Goal: Task Accomplishment & Management: Use online tool/utility

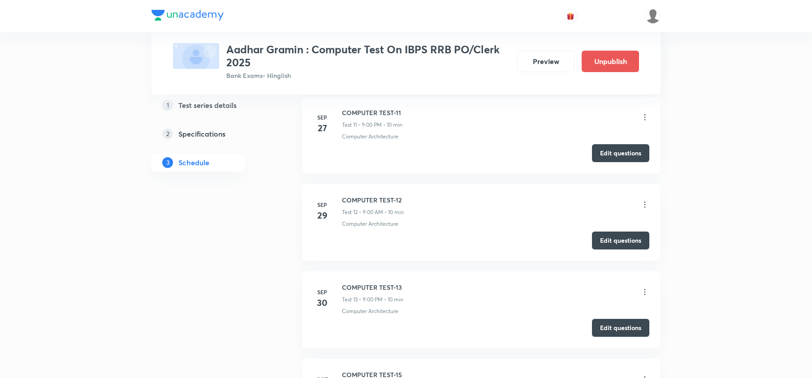
scroll to position [1317, 0]
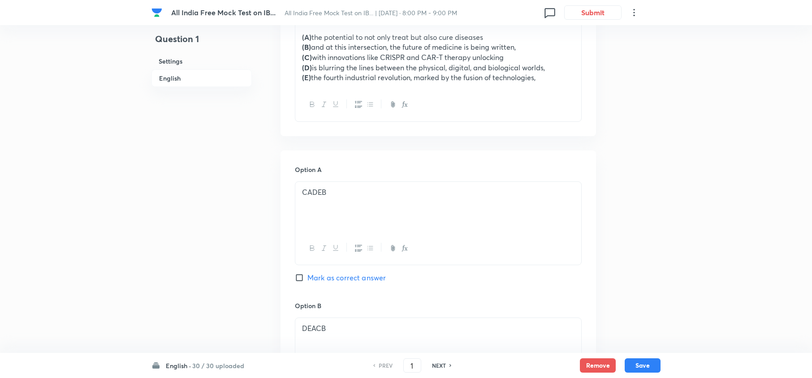
click at [180, 365] on h6 "English ·" at bounding box center [178, 365] width 25 height 9
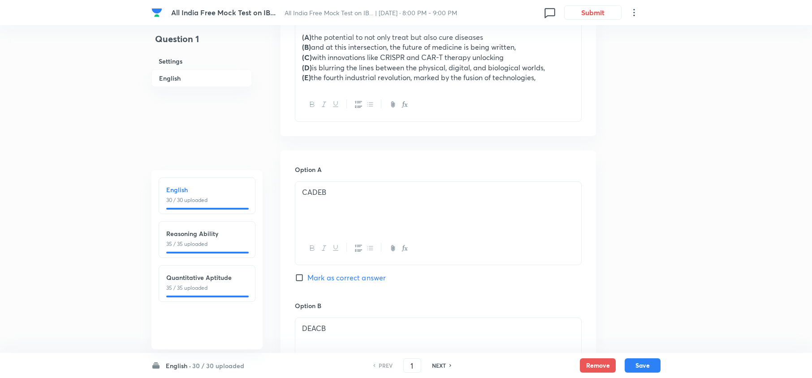
click at [192, 246] on p "35 / 35 uploaded" at bounding box center [207, 244] width 82 height 8
type input "31"
checkbox input "false"
checkbox input "true"
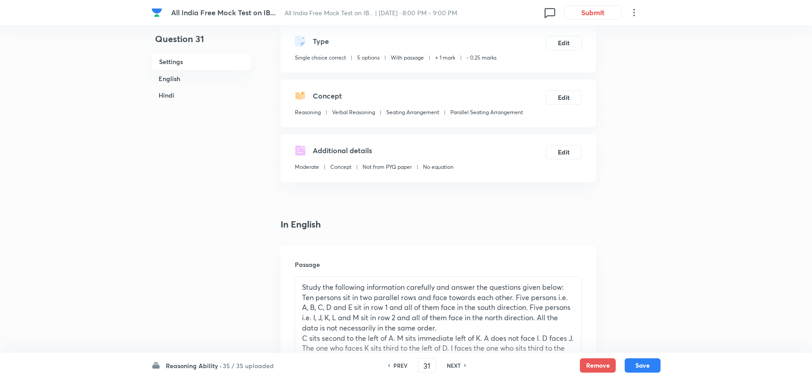
scroll to position [179, 0]
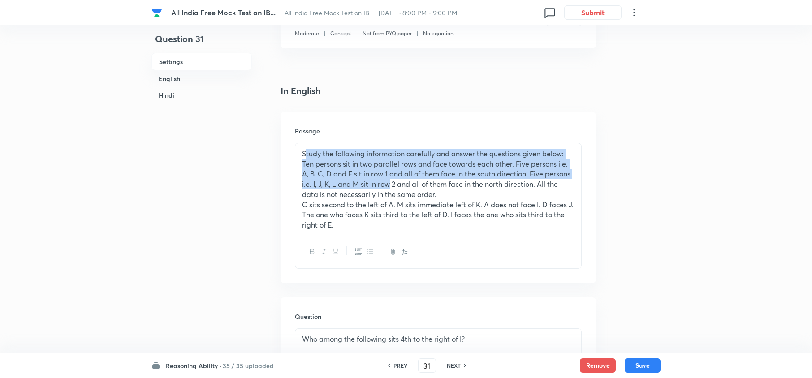
drag, startPoint x: 305, startPoint y: 153, endPoint x: 391, endPoint y: 186, distance: 92.0
click at [390, 186] on div "Study the following information carefully and answer the questions given below:…" at bounding box center [438, 189] width 286 height 92
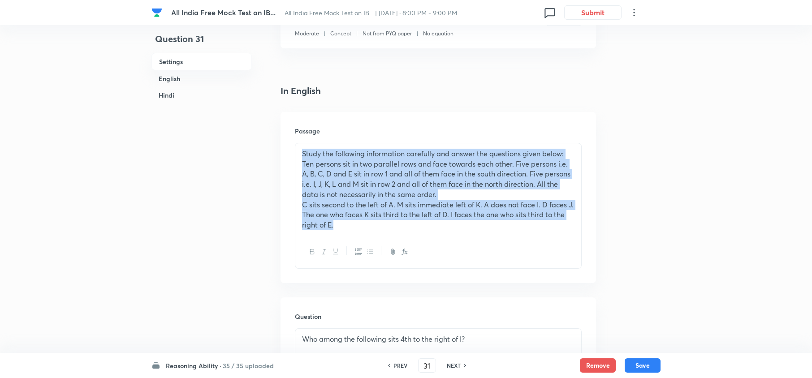
drag, startPoint x: 298, startPoint y: 151, endPoint x: 368, endPoint y: 228, distance: 103.4
click at [377, 232] on div "Study the following information carefully and answer the questions given below:…" at bounding box center [438, 189] width 286 height 92
copy div "Study the following information carefully and answer the questions given below:…"
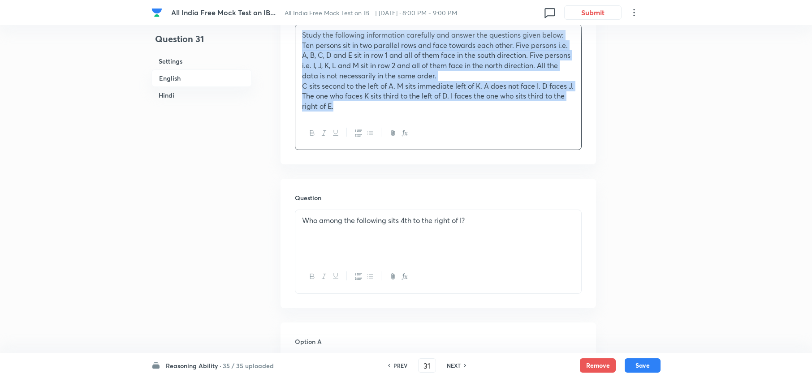
scroll to position [358, 0]
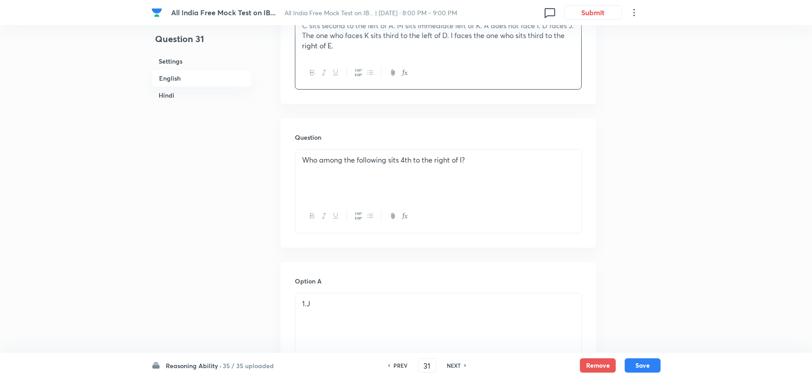
drag, startPoint x: 302, startPoint y: 152, endPoint x: 307, endPoint y: 160, distance: 8.7
click at [302, 155] on div "Who among the following sits 4th to the right of I?" at bounding box center [438, 175] width 286 height 50
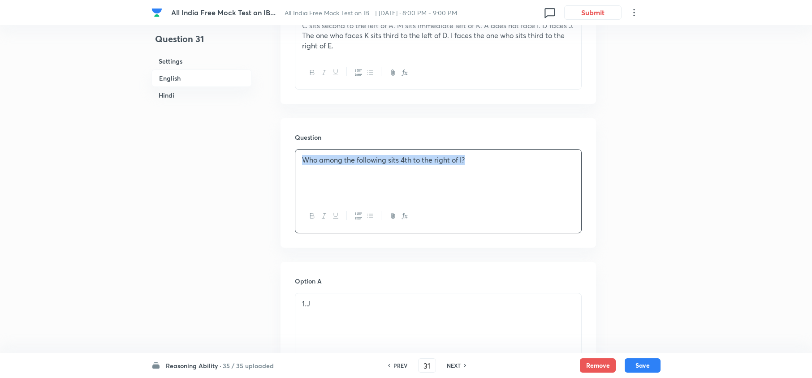
drag, startPoint x: 307, startPoint y: 160, endPoint x: 499, endPoint y: 155, distance: 192.8
click at [499, 155] on div "Who among the following sits 4th to the right of I?" at bounding box center [438, 175] width 286 height 50
copy p "Who among the following sits 4th to the right of I?"
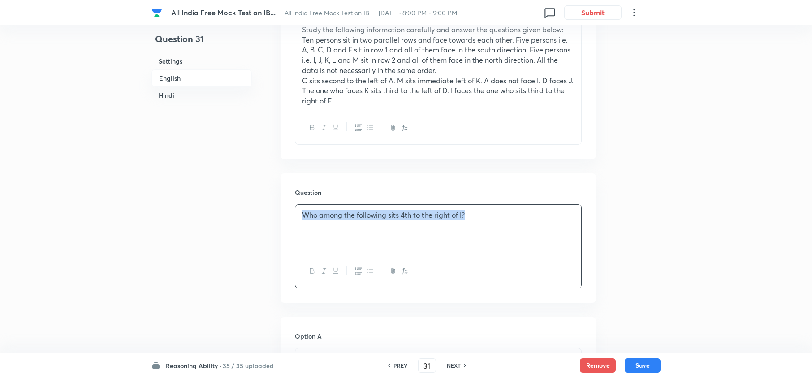
scroll to position [298, 0]
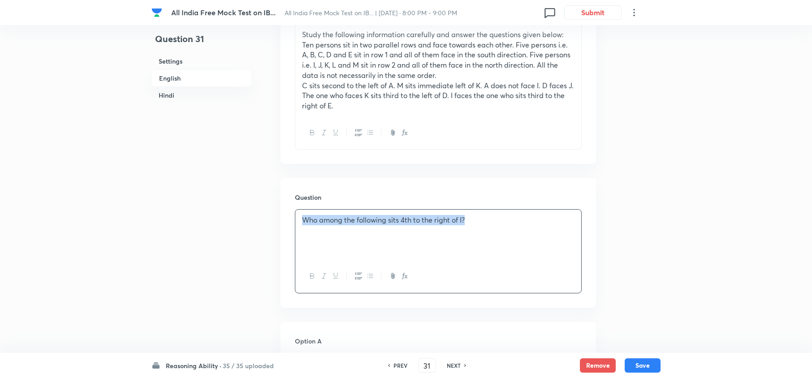
click at [489, 233] on div "Who among the following sits 4th to the right of I?" at bounding box center [438, 235] width 286 height 50
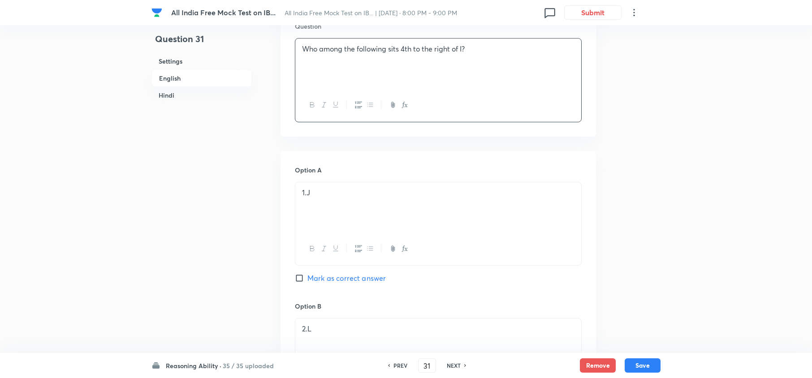
scroll to position [538, 0]
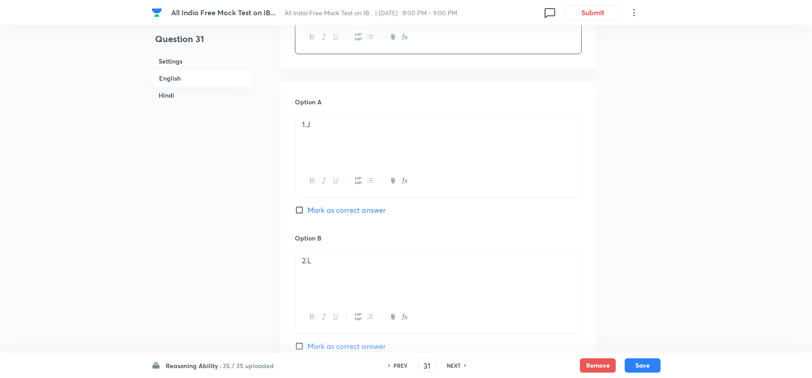
click at [452, 366] on h6 "NEXT" at bounding box center [454, 366] width 14 height 8
type input "32"
checkbox input "false"
checkbox input "true"
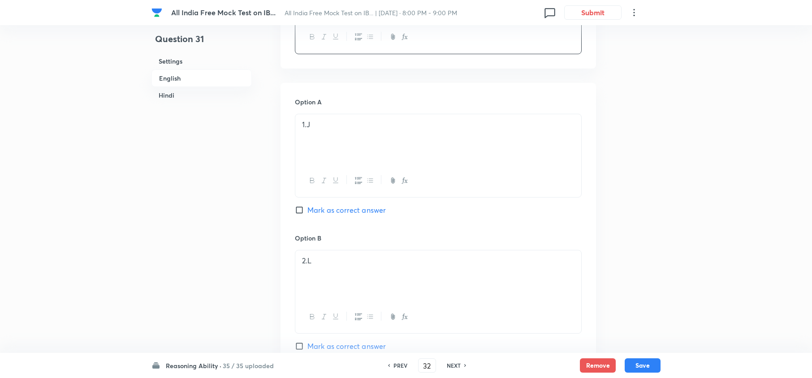
checkbox input "true"
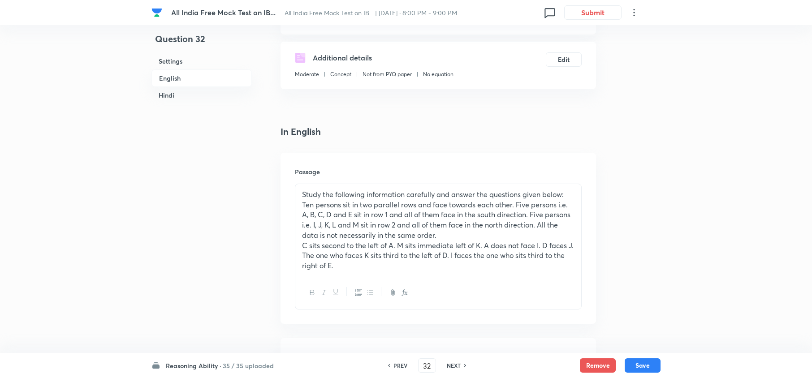
scroll to position [239, 0]
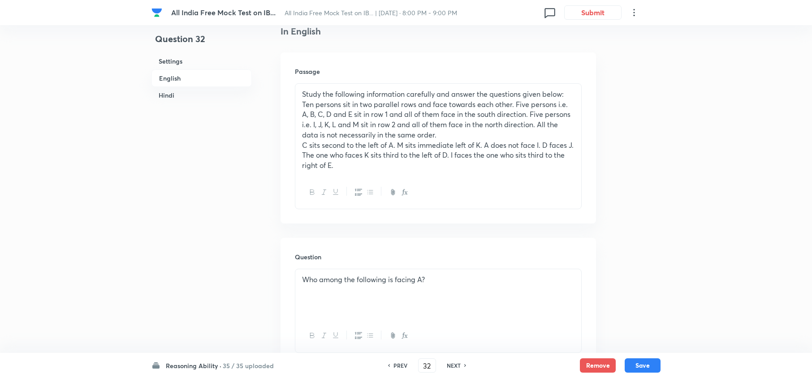
click at [366, 274] on div "Who among the following is facing A?" at bounding box center [438, 294] width 286 height 50
copy p "Who among the following is facing A?"
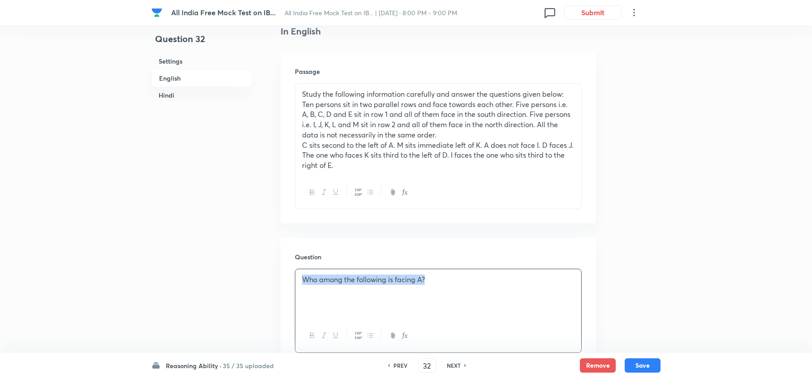
click at [415, 25] on h4 "In English" at bounding box center [438, 31] width 315 height 13
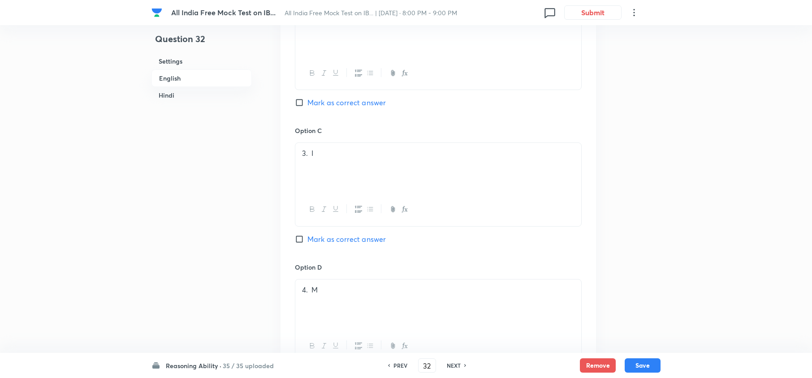
scroll to position [777, 0]
click at [396, 367] on h6 "PREV" at bounding box center [400, 366] width 14 height 8
type input "31"
checkbox input "false"
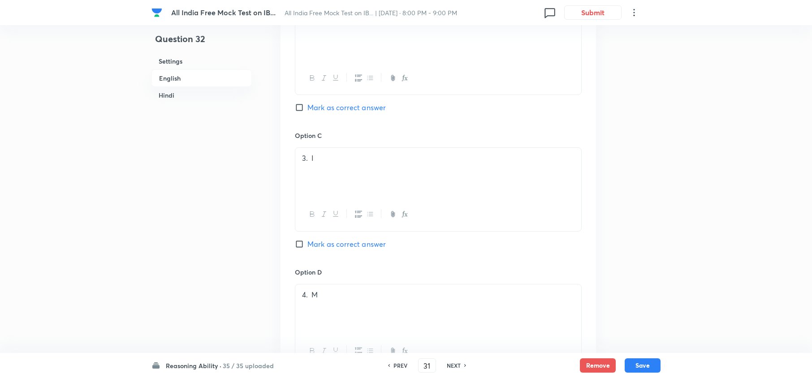
checkbox input "true"
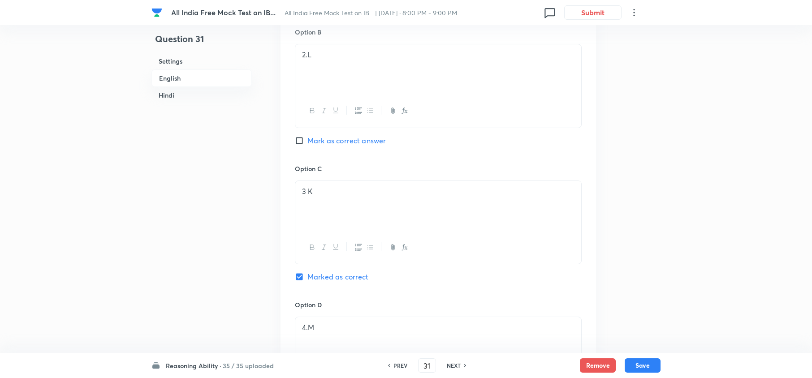
scroll to position [2031, 0]
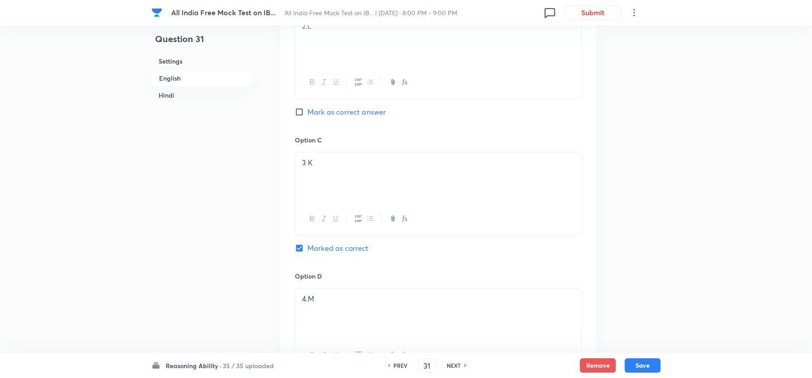
click at [454, 367] on h6 "NEXT" at bounding box center [454, 366] width 14 height 8
type input "32"
checkbox input "false"
checkbox input "true"
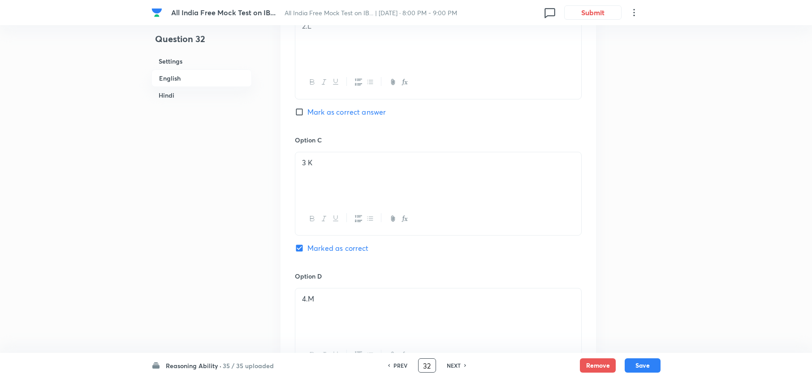
checkbox input "true"
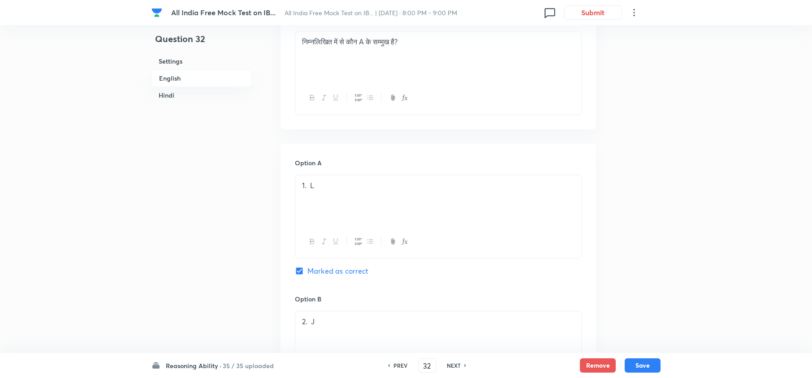
scroll to position [1676, 0]
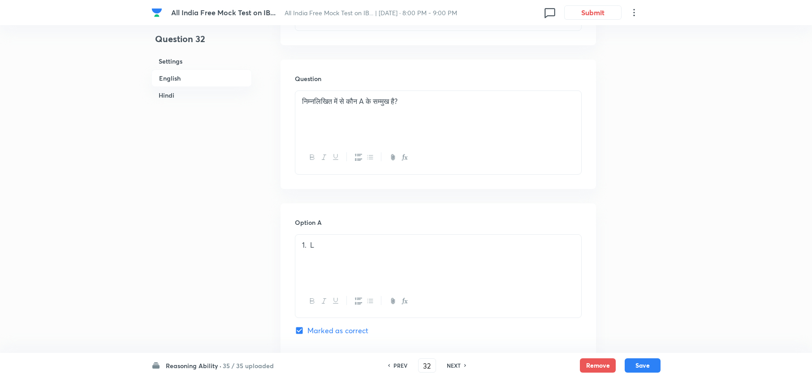
click at [451, 364] on h6 "NEXT" at bounding box center [454, 366] width 14 height 8
type input "33"
checkbox input "false"
checkbox input "true"
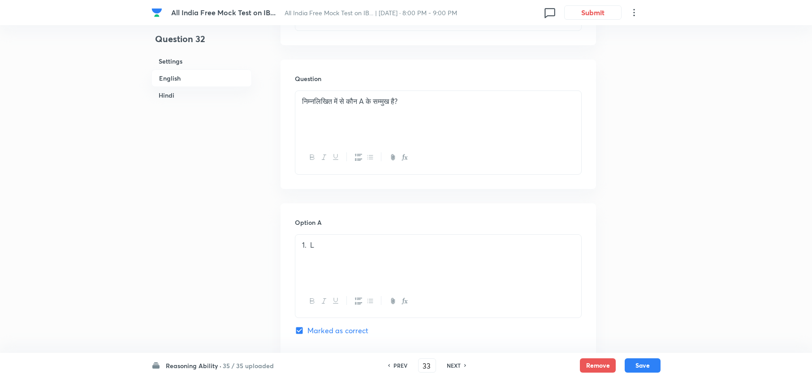
checkbox input "true"
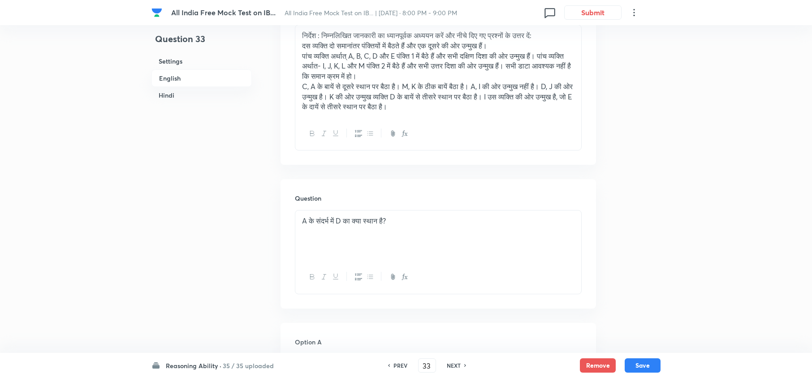
scroll to position [1616, 0]
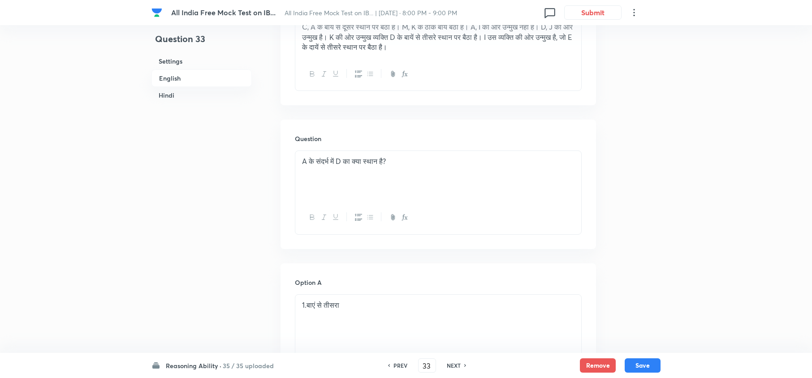
click at [366, 164] on p "A के संदर्भ में D का क्‍या स्‍थान है?" at bounding box center [438, 161] width 272 height 10
copy p "A के संदर्भ में D का क्‍या स्‍थान है?"
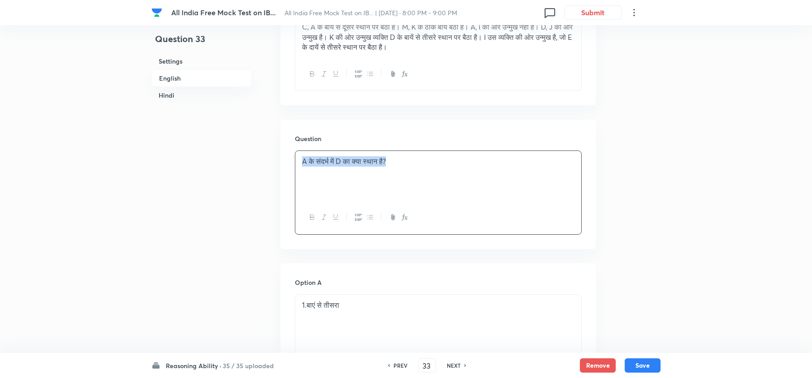
click at [456, 201] on div "A के संदर्भ में D का क्‍या स्‍थान है?" at bounding box center [438, 176] width 286 height 50
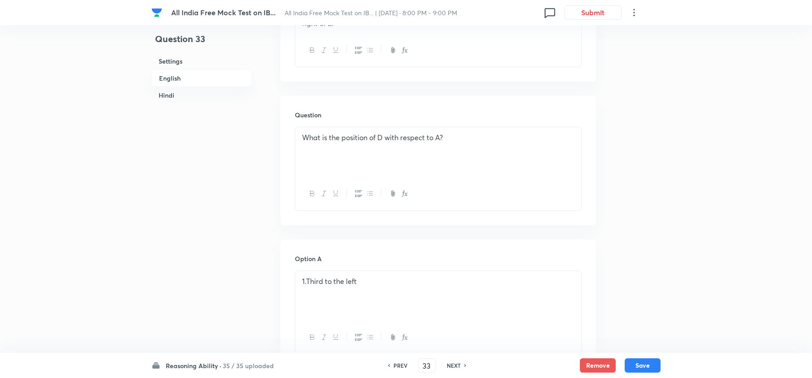
scroll to position [361, 0]
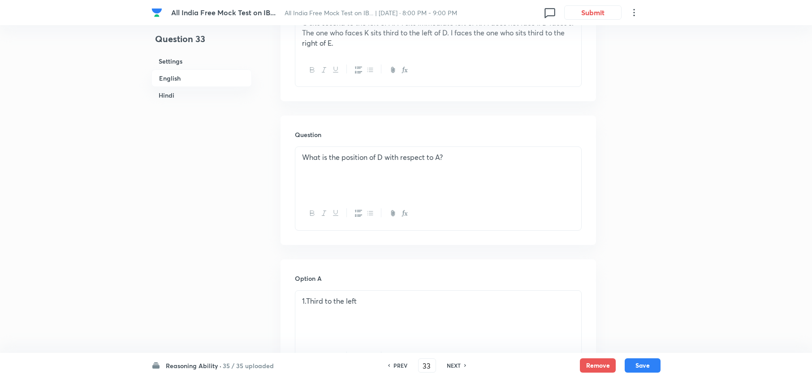
click at [346, 156] on p "What is the position of D with respect to A?" at bounding box center [438, 157] width 272 height 10
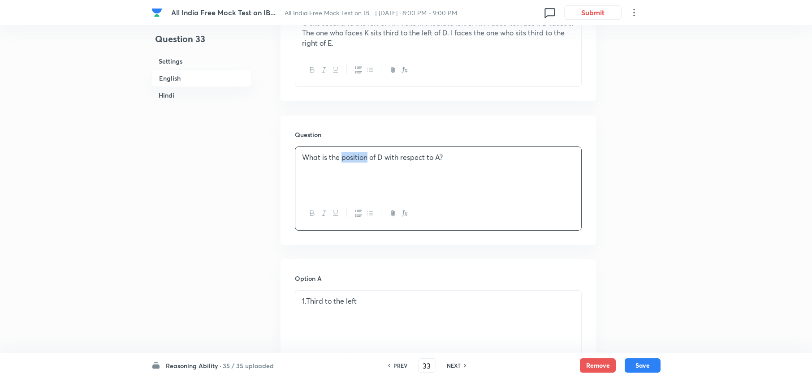
click at [346, 156] on p "What is the position of D with respect to A?" at bounding box center [438, 157] width 272 height 10
copy p "What is the position of D with respect to A?"
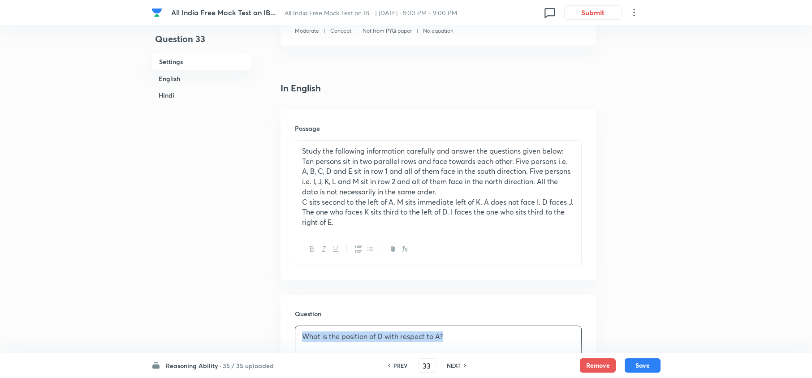
scroll to position [122, 0]
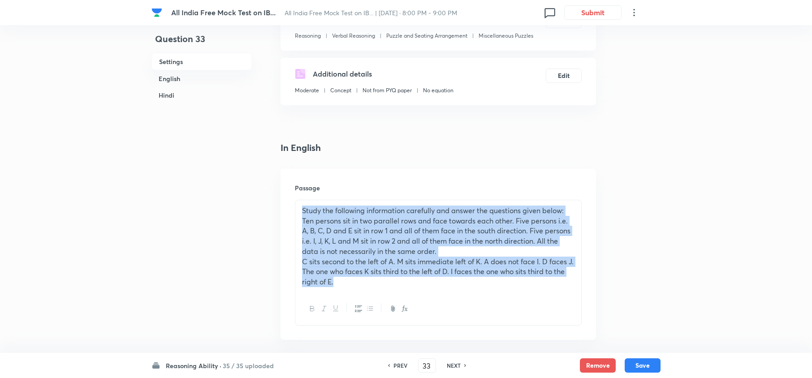
drag, startPoint x: 301, startPoint y: 213, endPoint x: 353, endPoint y: 291, distance: 93.7
click at [353, 291] on div "Study the following information carefully and answer the questions given below:…" at bounding box center [438, 246] width 286 height 92
copy div "Study the following information carefully and answer the questions given below:…"
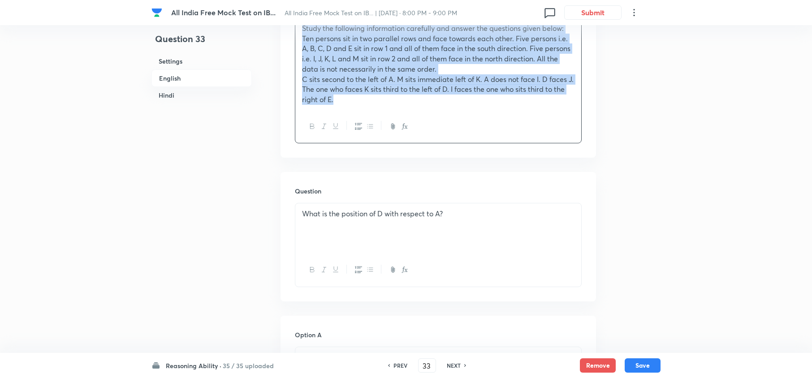
scroll to position [421, 0]
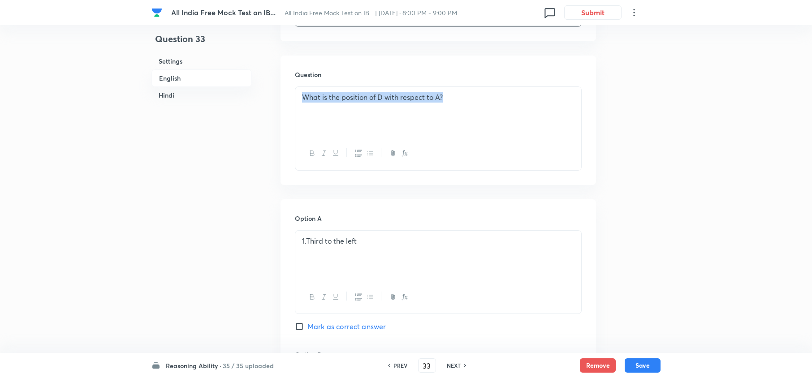
drag, startPoint x: 301, startPoint y: 99, endPoint x: 479, endPoint y: 99, distance: 177.9
click at [479, 99] on div "What is the position of D with respect to A?" at bounding box center [438, 112] width 286 height 50
click at [479, 99] on p "What is the position of D with respect to A?" at bounding box center [438, 97] width 272 height 10
click at [341, 101] on p "What is the position of D with respect to A?" at bounding box center [438, 97] width 272 height 10
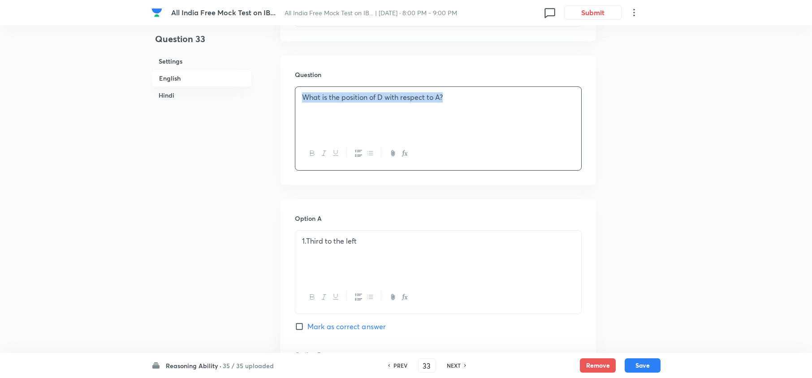
click at [341, 101] on p "What is the position of D with respect to A?" at bounding box center [438, 97] width 272 height 10
copy p "What is the position of D with respect to A?"
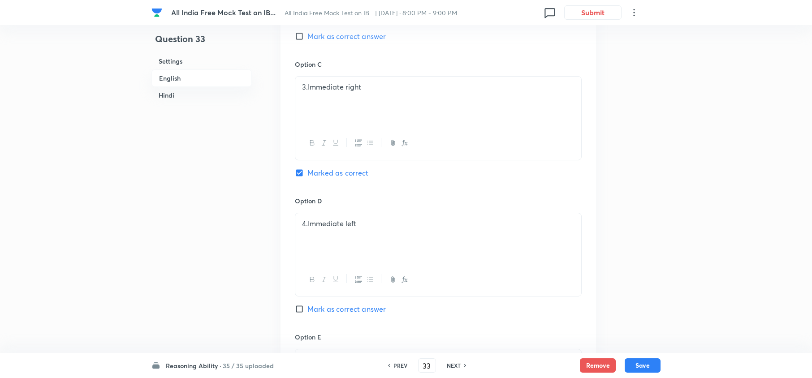
scroll to position [780, 0]
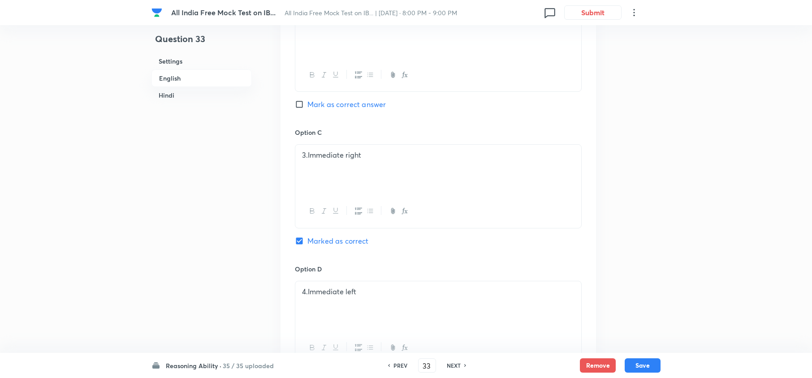
click at [451, 366] on h6 "NEXT" at bounding box center [454, 366] width 14 height 8
type input "34"
checkbox input "false"
checkbox input "true"
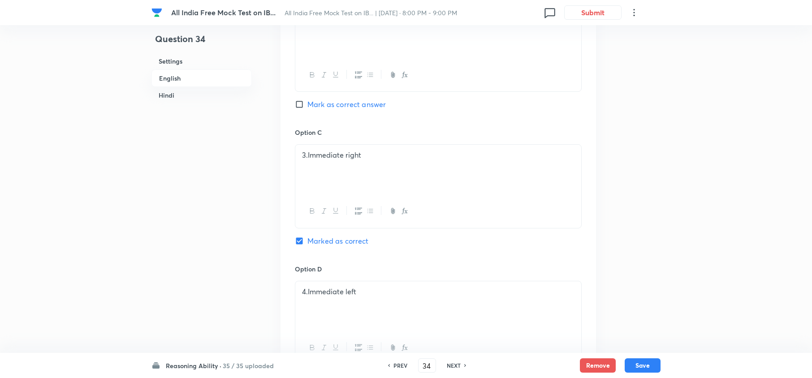
checkbox input "true"
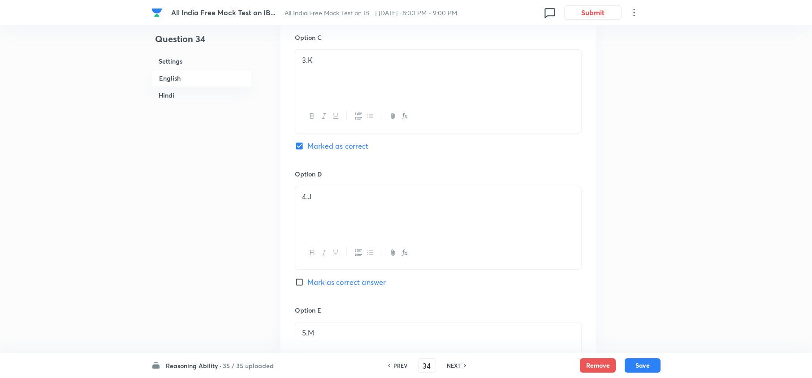
scroll to position [2114, 0]
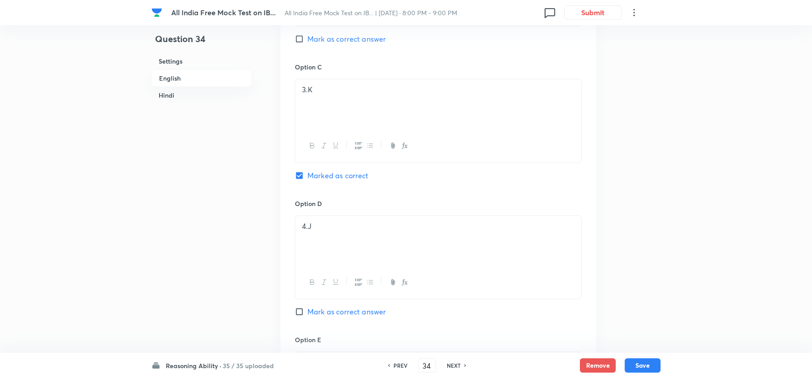
click at [449, 362] on h6 "NEXT" at bounding box center [454, 366] width 14 height 8
type input "35"
checkbox input "false"
checkbox input "true"
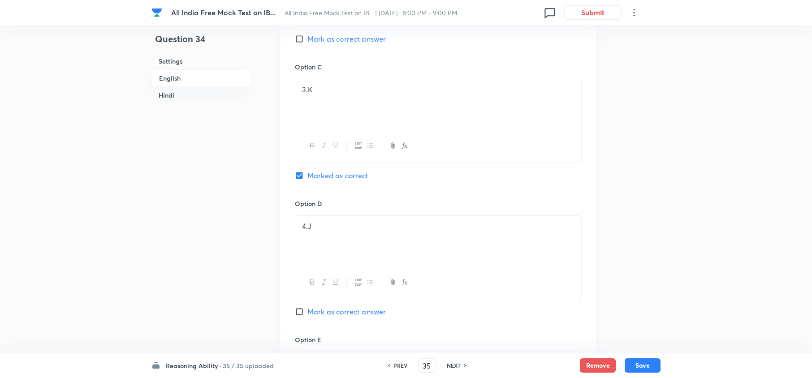
checkbox input "true"
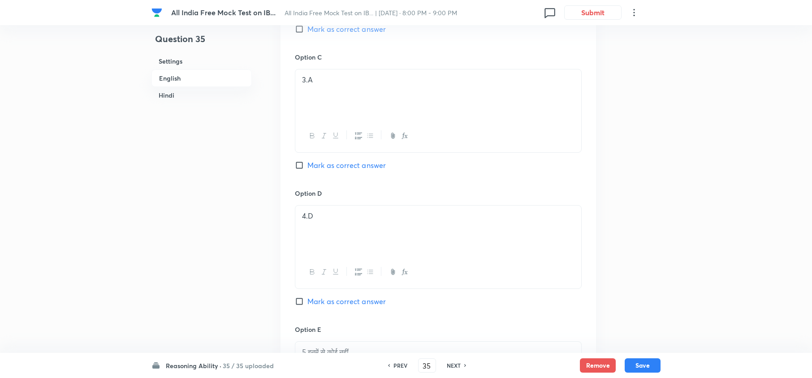
click at [405, 368] on h6 "PREV" at bounding box center [400, 366] width 14 height 8
type input "34"
checkbox input "false"
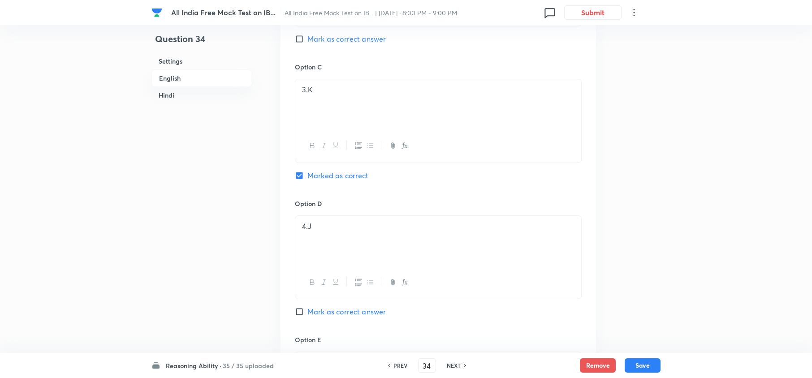
checkbox input "true"
click at [456, 367] on h6 "NEXT" at bounding box center [454, 366] width 14 height 8
type input "35"
checkbox input "false"
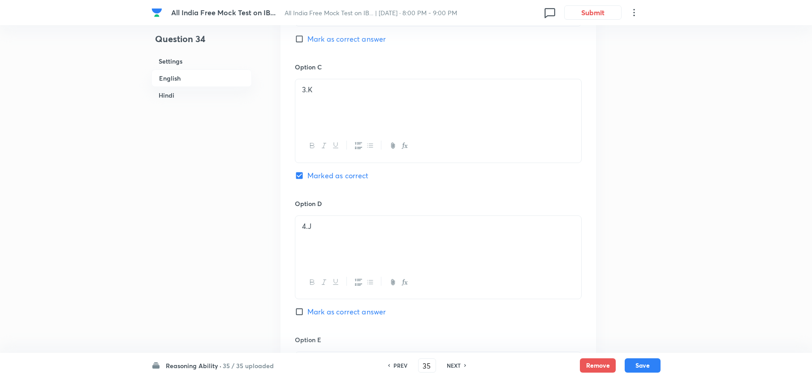
checkbox input "false"
checkbox input "true"
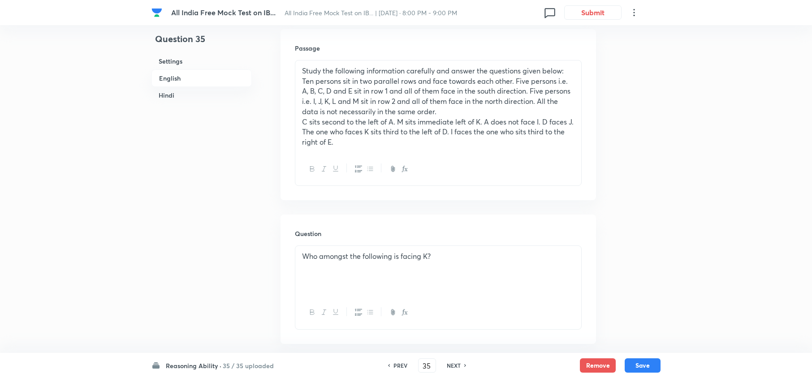
scroll to position [382, 0]
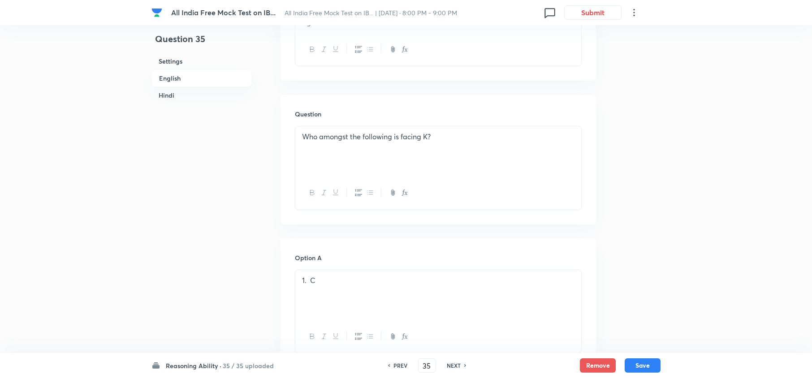
click at [347, 137] on p "Who amongst the following is facing K?" at bounding box center [438, 137] width 272 height 10
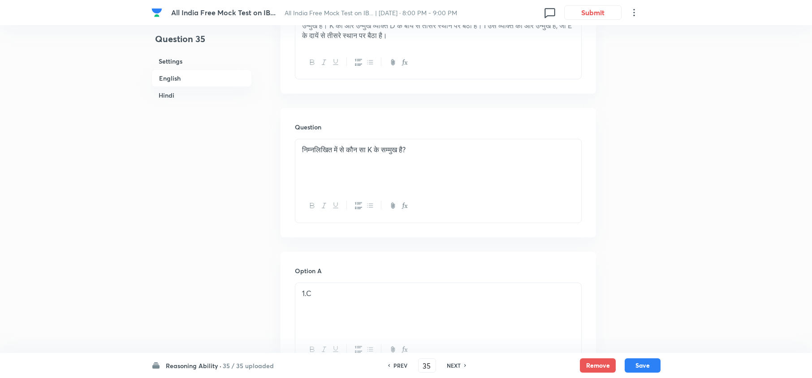
scroll to position [1736, 0]
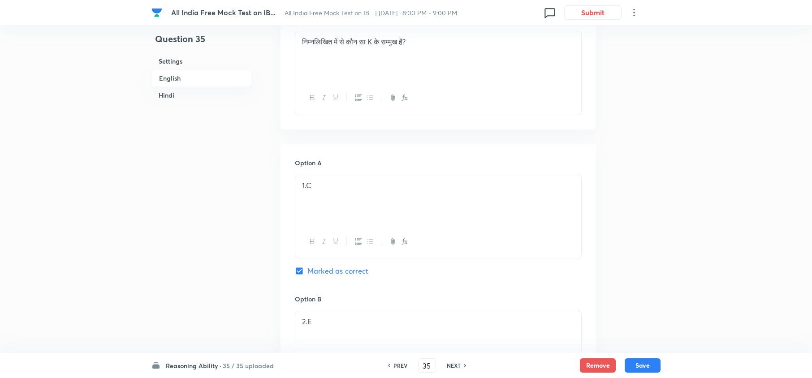
click at [454, 366] on h6 "NEXT" at bounding box center [454, 366] width 14 height 8
type input "36"
checkbox input "false"
checkbox input "true"
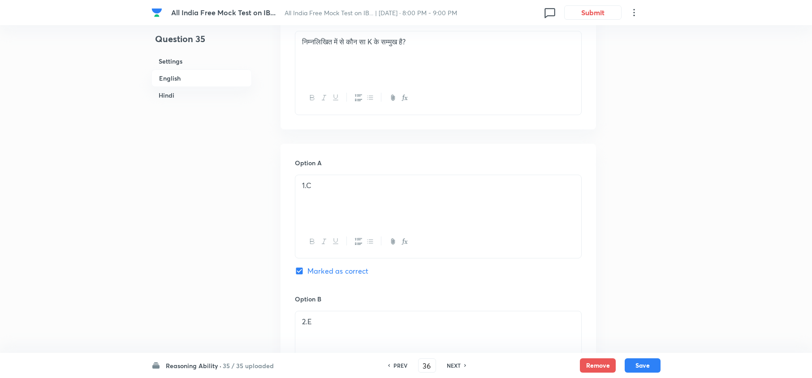
checkbox input "true"
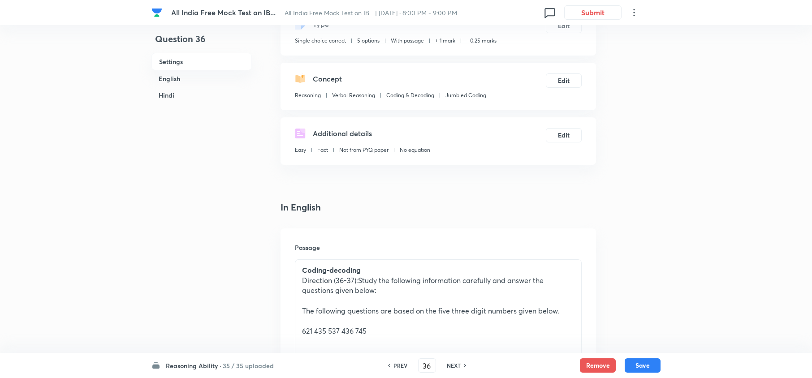
scroll to position [122, 0]
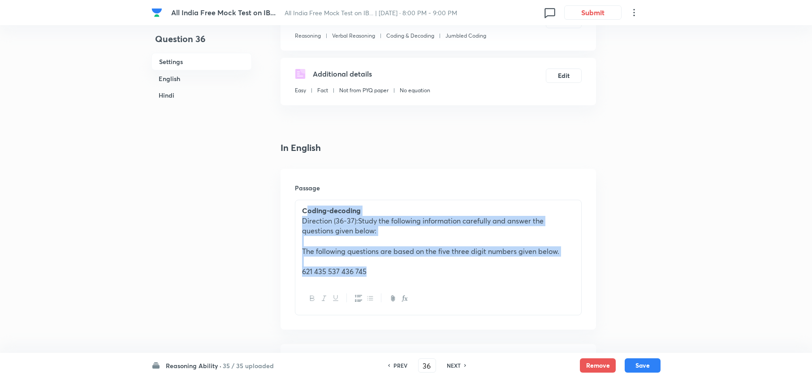
drag, startPoint x: 311, startPoint y: 207, endPoint x: 385, endPoint y: 282, distance: 105.8
click at [385, 282] on div "Coding-decoding Direction (36-37):Study the following information carefully and…" at bounding box center [438, 241] width 286 height 82
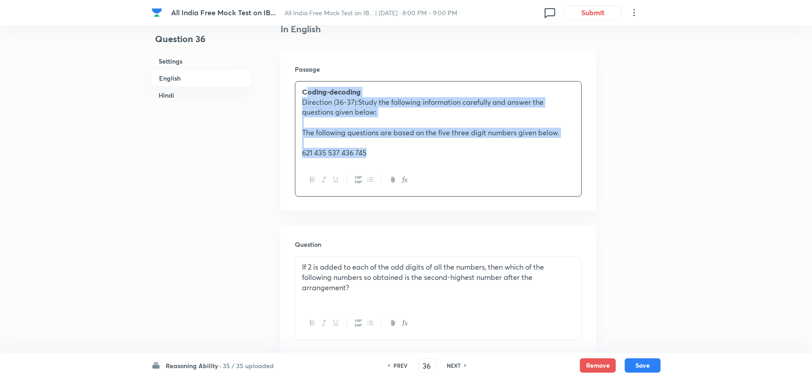
scroll to position [242, 0]
drag, startPoint x: 297, startPoint y: 88, endPoint x: 367, endPoint y: 160, distance: 100.8
click at [367, 160] on div "Coding-decoding Direction (36-37):Study the following information carefully and…" at bounding box center [438, 122] width 286 height 82
copy div "Coding-decoding Direction (36-37):Study the following information carefully and…"
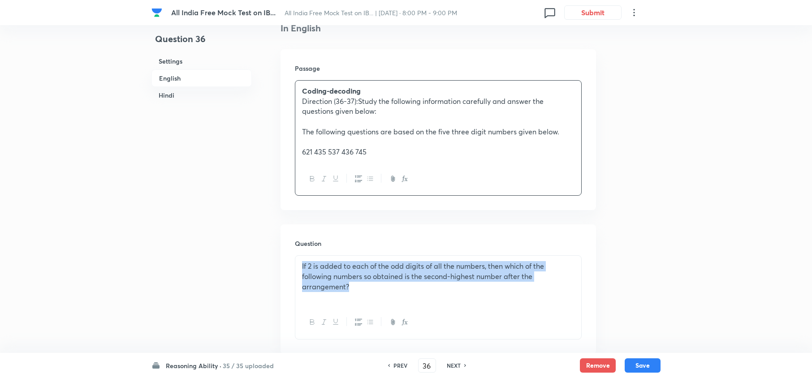
drag, startPoint x: 299, startPoint y: 264, endPoint x: 359, endPoint y: 290, distance: 65.4
click at [359, 293] on div "If 2 is added to each of the odd digits of all the numbers, then which of the f…" at bounding box center [438, 281] width 286 height 50
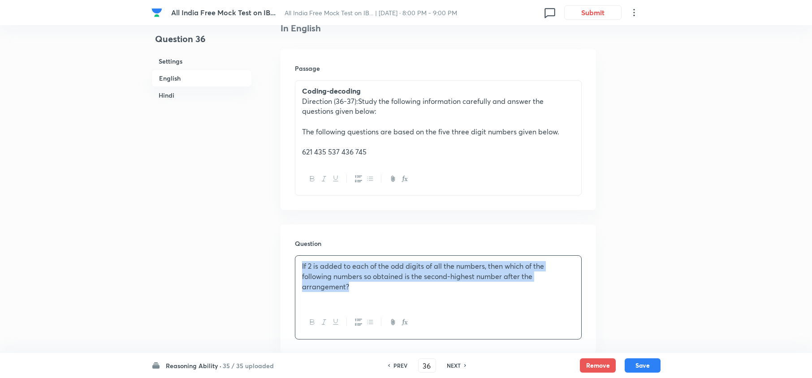
copy p "If 2 is added to each of the odd digits of all the numbers, then which of the f…"
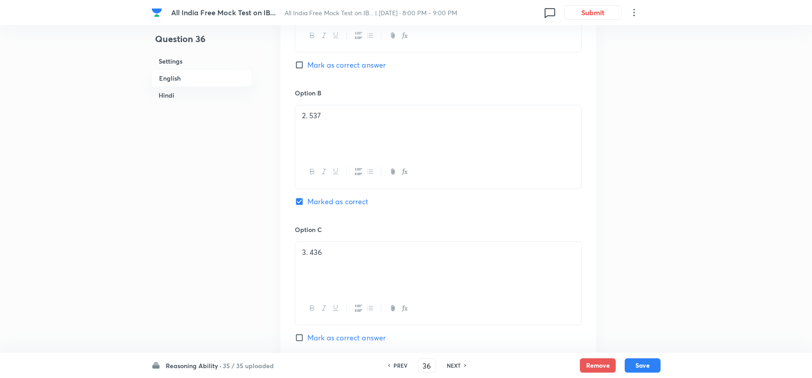
scroll to position [600, 0]
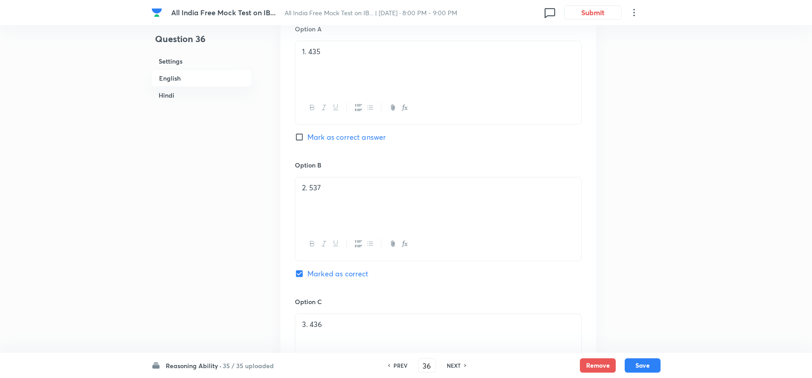
click at [452, 367] on h6 "NEXT" at bounding box center [454, 366] width 14 height 8
type input "37"
checkbox input "false"
checkbox input "true"
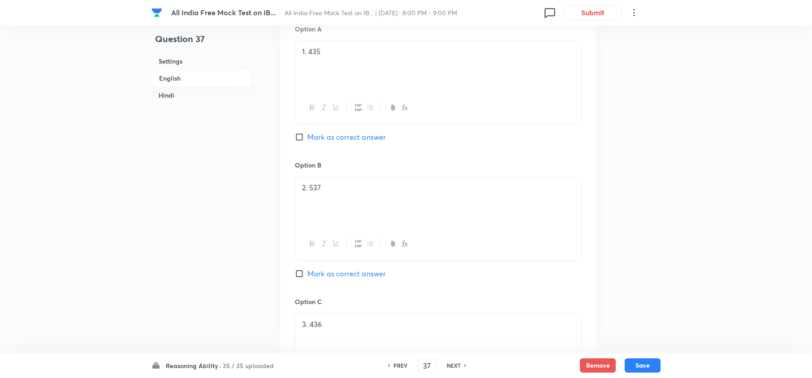
checkbox input "true"
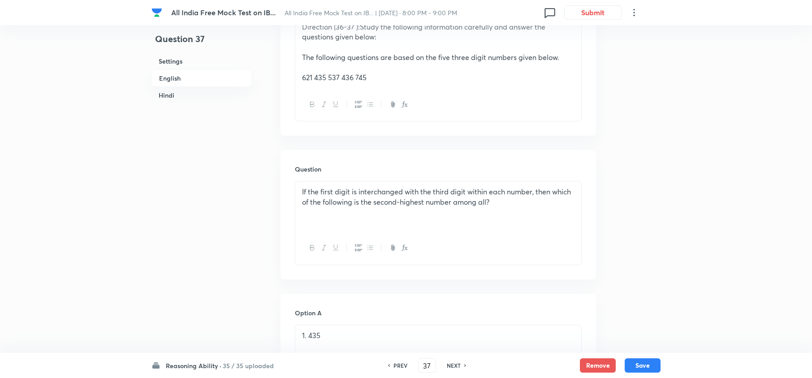
scroll to position [302, 0]
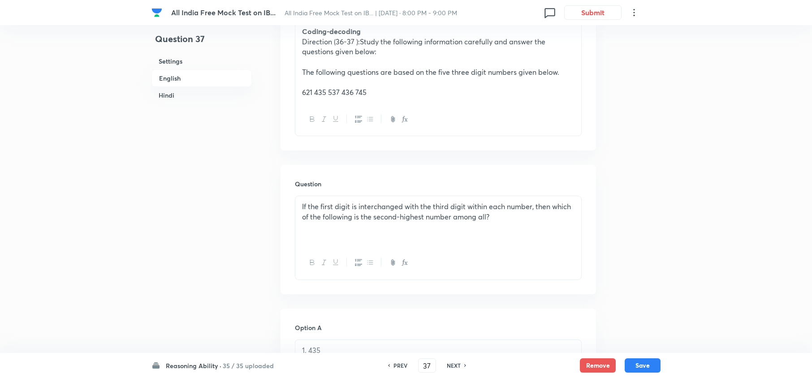
click at [397, 362] on h6 "PREV" at bounding box center [400, 366] width 14 height 8
type input "36"
checkbox input "false"
checkbox input "true"
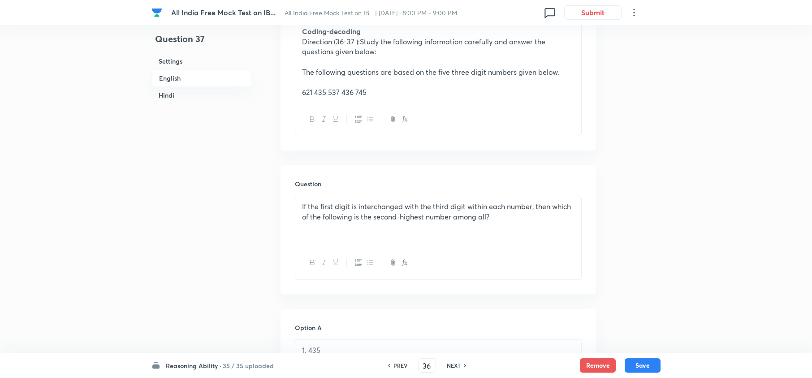
checkbox input "true"
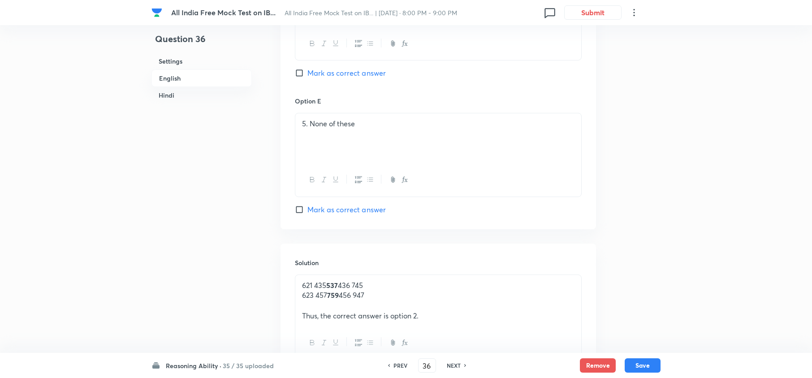
scroll to position [1078, 0]
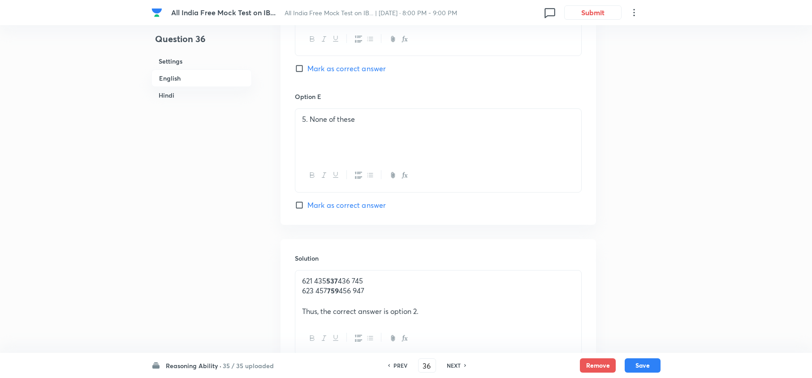
click at [452, 366] on h6 "NEXT" at bounding box center [454, 366] width 14 height 8
type input "37"
checkbox input "false"
checkbox input "true"
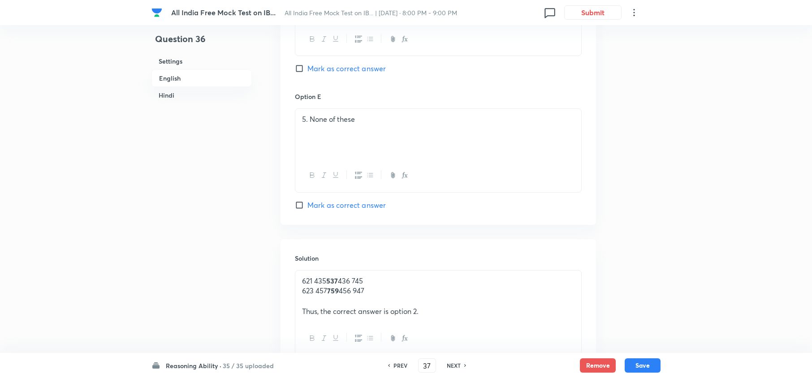
checkbox input "true"
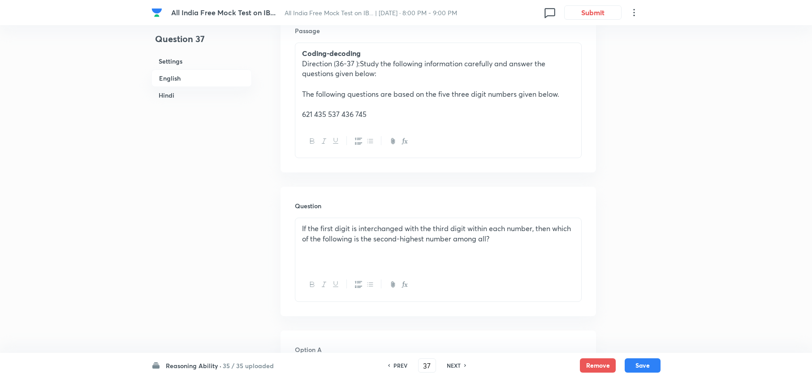
scroll to position [242, 0]
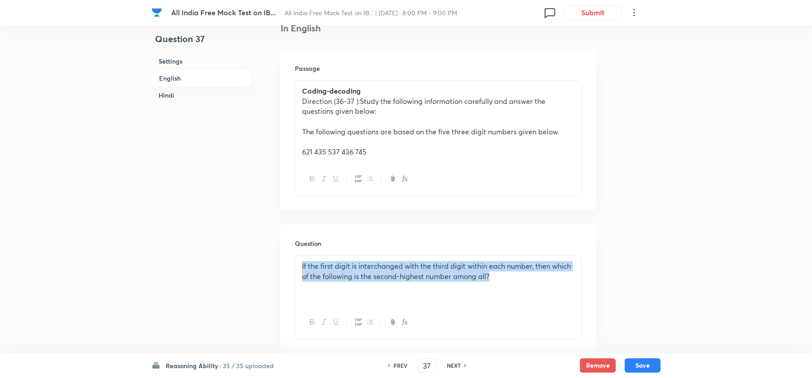
drag, startPoint x: 299, startPoint y: 268, endPoint x: 506, endPoint y: 278, distance: 206.8
click at [505, 279] on div "If the first digit is interchanged with the third digit within each number, the…" at bounding box center [438, 281] width 286 height 50
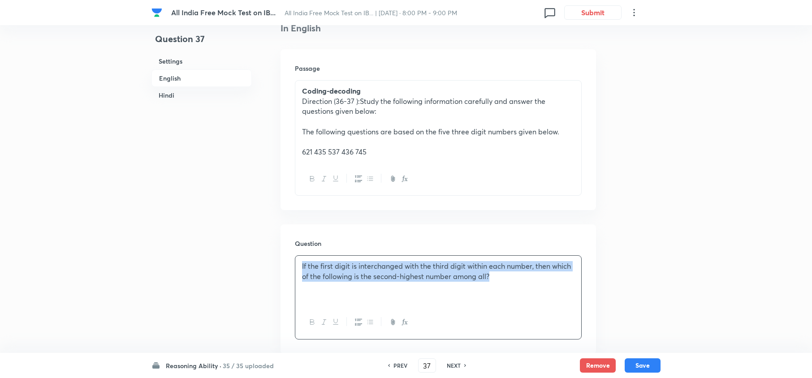
copy p "If the first digit is interchanged with the third digit within each number, the…"
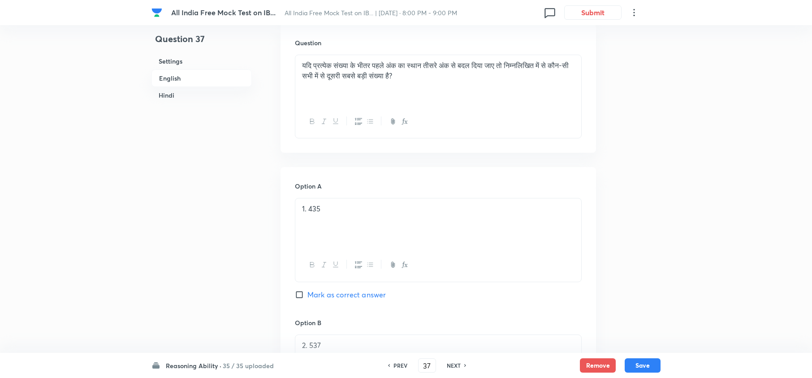
scroll to position [1676, 0]
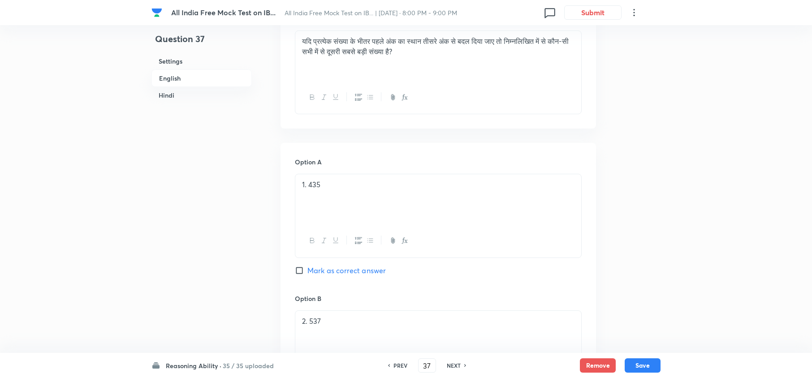
click at [453, 367] on h6 "NEXT" at bounding box center [454, 366] width 14 height 8
type input "38"
checkbox input "false"
checkbox input "true"
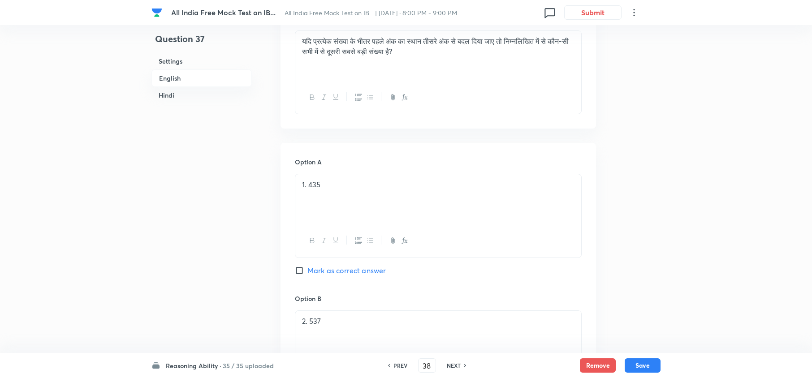
checkbox input "true"
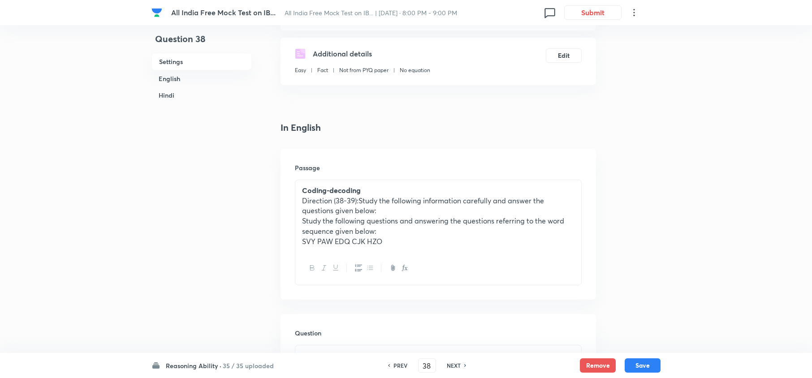
scroll to position [179, 0]
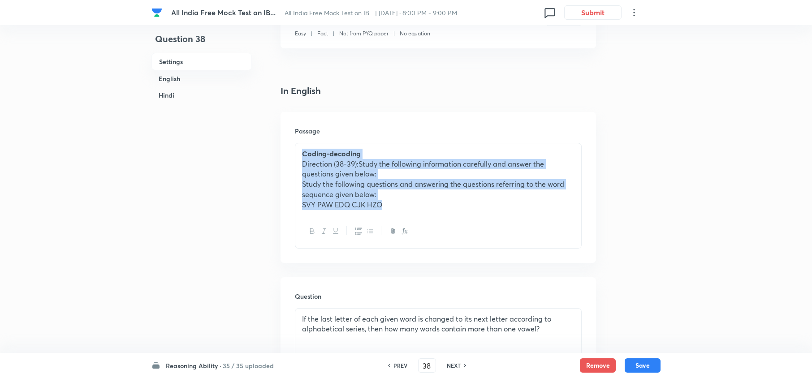
drag, startPoint x: 300, startPoint y: 153, endPoint x: 388, endPoint y: 218, distance: 109.0
click at [388, 218] on div "Coding-decoding Direction (38-39):Study the following information carefully and…" at bounding box center [438, 196] width 287 height 106
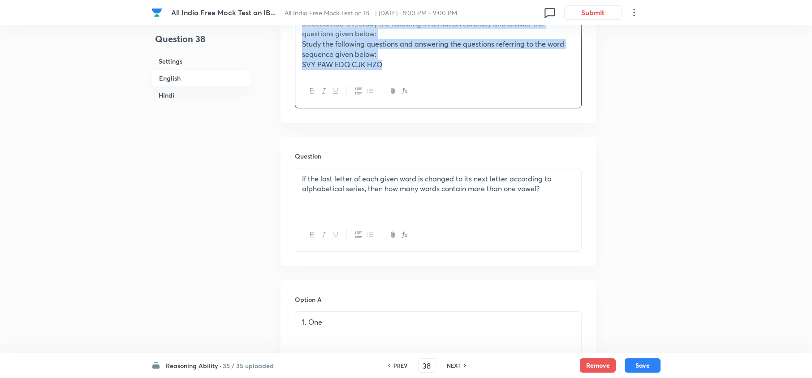
scroll to position [298, 0]
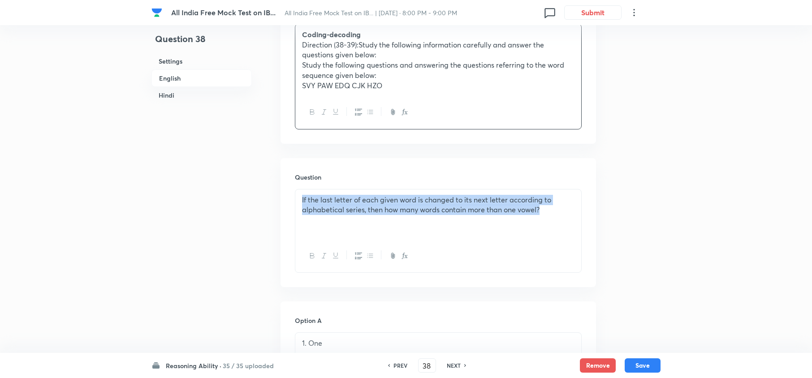
drag, startPoint x: 300, startPoint y: 196, endPoint x: 544, endPoint y: 215, distance: 245.0
click at [544, 216] on div "If the last letter of each given word is changed to its next letter according t…" at bounding box center [438, 215] width 286 height 50
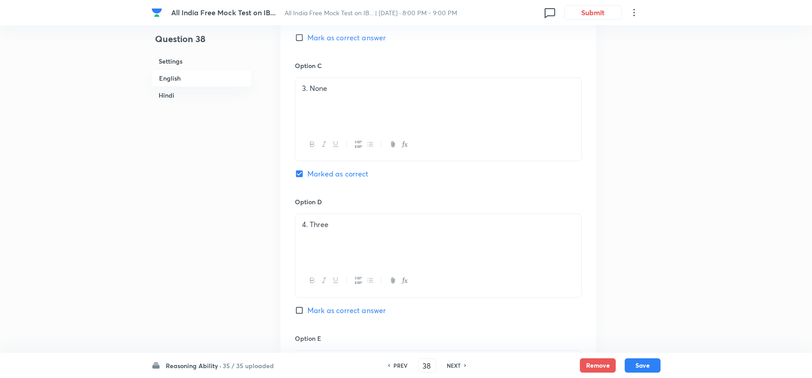
scroll to position [836, 0]
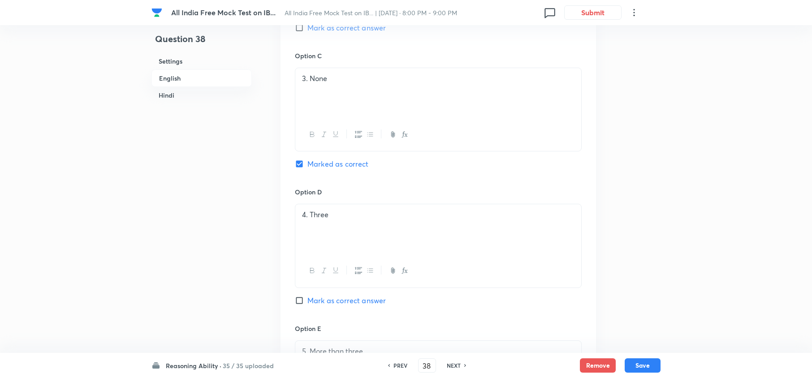
click at [453, 363] on h6 "NEXT" at bounding box center [454, 366] width 14 height 8
type input "39"
checkbox input "false"
checkbox input "true"
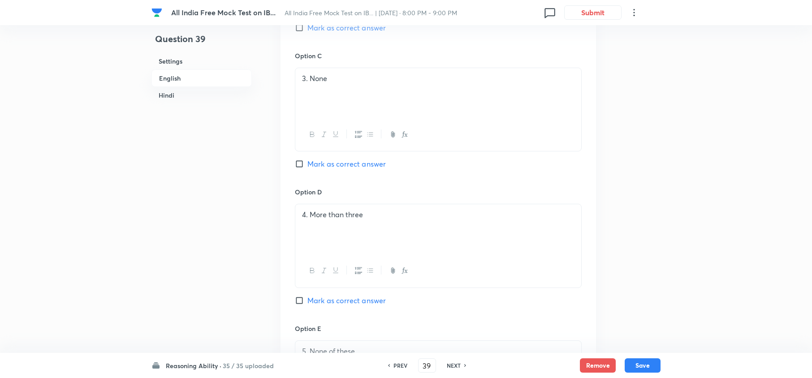
checkbox input "true"
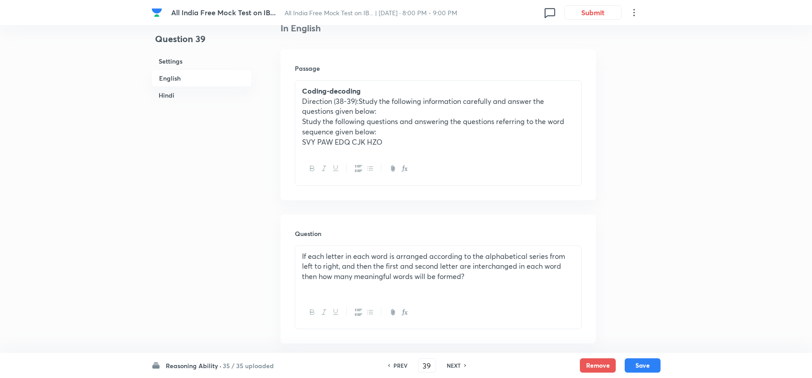
scroll to position [239, 0]
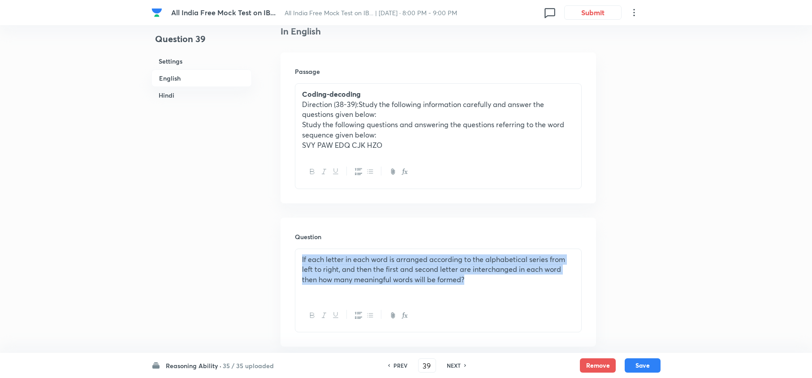
drag, startPoint x: 297, startPoint y: 260, endPoint x: 480, endPoint y: 293, distance: 186.6
click at [480, 293] on div "If each letter in each word is arranged according to the alphabetical series fr…" at bounding box center [438, 274] width 286 height 50
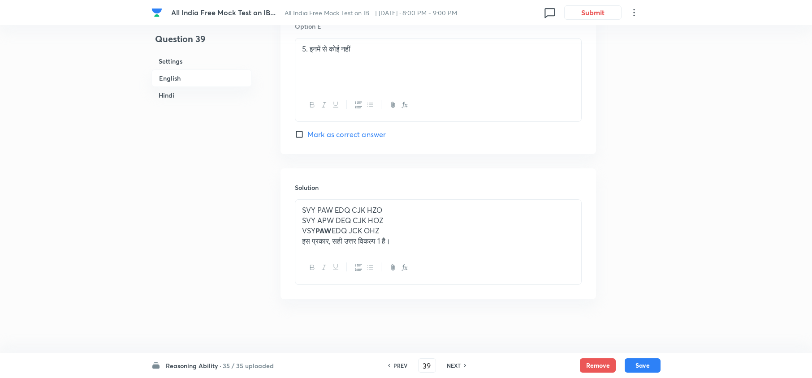
scroll to position [2355, 0]
click at [452, 367] on h6 "NEXT" at bounding box center [454, 366] width 14 height 8
type input "40"
checkbox input "false"
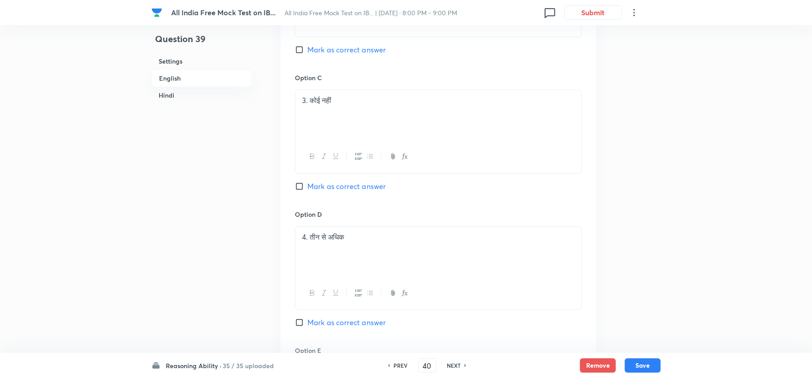
checkbox input "true"
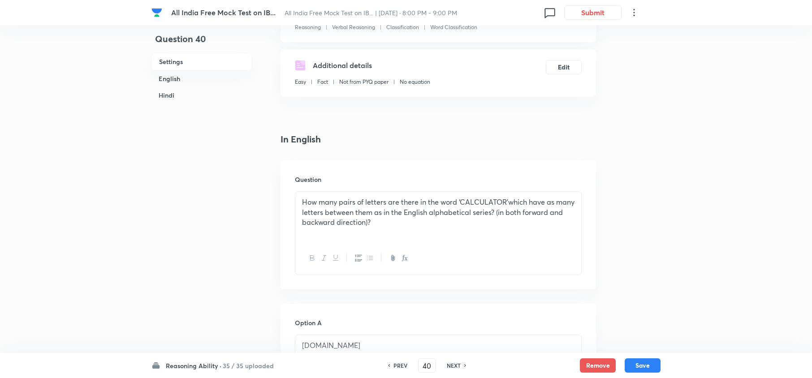
scroll to position [112, 0]
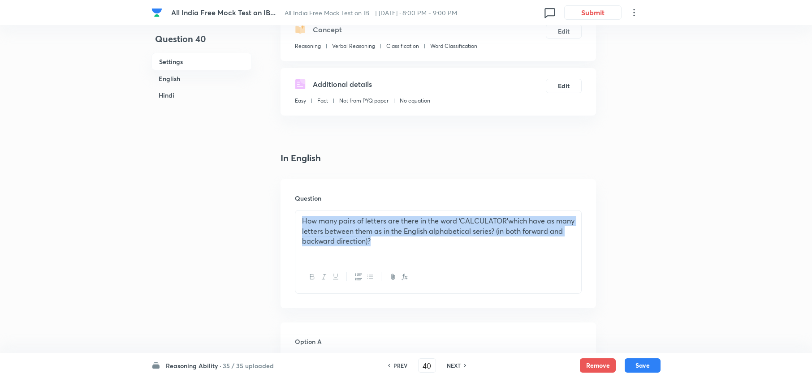
drag, startPoint x: 298, startPoint y: 221, endPoint x: 403, endPoint y: 242, distance: 107.4
click at [403, 242] on div "How many pairs of letters are there in the word ‘CALCULATOR’which have as many …" at bounding box center [438, 236] width 286 height 50
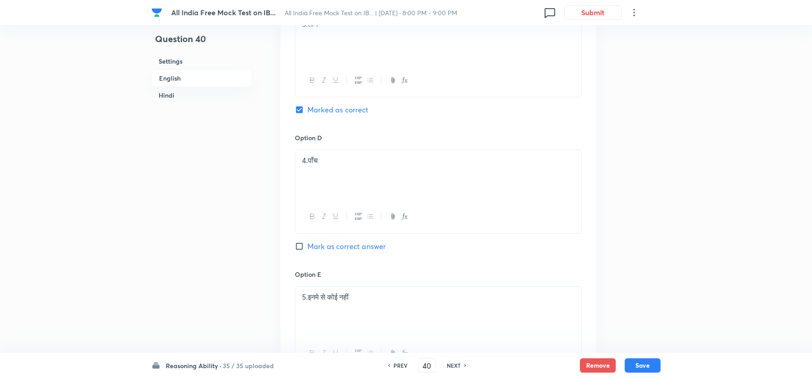
scroll to position [1785, 0]
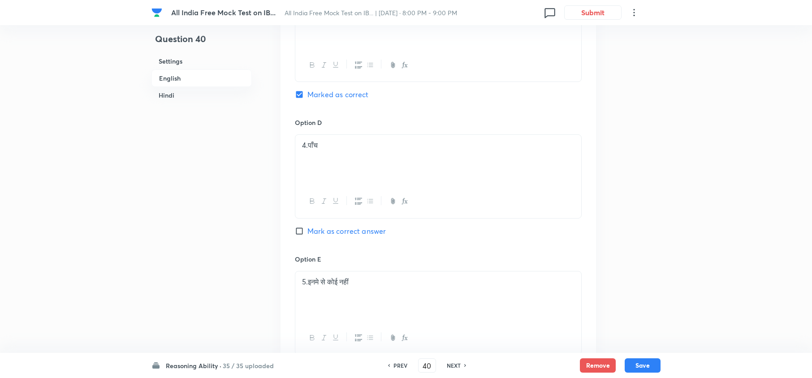
click at [450, 364] on h6 "NEXT" at bounding box center [454, 366] width 14 height 8
type input "41"
checkbox input "false"
checkbox input "true"
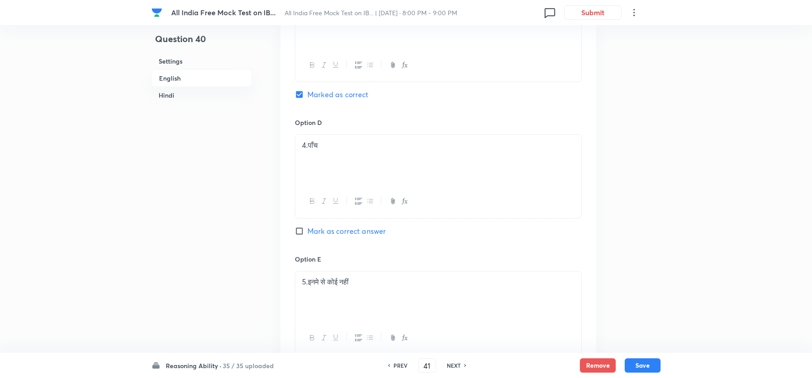
checkbox input "true"
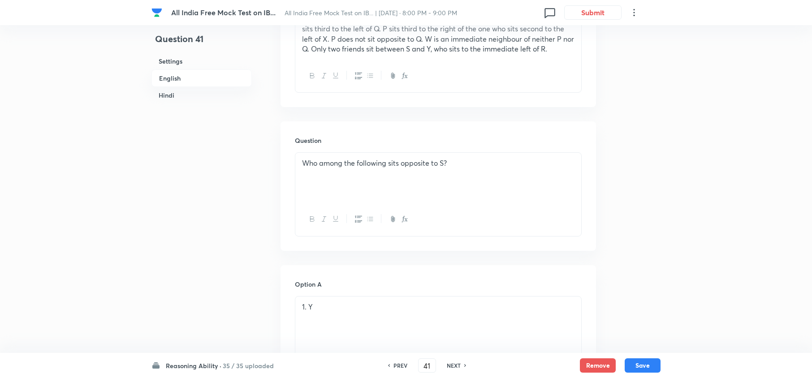
scroll to position [411, 0]
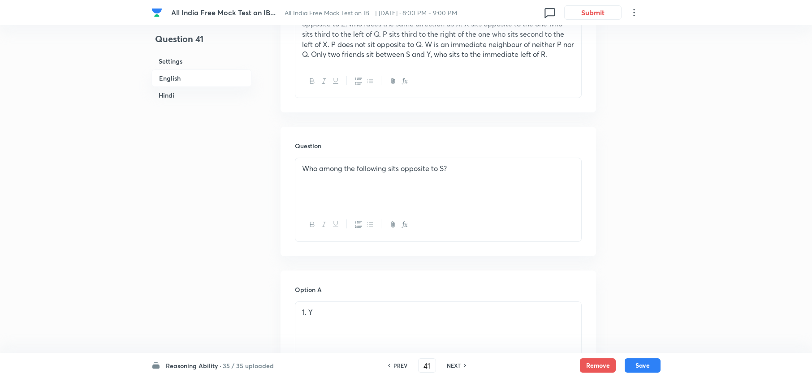
click at [395, 363] on h6 "PREV" at bounding box center [400, 366] width 14 height 8
type input "40"
checkbox input "false"
checkbox input "true"
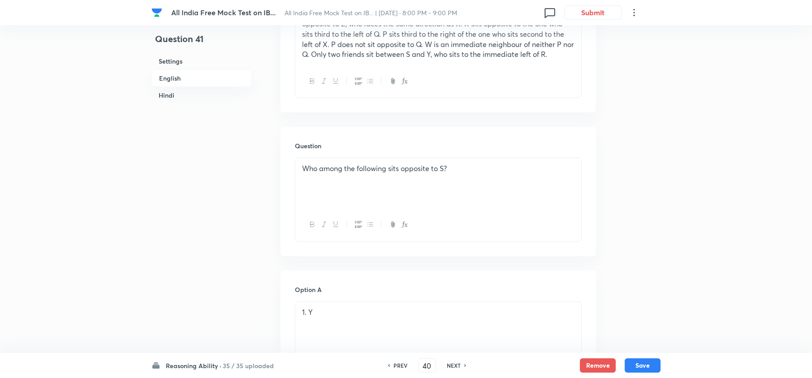
checkbox input "true"
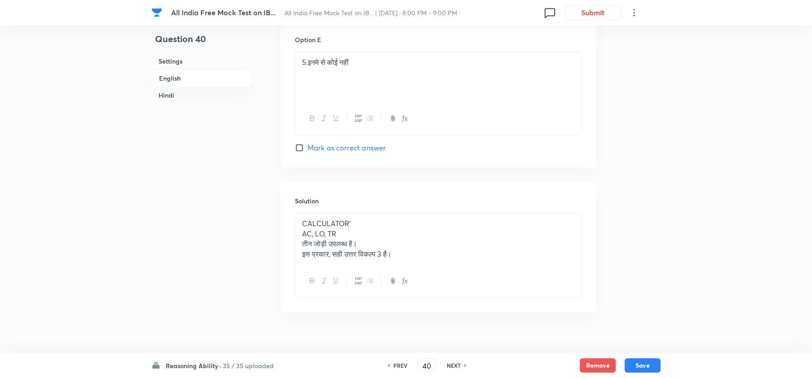
scroll to position [2024, 0]
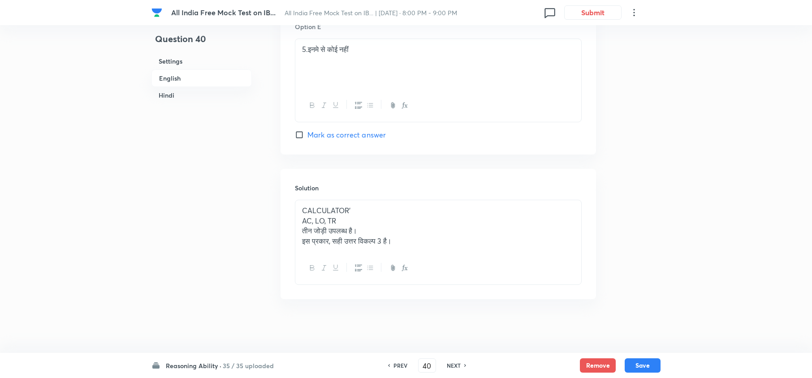
click at [453, 367] on h6 "NEXT" at bounding box center [454, 366] width 14 height 8
type input "41"
checkbox input "false"
checkbox input "true"
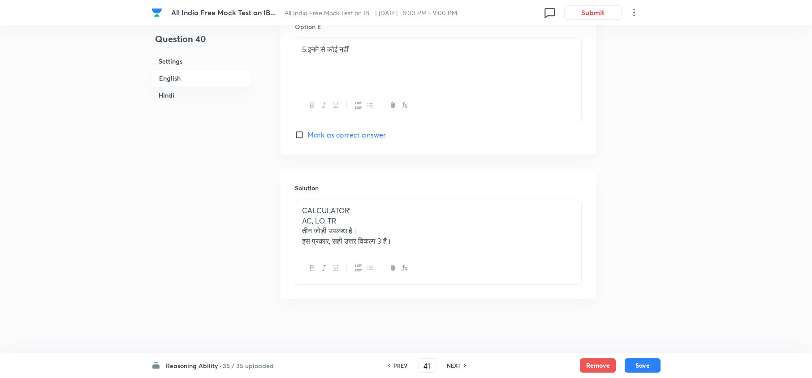
checkbox input "true"
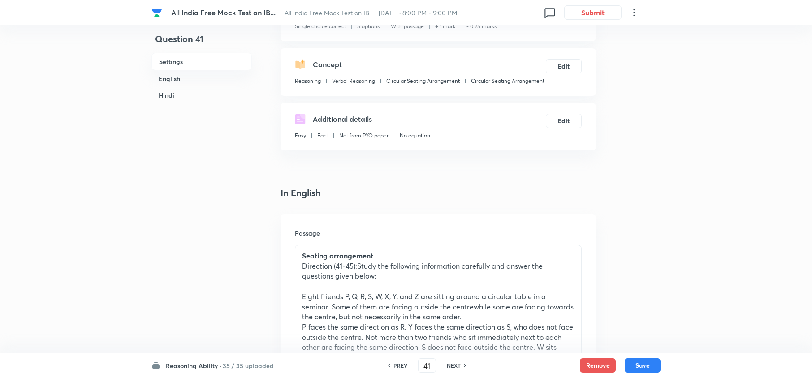
scroll to position [179, 0]
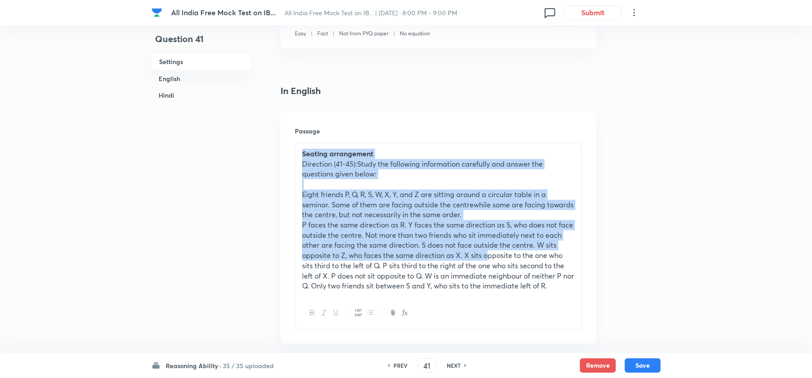
drag, startPoint x: 299, startPoint y: 151, endPoint x: 517, endPoint y: 276, distance: 250.7
click at [504, 262] on div "Seating arrangement Direction (41-45):Study the following information carefully…" at bounding box center [438, 219] width 286 height 153
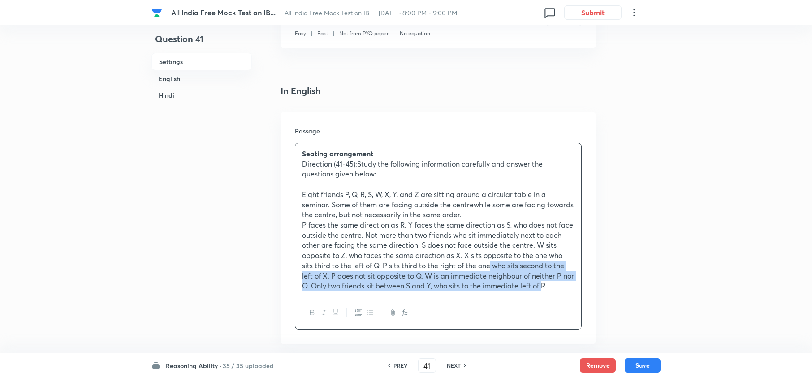
drag, startPoint x: 517, startPoint y: 276, endPoint x: 563, endPoint y: 303, distance: 53.6
click at [563, 303] on div "Seating arrangement Direction (41-45):Study the following information carefully…" at bounding box center [438, 236] width 287 height 187
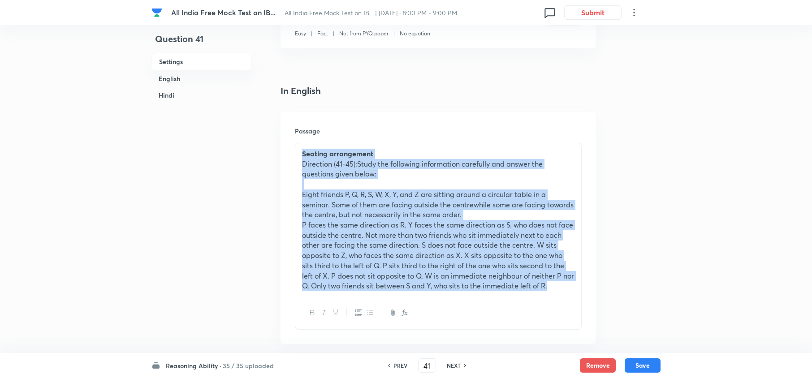
drag, startPoint x: 298, startPoint y: 151, endPoint x: 574, endPoint y: 289, distance: 308.8
click at [574, 289] on div "Seating arrangement Direction (41-45):Study the following information carefully…" at bounding box center [438, 219] width 286 height 153
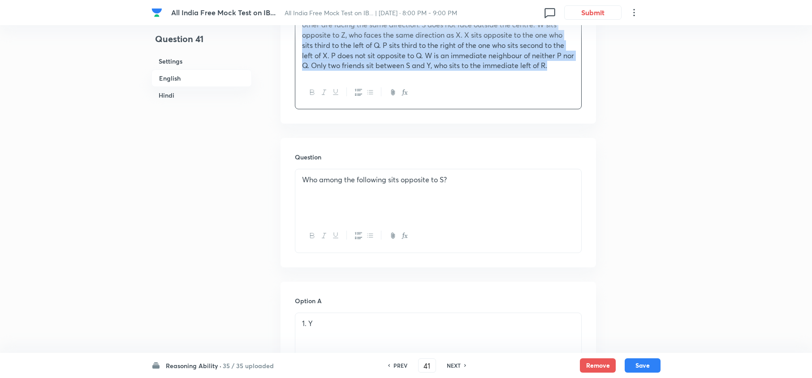
scroll to position [418, 0]
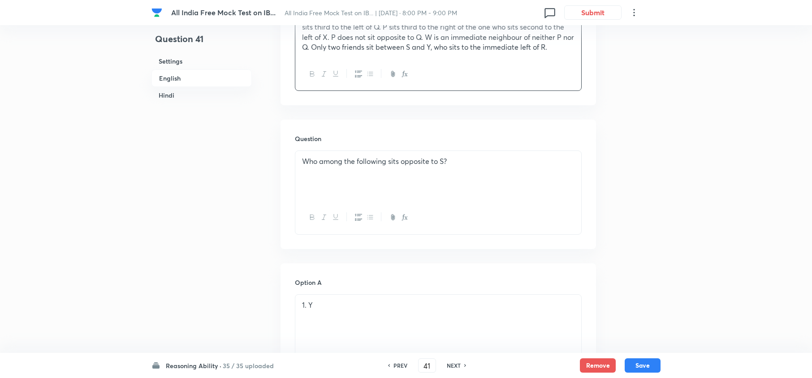
click at [309, 167] on p "Who among the following sits opposite to S?" at bounding box center [438, 161] width 272 height 10
drag, startPoint x: 300, startPoint y: 160, endPoint x: 454, endPoint y: 160, distance: 154.2
click at [454, 160] on div "Who among the following sits opposite to S?" at bounding box center [438, 176] width 286 height 50
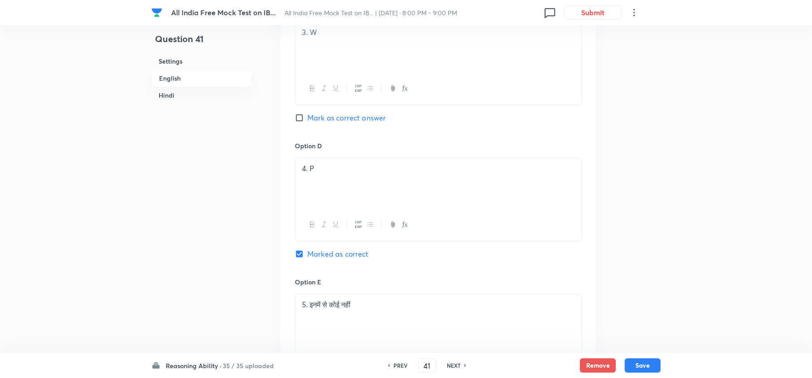
scroll to position [2270, 0]
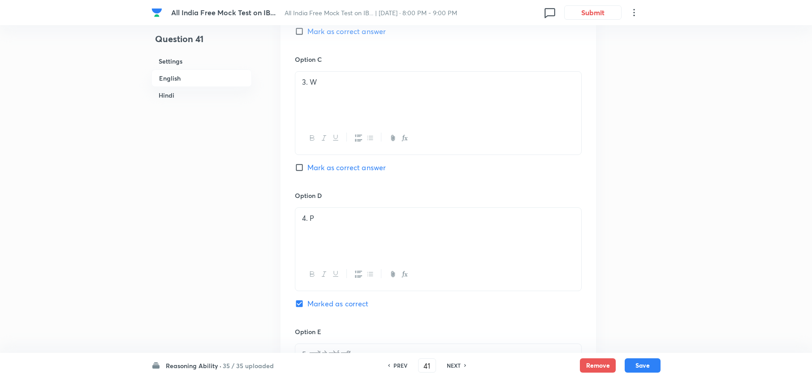
click at [455, 364] on h6 "NEXT" at bounding box center [454, 366] width 14 height 8
type input "42"
checkbox input "false"
checkbox input "true"
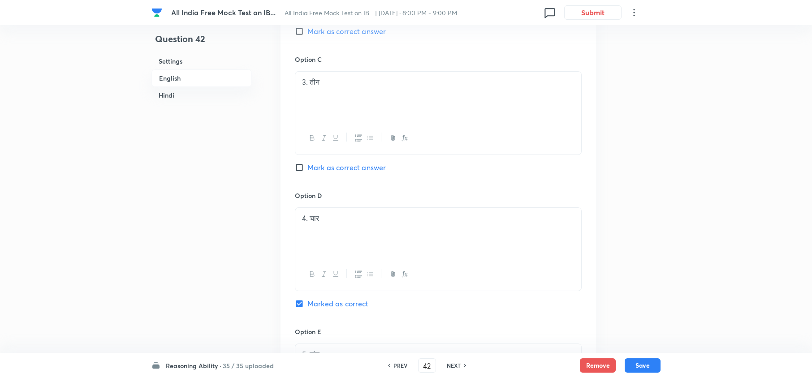
checkbox input "true"
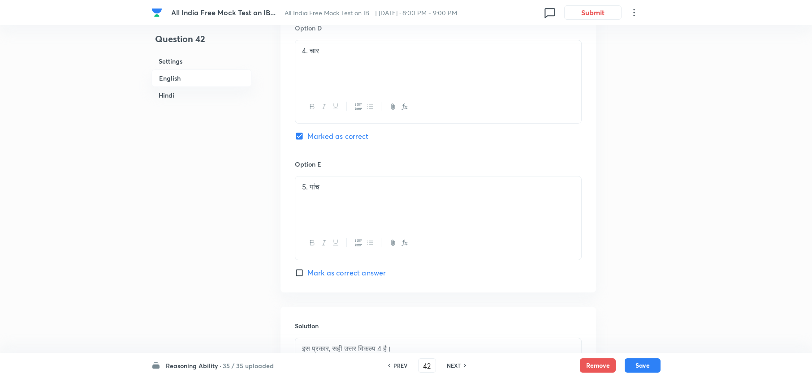
scroll to position [2667, 0]
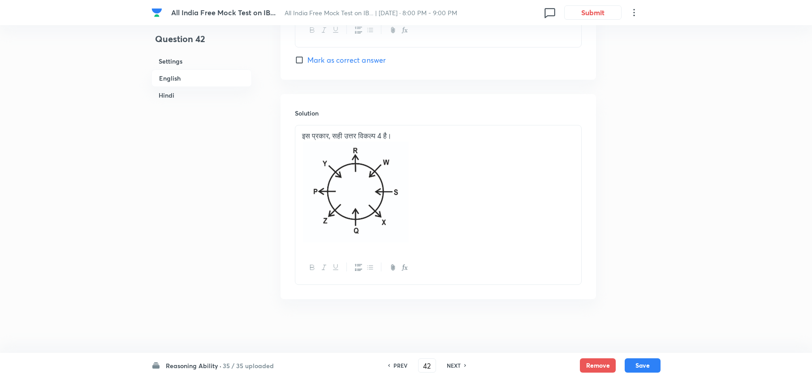
click at [453, 366] on h6 "NEXT" at bounding box center [454, 366] width 14 height 8
type input "43"
checkbox input "false"
checkbox input "true"
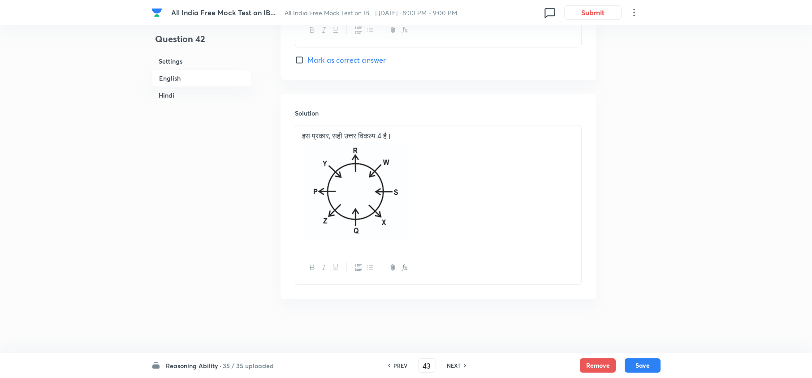
checkbox input "true"
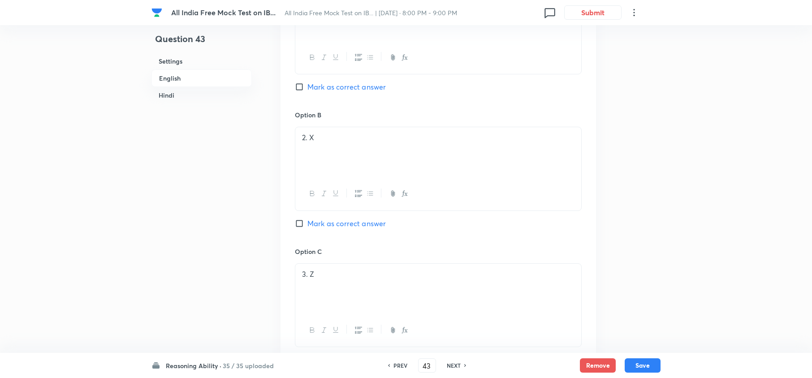
scroll to position [2010, 0]
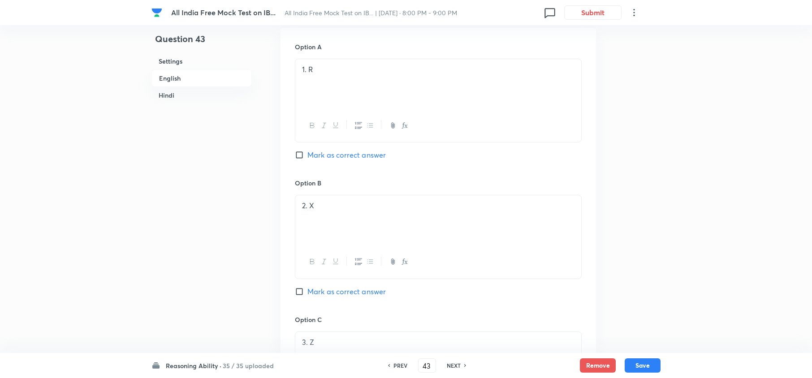
click at [396, 369] on h6 "PREV" at bounding box center [400, 366] width 14 height 8
type input "42"
checkbox input "false"
checkbox input "true"
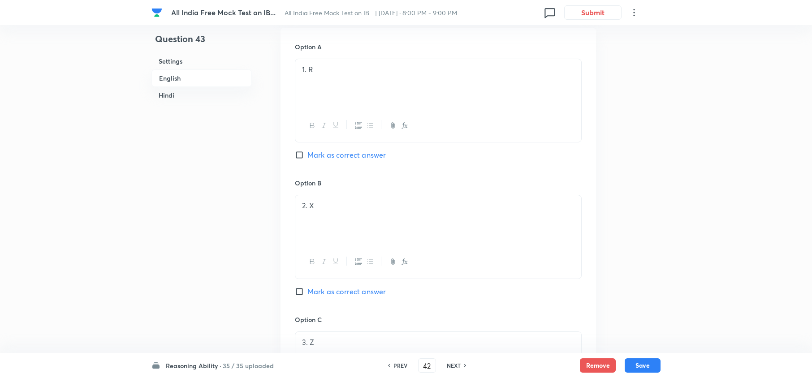
checkbox input "true"
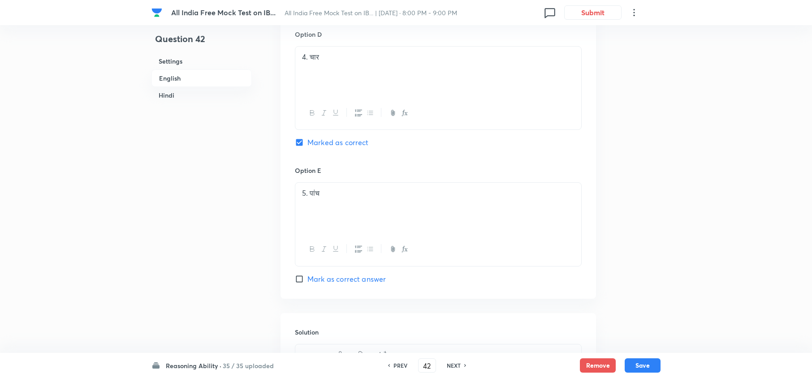
scroll to position [2428, 0]
click at [450, 364] on h6 "NEXT" at bounding box center [454, 366] width 14 height 8
type input "43"
checkbox input "false"
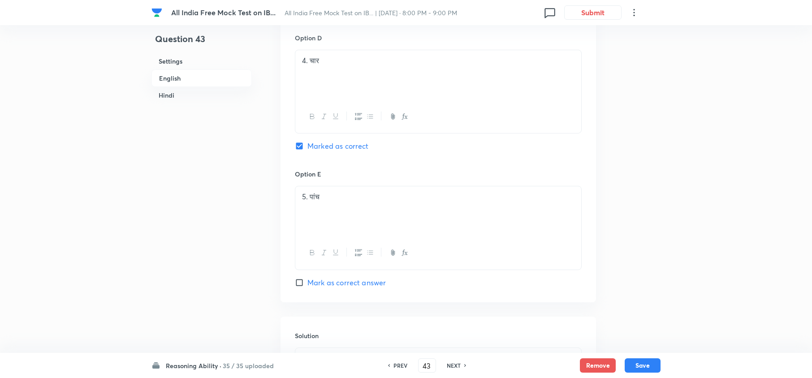
checkbox input "true"
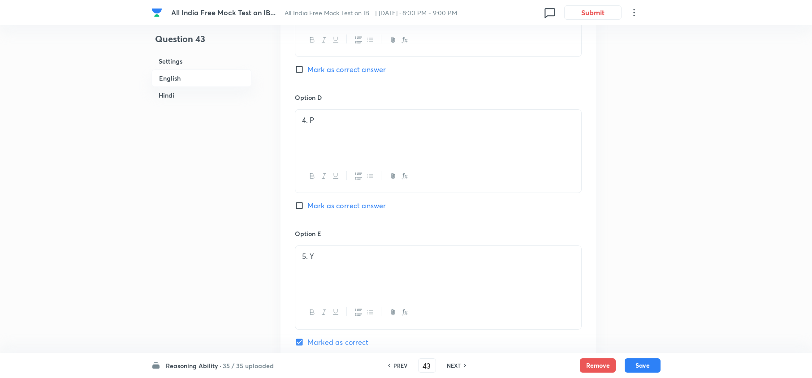
scroll to position [2548, 0]
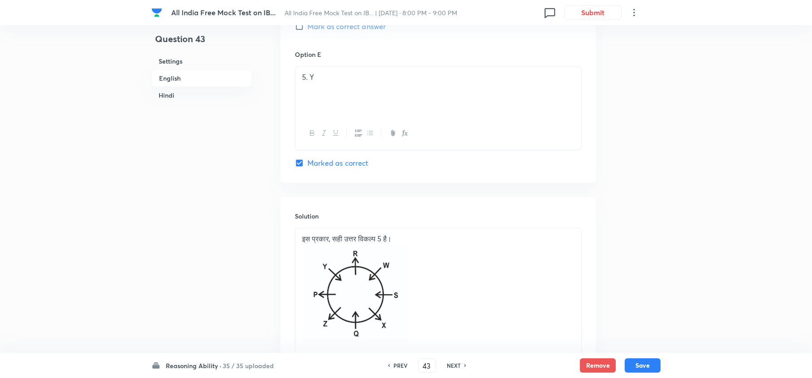
click at [454, 362] on h6 "NEXT" at bounding box center [454, 366] width 14 height 8
type input "44"
checkbox input "false"
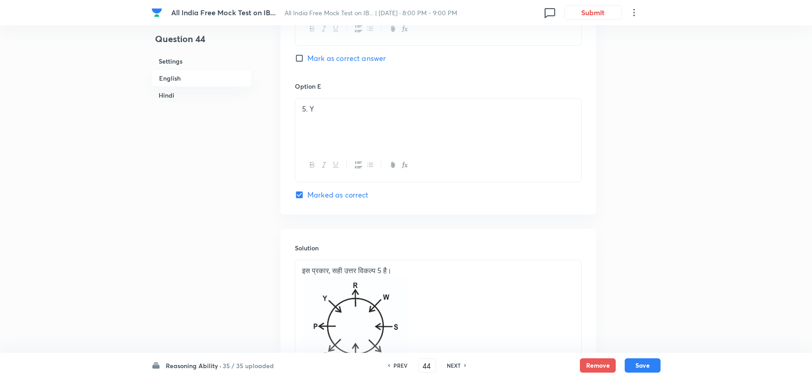
checkbox input "true"
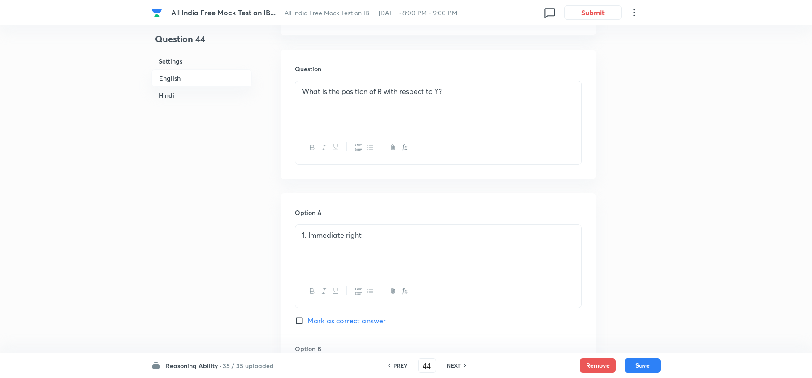
scroll to position [456, 0]
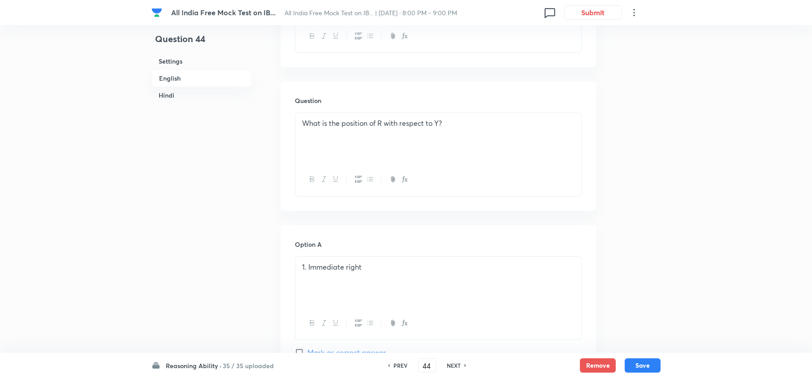
click at [325, 120] on p "What is the position of R with respect to Y?" at bounding box center [438, 123] width 272 height 10
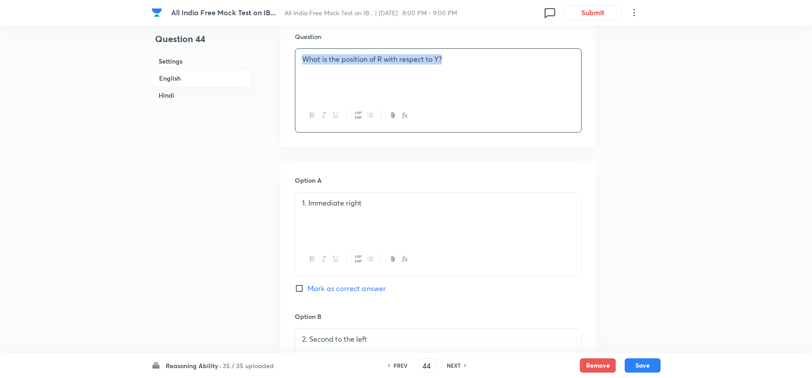
scroll to position [516, 0]
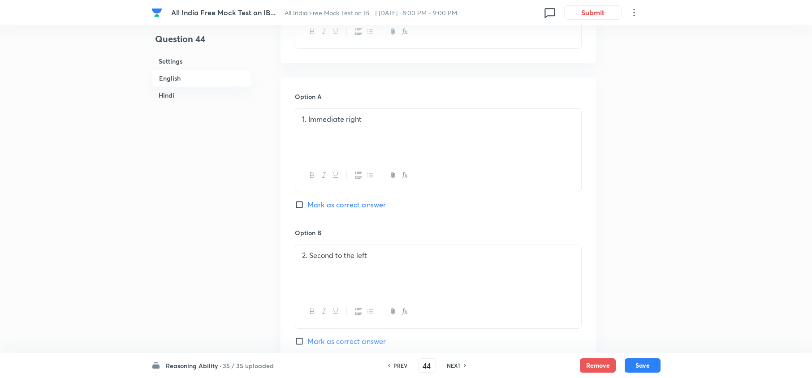
scroll to position [597, 0]
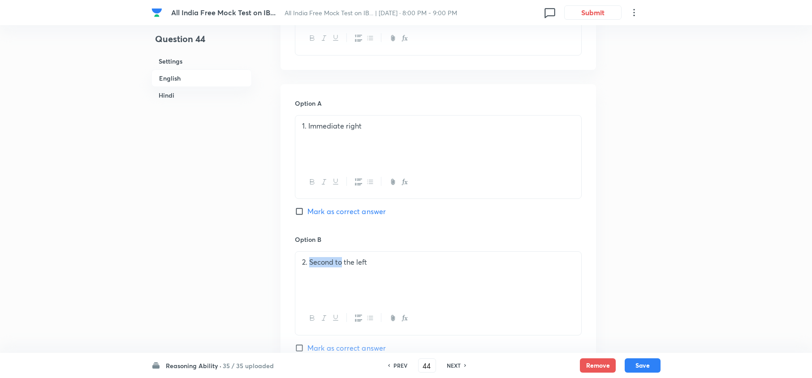
drag, startPoint x: 343, startPoint y: 263, endPoint x: 311, endPoint y: 263, distance: 32.3
click at [311, 263] on p "2. Second to the left" at bounding box center [438, 262] width 272 height 10
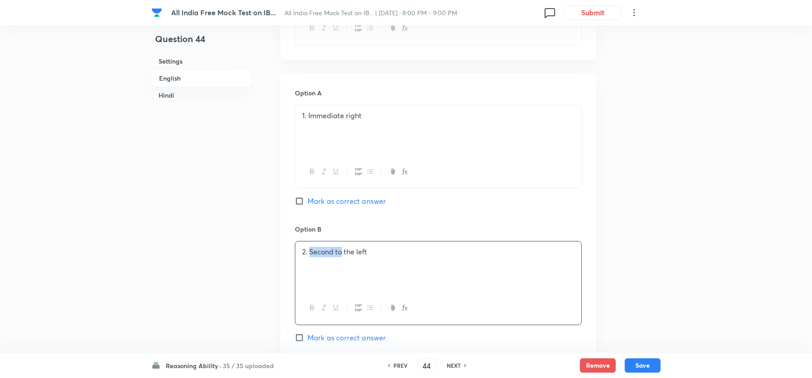
scroll to position [538, 0]
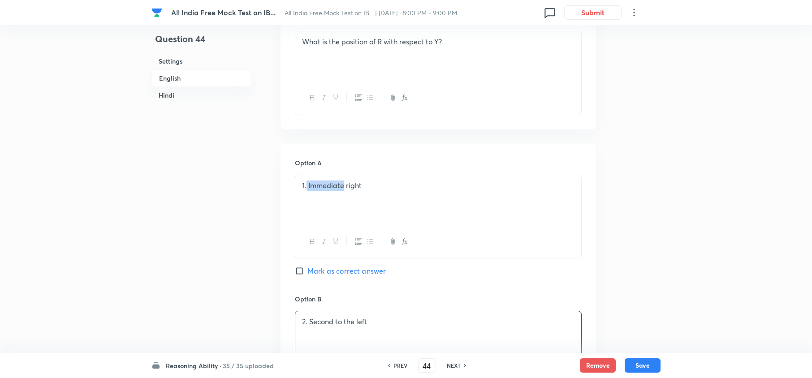
drag, startPoint x: 342, startPoint y: 186, endPoint x: 307, endPoint y: 186, distance: 35.4
click at [307, 186] on p "1. Immediate right" at bounding box center [438, 186] width 272 height 10
click at [374, 181] on p "1.Second to Immediate right" at bounding box center [438, 186] width 272 height 10
click at [376, 190] on p "1.Second to Immediate right" at bounding box center [438, 186] width 272 height 10
click at [376, 188] on p "1.Second to Immediate right" at bounding box center [438, 186] width 272 height 10
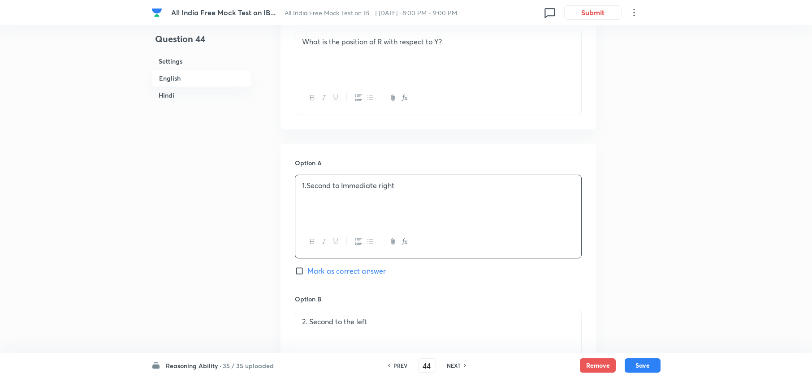
click at [376, 191] on p "1.Second to Immediate right" at bounding box center [438, 186] width 272 height 10
click at [393, 201] on div "1.Second to right" at bounding box center [438, 200] width 286 height 50
click at [306, 189] on p "1.Second to right" at bounding box center [438, 186] width 272 height 10
click at [310, 185] on ol "Second to right" at bounding box center [438, 186] width 272 height 10
click at [339, 187] on p "Second to right" at bounding box center [438, 186] width 272 height 10
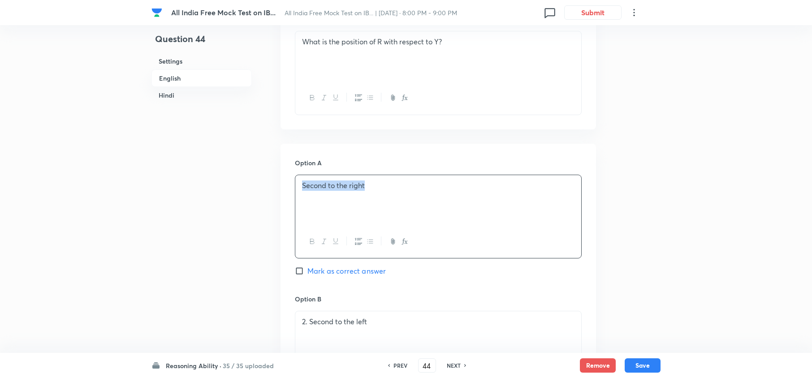
drag, startPoint x: 373, startPoint y: 189, endPoint x: 267, endPoint y: 171, distance: 107.3
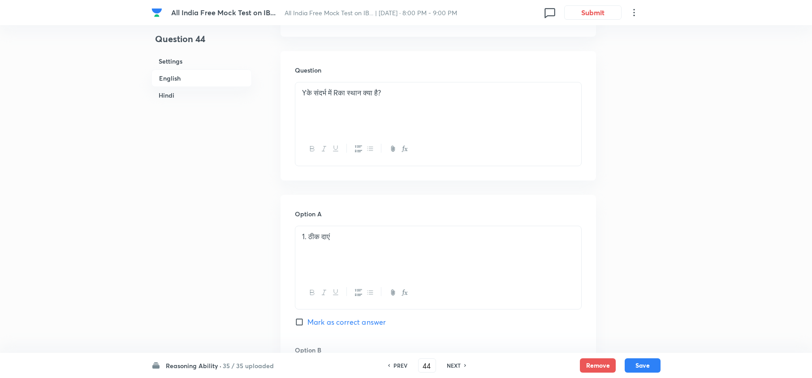
scroll to position [1912, 0]
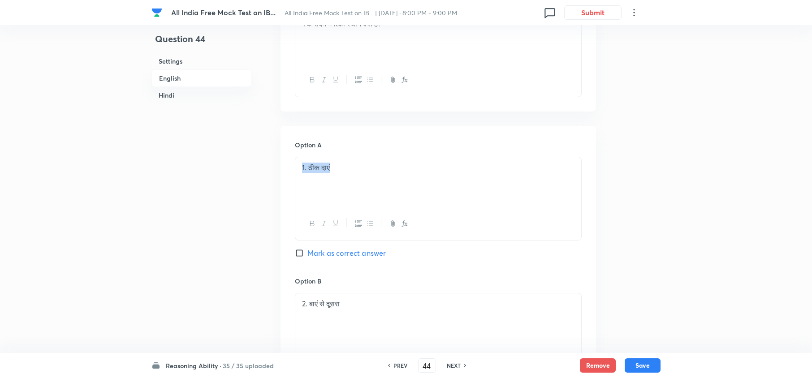
drag, startPoint x: 362, startPoint y: 190, endPoint x: 261, endPoint y: 180, distance: 101.8
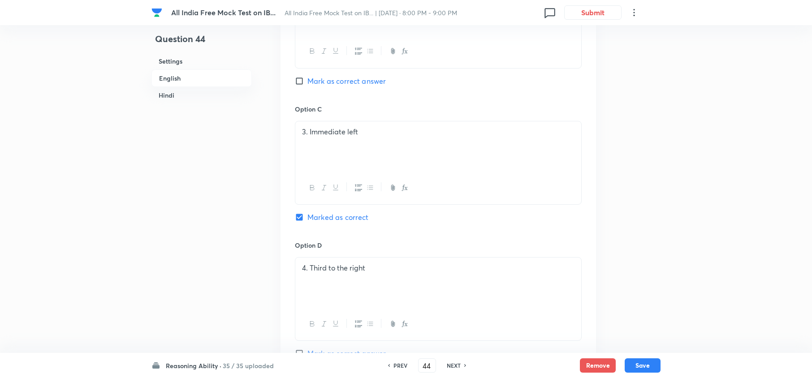
scroll to position [836, 0]
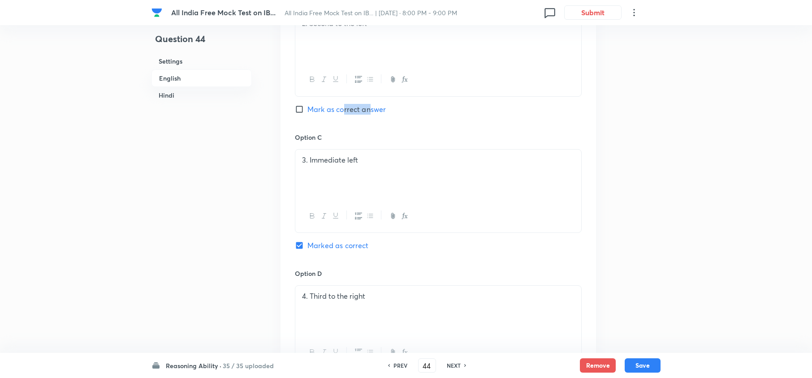
drag, startPoint x: 371, startPoint y: 105, endPoint x: 345, endPoint y: 108, distance: 26.6
click at [345, 108] on span "Mark as correct answer" at bounding box center [346, 109] width 78 height 11
drag, startPoint x: 378, startPoint y: 163, endPoint x: 309, endPoint y: 162, distance: 69.5
click at [309, 162] on p "3. Immediate left" at bounding box center [438, 160] width 272 height 10
click at [391, 160] on p "3.None of these" at bounding box center [438, 160] width 272 height 10
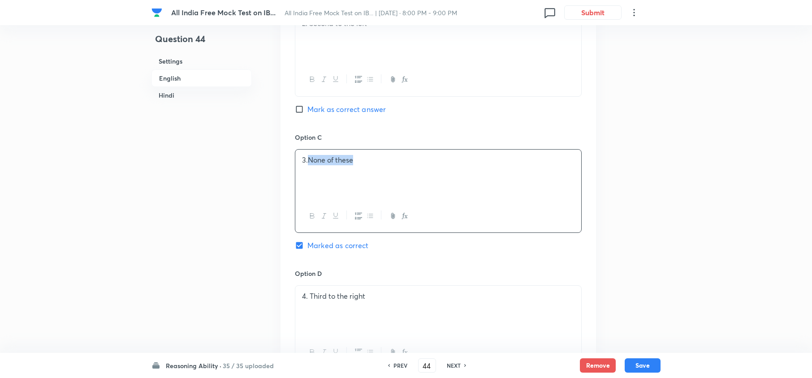
drag, startPoint x: 357, startPoint y: 161, endPoint x: 307, endPoint y: 158, distance: 49.9
click at [307, 158] on p "3.None of these" at bounding box center [438, 160] width 272 height 10
drag, startPoint x: 359, startPoint y: 162, endPoint x: 311, endPoint y: 165, distance: 48.5
click at [311, 165] on p "3.None of these" at bounding box center [438, 160] width 272 height 10
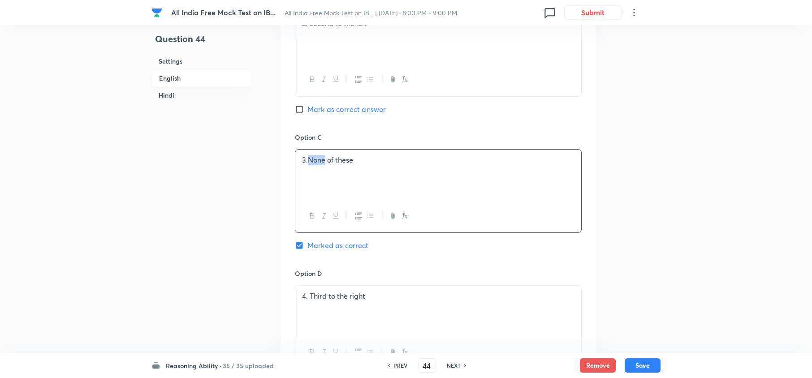
click at [309, 165] on p "3.None of these" at bounding box center [438, 160] width 272 height 10
drag, startPoint x: 310, startPoint y: 160, endPoint x: 350, endPoint y: 158, distance: 39.5
click at [350, 158] on p "3.None of these" at bounding box center [438, 160] width 272 height 10
drag, startPoint x: 356, startPoint y: 162, endPoint x: 309, endPoint y: 168, distance: 47.0
click at [309, 168] on div "3.None of these" at bounding box center [438, 175] width 286 height 50
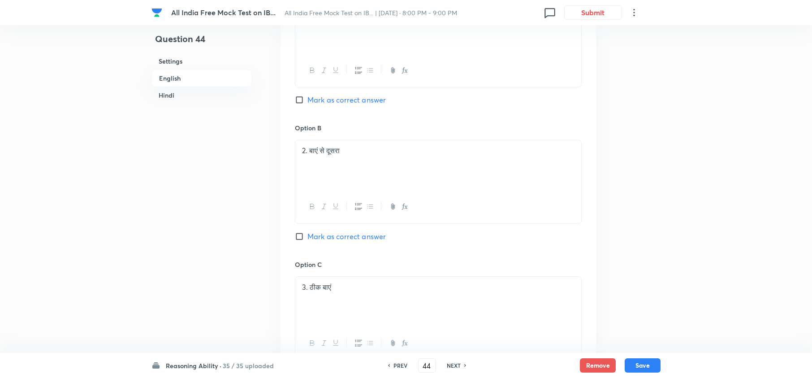
scroll to position [2151, 0]
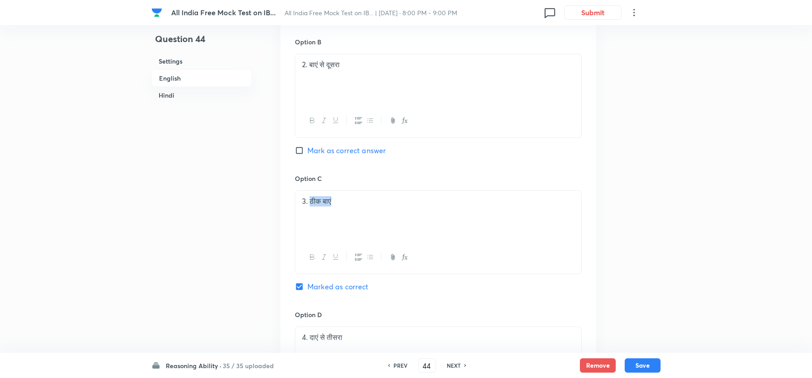
drag, startPoint x: 311, startPoint y: 214, endPoint x: 376, endPoint y: 214, distance: 65.9
click at [376, 207] on p "3. ठीक बाएं" at bounding box center [438, 201] width 272 height 10
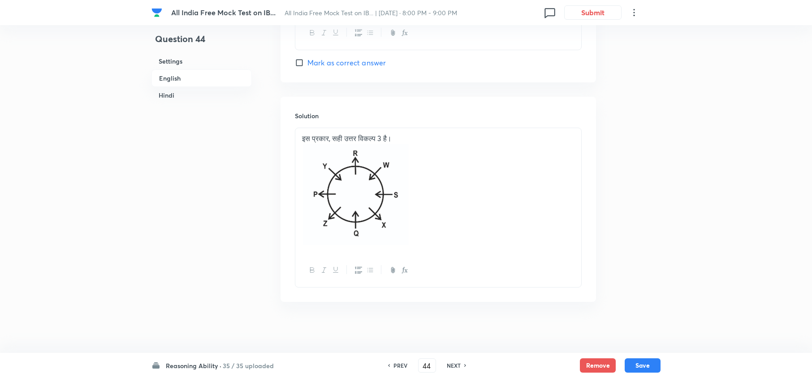
scroll to position [2667, 0]
click at [631, 364] on button "Save" at bounding box center [643, 365] width 36 height 14
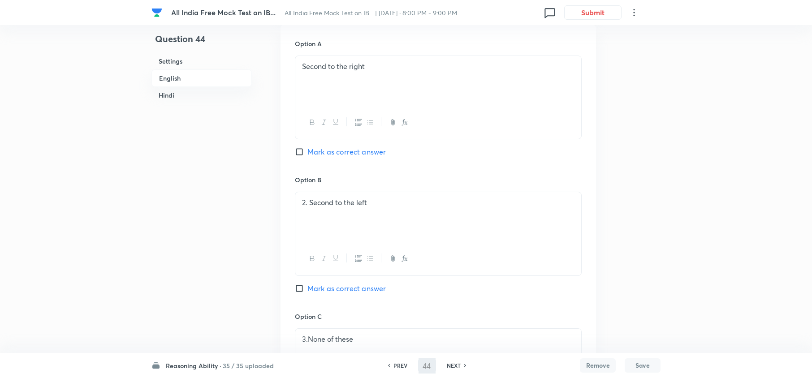
scroll to position [635, 0]
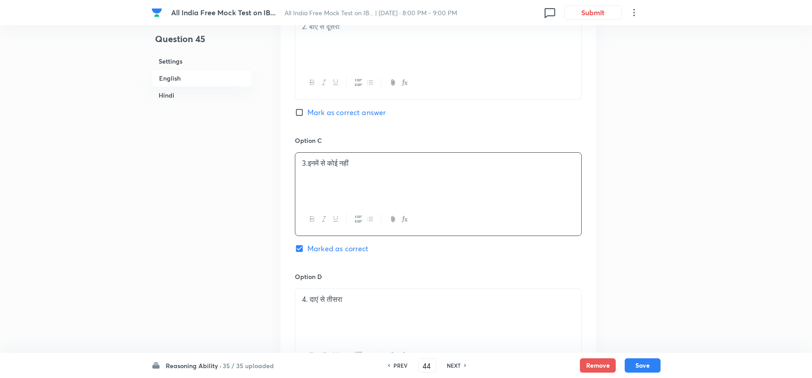
type input "45"
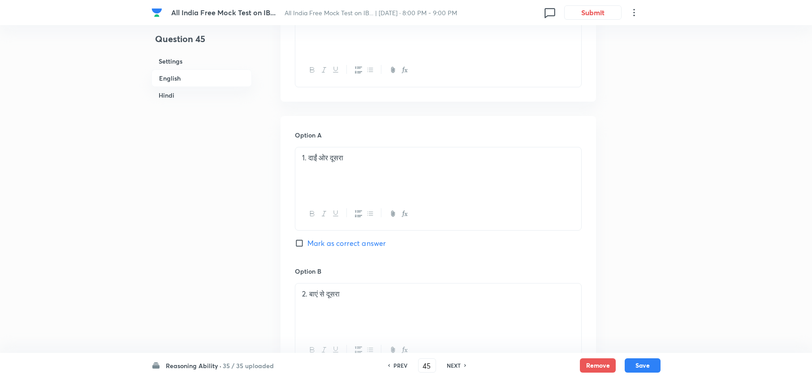
checkbox input "false"
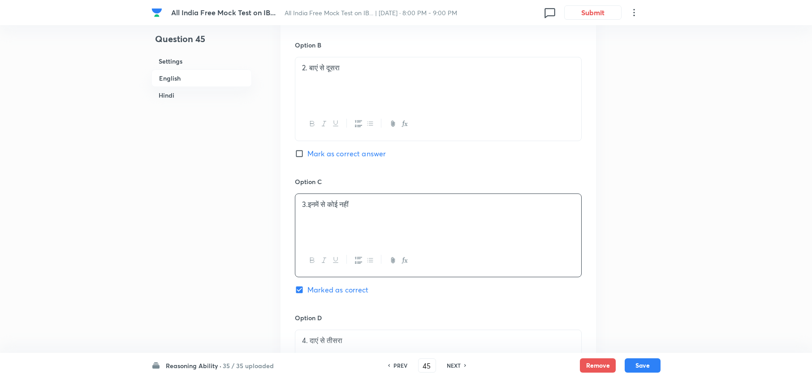
checkbox input "true"
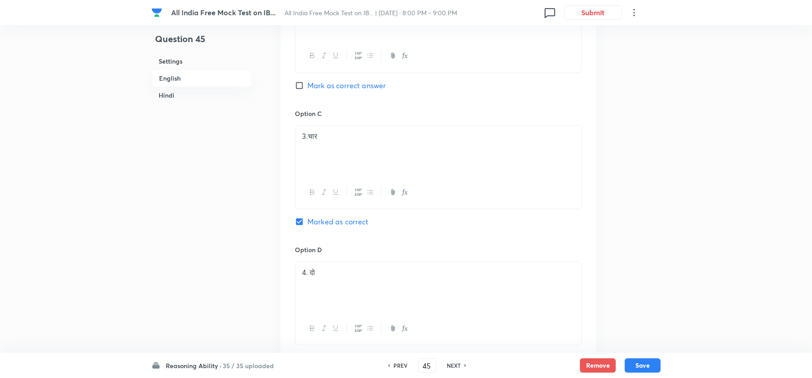
scroll to position [2292, 0]
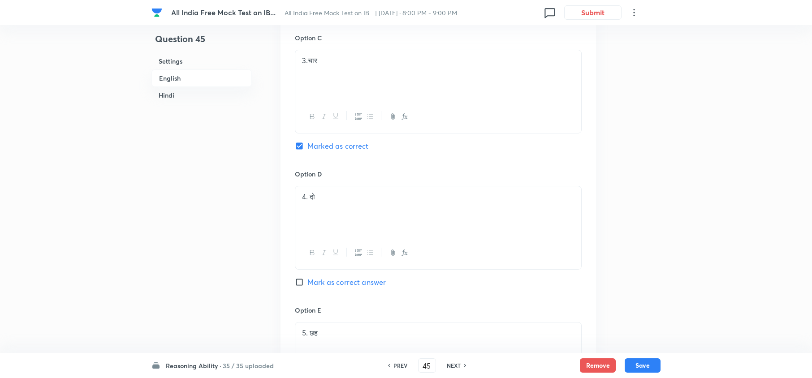
click at [393, 366] on h6 "PREV" at bounding box center [400, 366] width 14 height 8
type input "44"
checkbox input "false"
checkbox input "true"
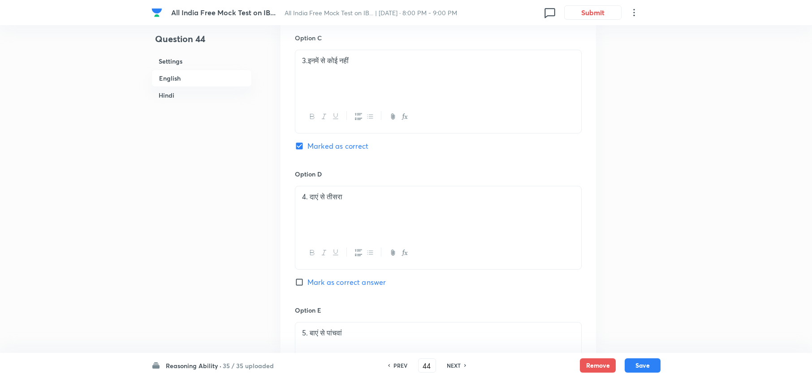
checkbox input "true"
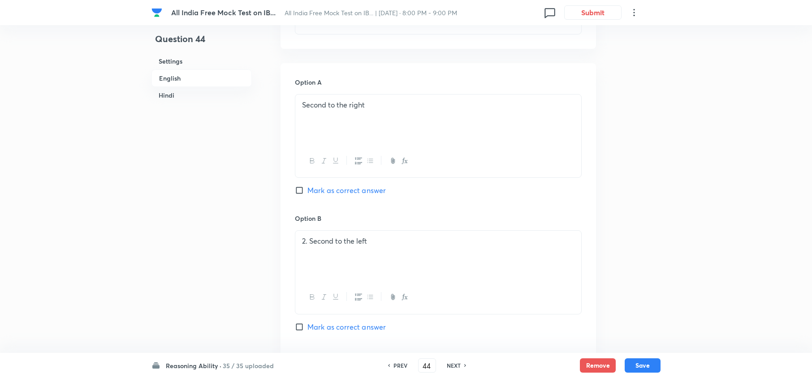
scroll to position [619, 0]
click at [302, 108] on p "Second to the right" at bounding box center [438, 104] width 272 height 10
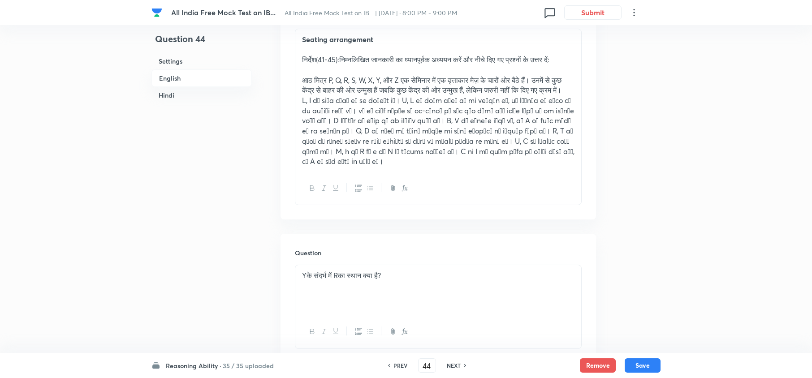
scroll to position [1754, 0]
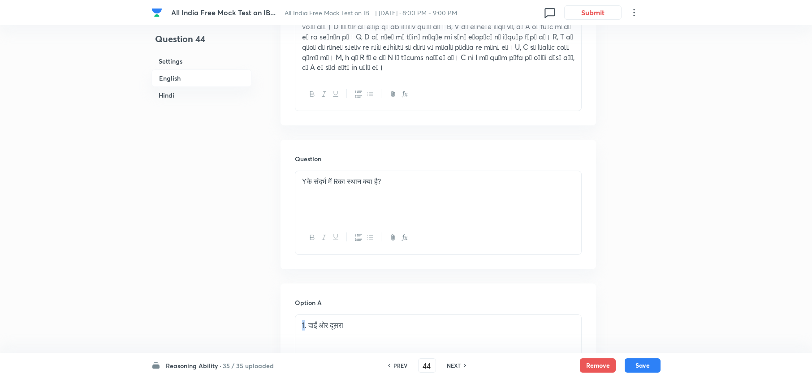
drag, startPoint x: 303, startPoint y: 345, endPoint x: 297, endPoint y: 347, distance: 7.0
click at [296, 347] on div "1. दाईं ओर दूसरा" at bounding box center [438, 340] width 286 height 50
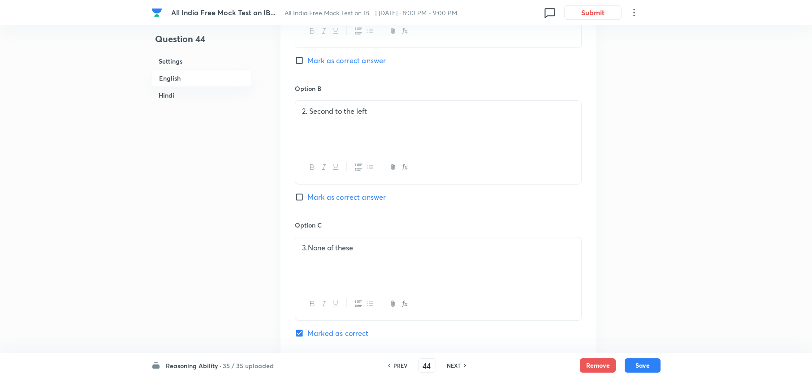
scroll to position [619, 0]
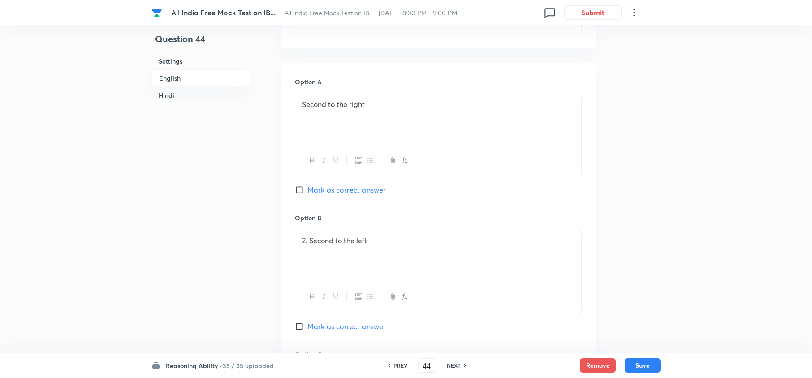
click at [300, 107] on div "Second to the right" at bounding box center [438, 119] width 286 height 50
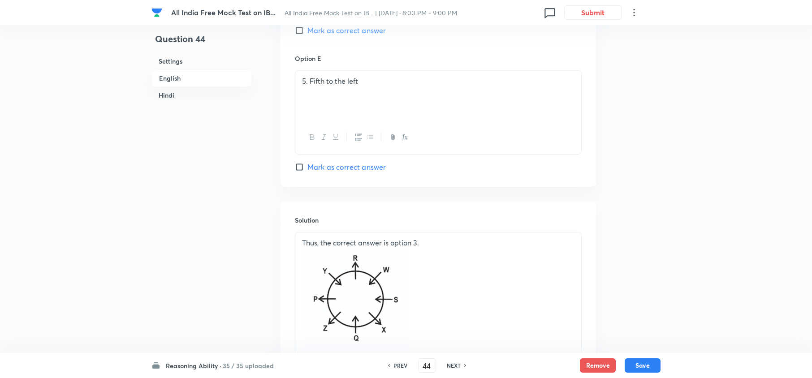
scroll to position [1216, 0]
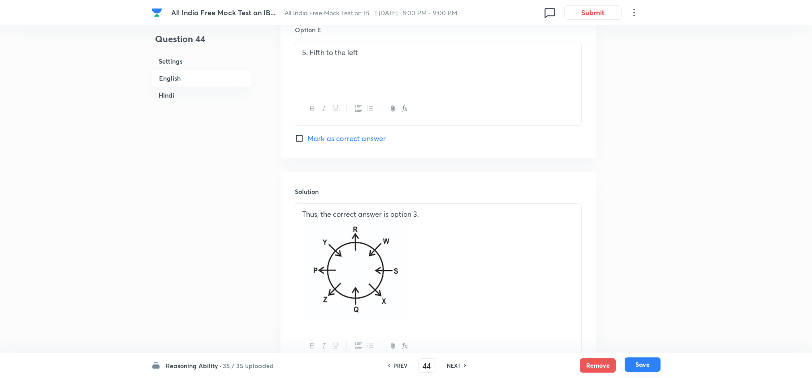
click at [640, 364] on button "Save" at bounding box center [643, 365] width 36 height 14
type input "45"
checkbox input "false"
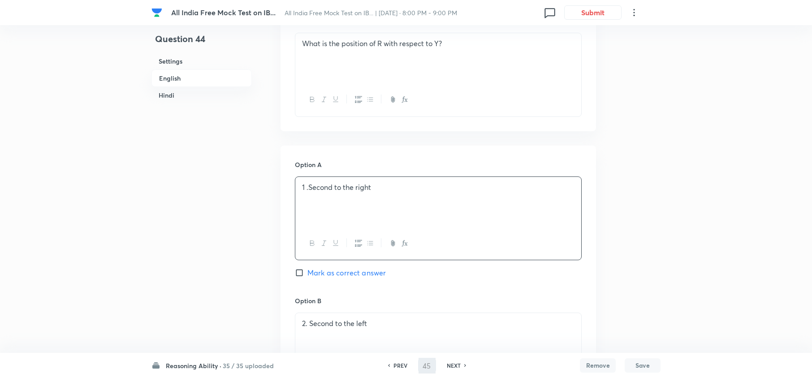
checkbox input "true"
click at [397, 366] on h6 "PREV" at bounding box center [400, 366] width 14 height 8
type input "44"
checkbox input "false"
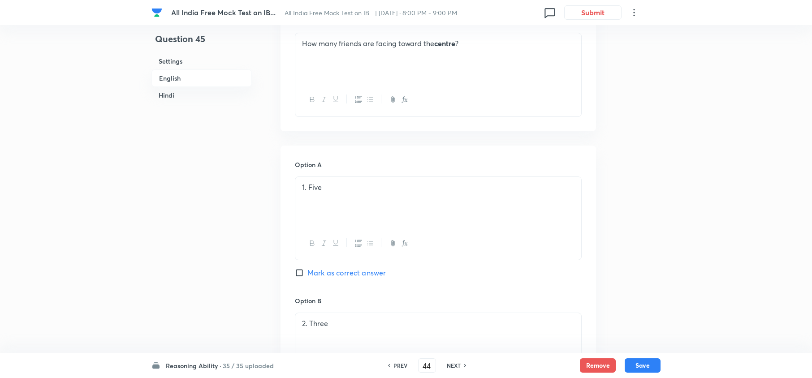
checkbox input "false"
checkbox input "true"
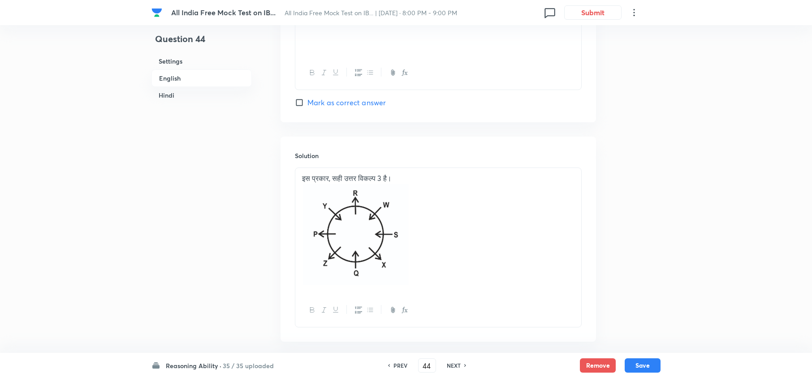
scroll to position [2667, 0]
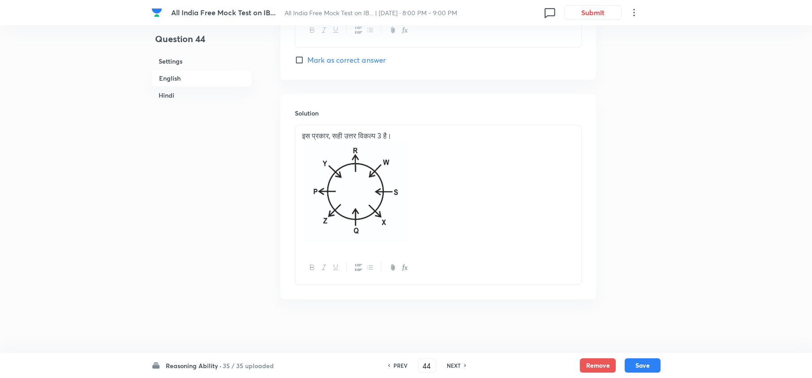
click at [454, 367] on h6 "NEXT" at bounding box center [454, 366] width 14 height 8
type input "45"
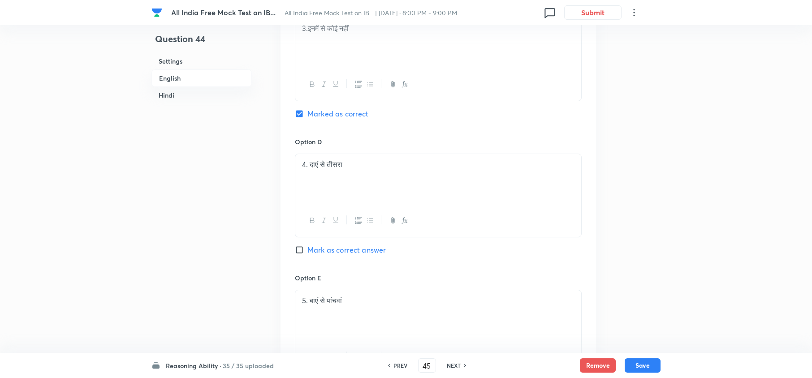
checkbox input "false"
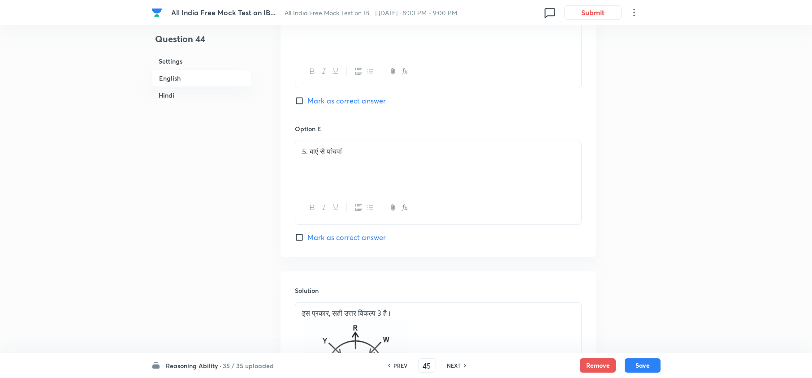
checkbox input "true"
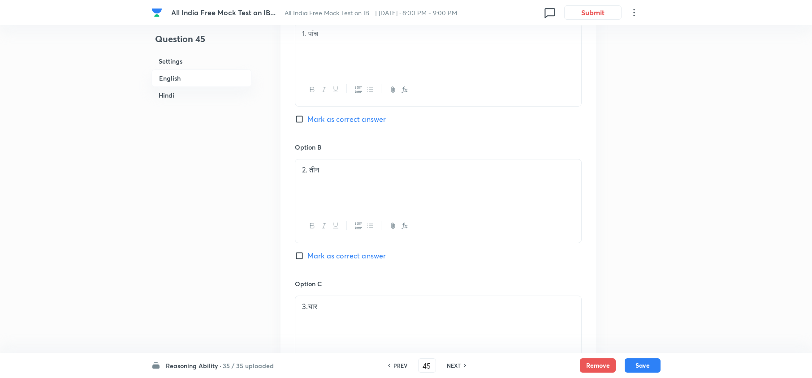
scroll to position [2189, 0]
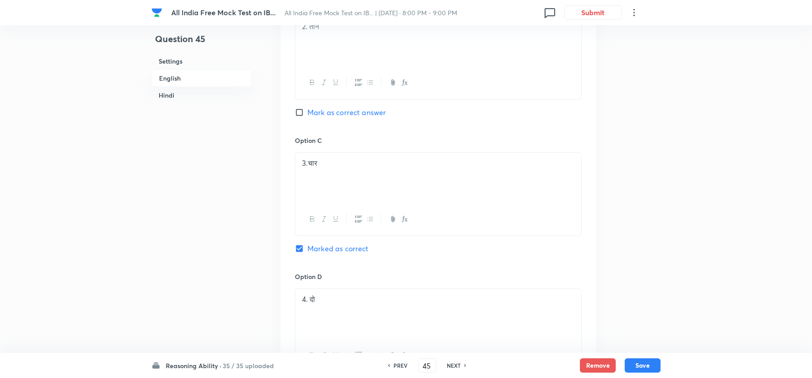
click at [452, 365] on h6 "NEXT" at bounding box center [454, 366] width 14 height 8
type input "46"
checkbox input "false"
checkbox input "true"
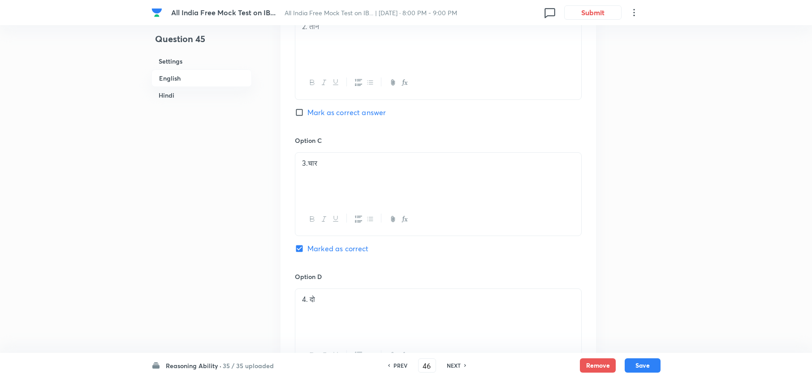
checkbox input "true"
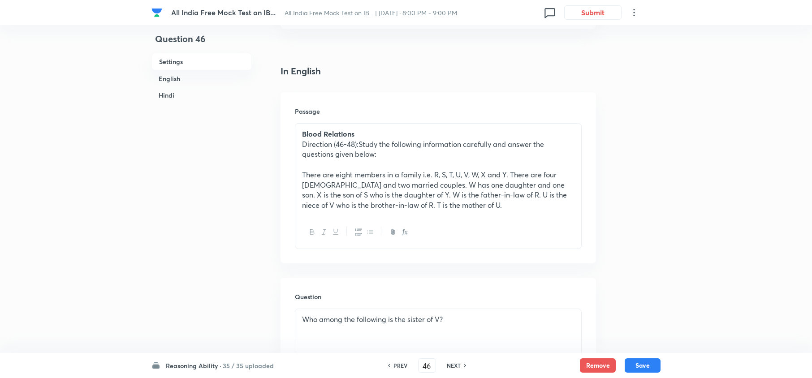
scroll to position [239, 0]
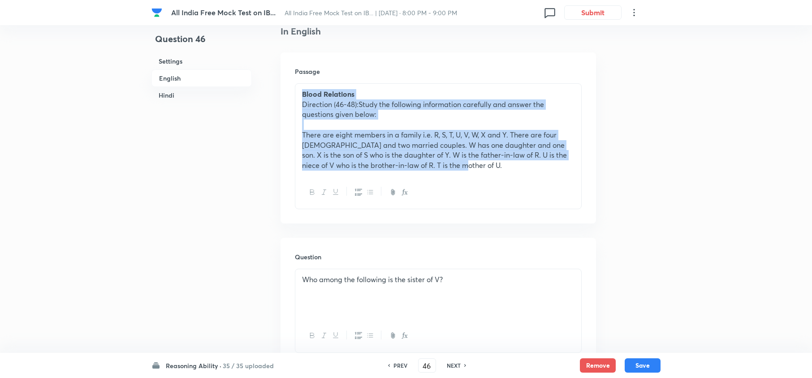
drag, startPoint x: 301, startPoint y: 90, endPoint x: 459, endPoint y: 179, distance: 181.8
click at [459, 179] on div "Blood Relations Direction (46-48):Study the following information carefully and…" at bounding box center [438, 146] width 287 height 126
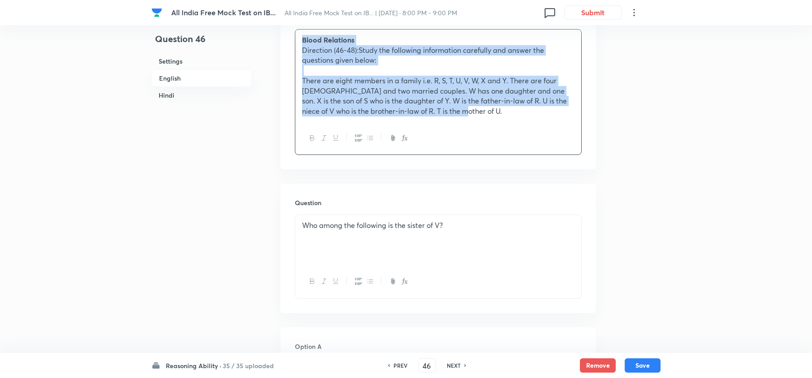
scroll to position [358, 0]
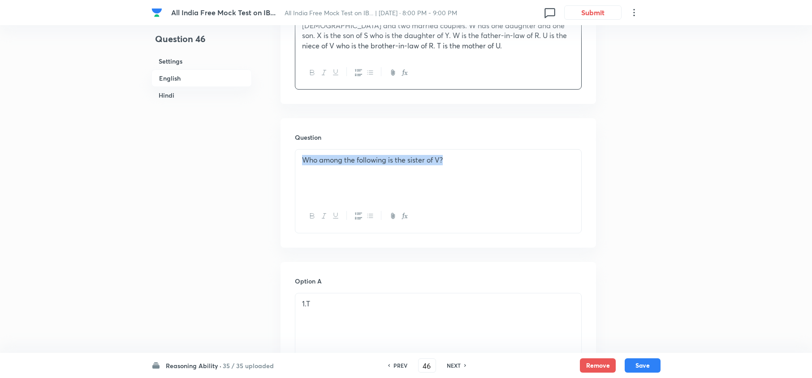
drag, startPoint x: 299, startPoint y: 158, endPoint x: 447, endPoint y: 167, distance: 148.2
click at [447, 167] on div "Who among the following is the sister of V?" at bounding box center [438, 175] width 286 height 50
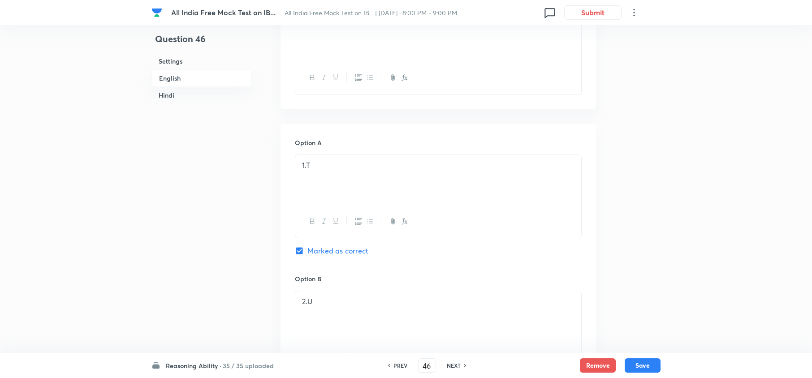
scroll to position [1852, 0]
click at [452, 362] on h6 "NEXT" at bounding box center [454, 366] width 14 height 8
type input "47"
checkbox input "false"
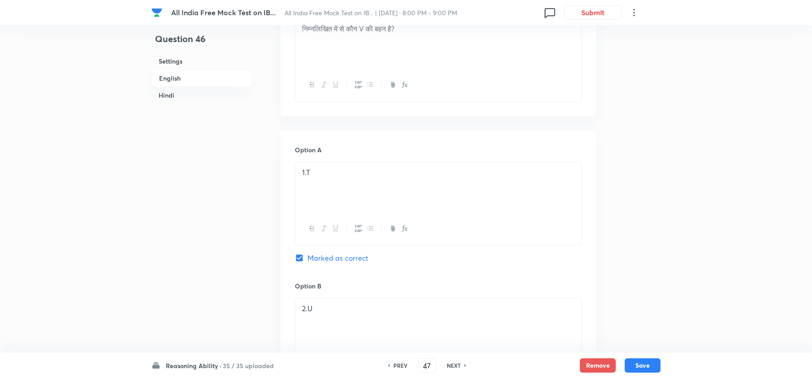
checkbox input "true"
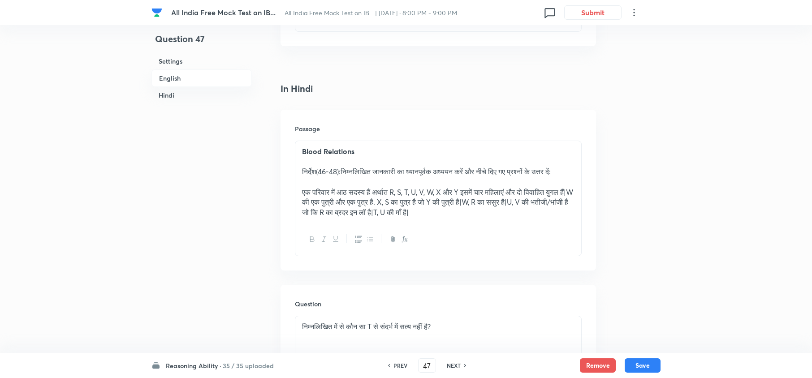
scroll to position [1553, 0]
click at [395, 364] on h6 "PREV" at bounding box center [400, 366] width 14 height 8
type input "46"
checkbox input "false"
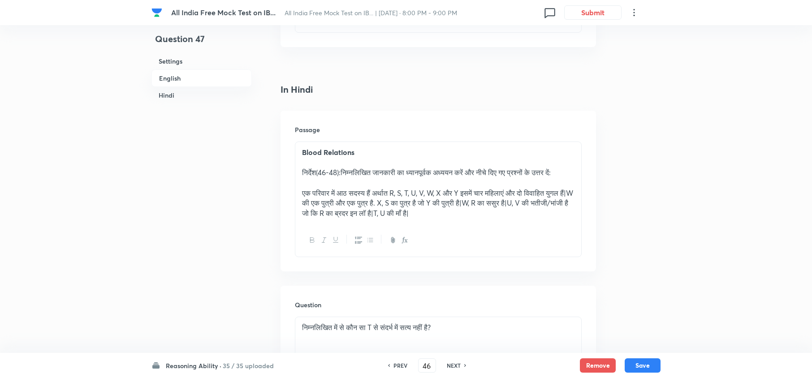
checkbox input "true"
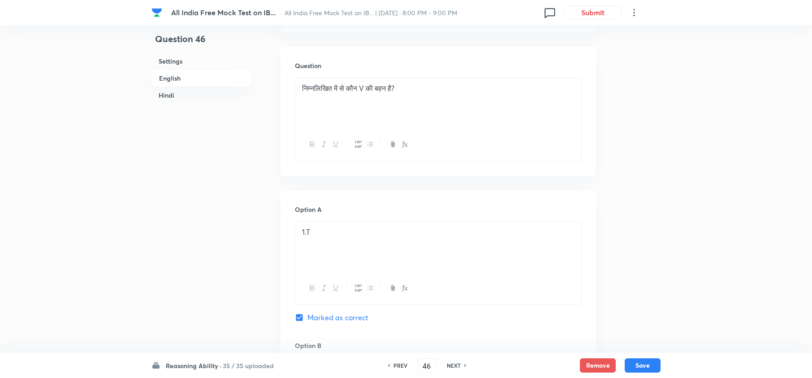
scroll to position [1852, 0]
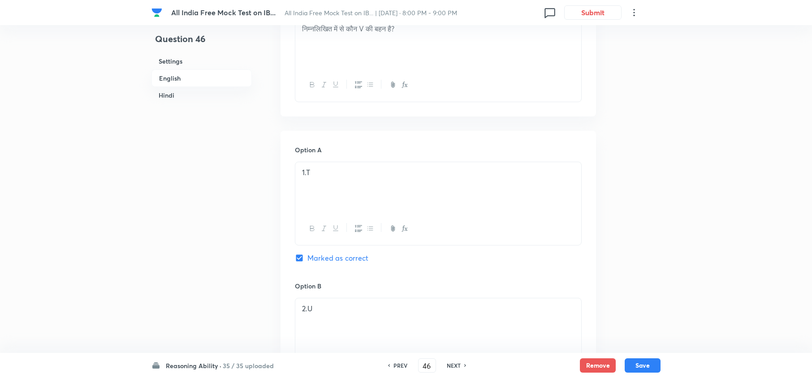
click at [452, 364] on h6 "NEXT" at bounding box center [454, 366] width 14 height 8
type input "47"
checkbox input "false"
checkbox input "true"
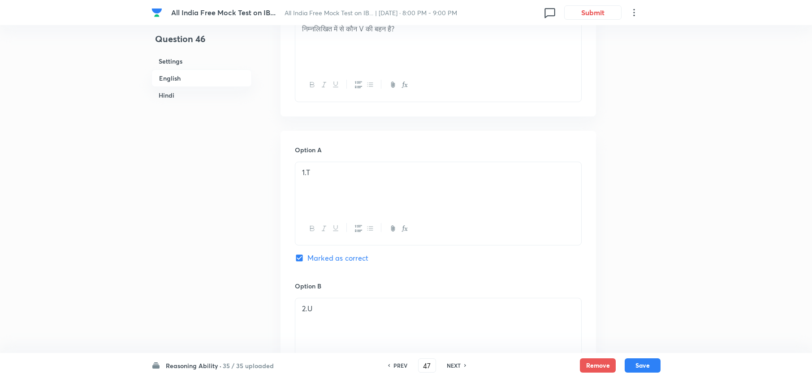
checkbox input "true"
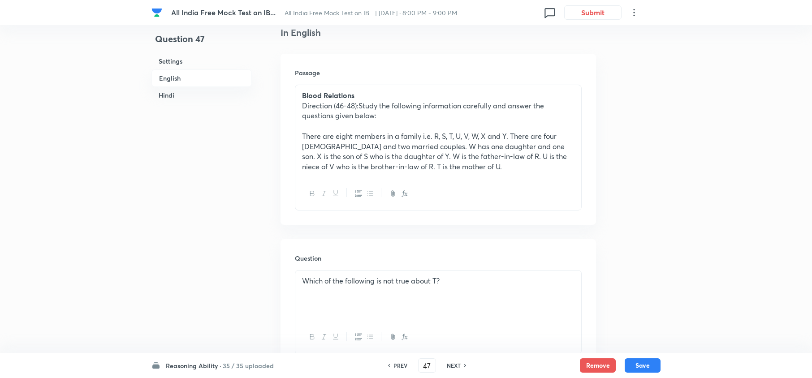
scroll to position [239, 0]
drag, startPoint x: 301, startPoint y: 281, endPoint x: 440, endPoint y: 297, distance: 139.9
click at [440, 297] on div "Which of the following is not true about T?" at bounding box center [438, 294] width 286 height 50
click at [488, 281] on p "Which of the following is not true about T?" at bounding box center [438, 280] width 272 height 10
click at [466, 297] on div "Which of the following is not true about T?" at bounding box center [438, 294] width 286 height 50
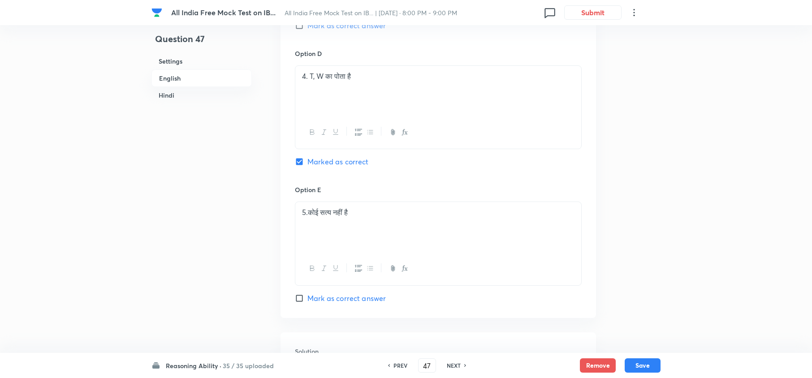
scroll to position [2330, 0]
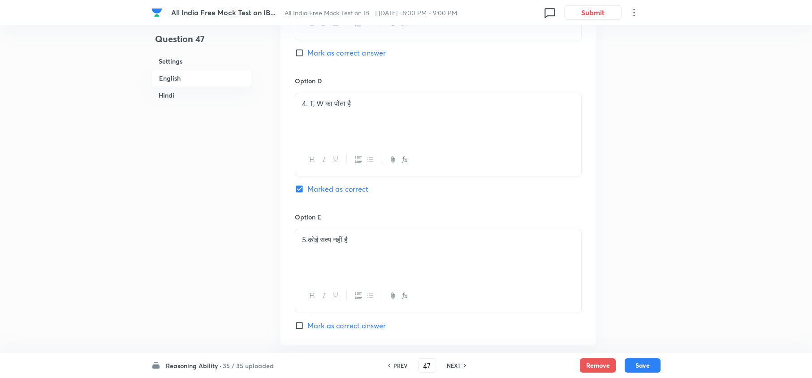
click at [451, 367] on h6 "NEXT" at bounding box center [454, 366] width 14 height 8
type input "48"
checkbox input "false"
checkbox input "true"
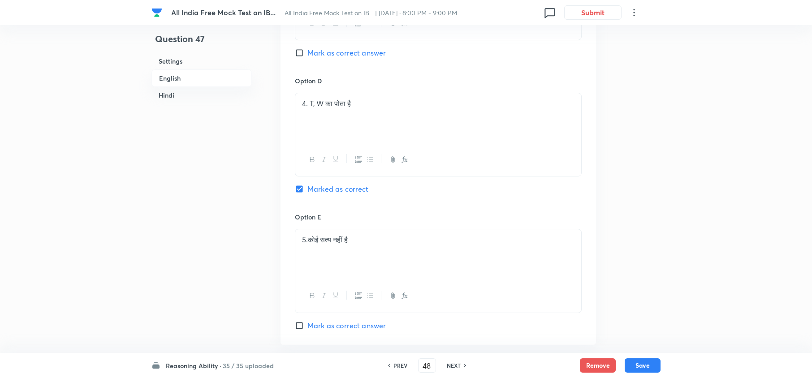
checkbox input "true"
click at [397, 364] on h6 "PREV" at bounding box center [400, 366] width 14 height 8
type input "47"
checkbox input "false"
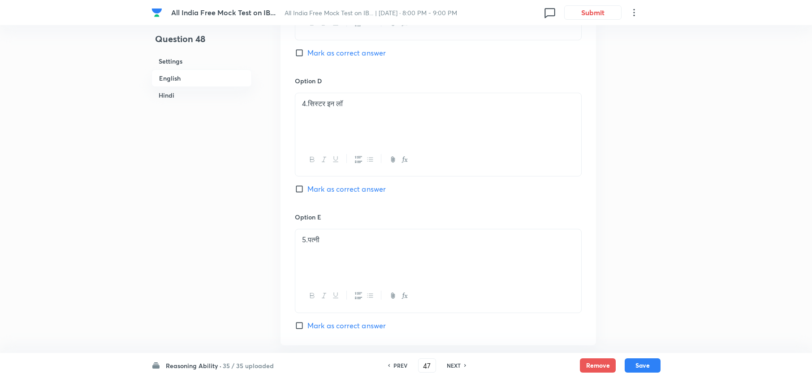
checkbox input "true"
click at [453, 365] on h6 "NEXT" at bounding box center [454, 366] width 14 height 8
type input "48"
checkbox input "false"
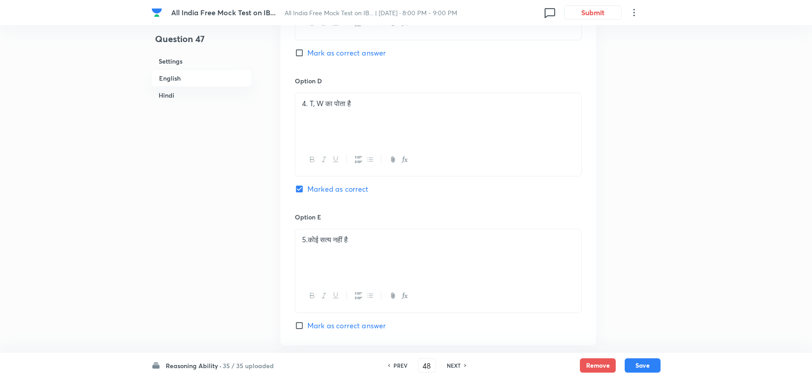
checkbox input "false"
checkbox input "true"
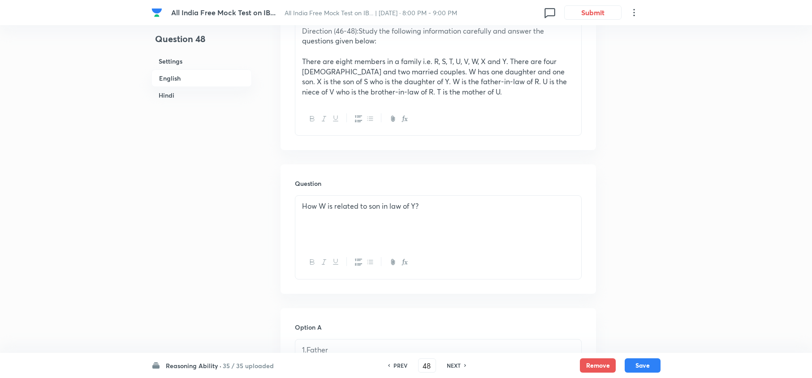
scroll to position [358, 0]
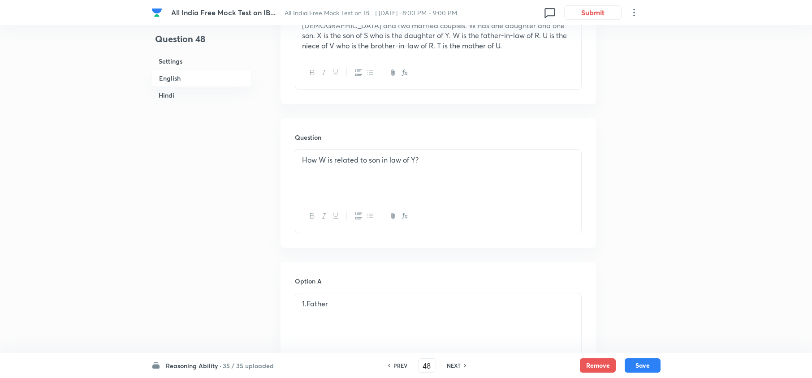
click at [299, 160] on div "How W is related to son in law of Y?" at bounding box center [438, 175] width 286 height 50
drag, startPoint x: 299, startPoint y: 160, endPoint x: 424, endPoint y: 165, distance: 124.7
click at [424, 165] on div "How W is related to son in law of Y?" at bounding box center [438, 175] width 286 height 50
click at [488, 201] on div at bounding box center [438, 216] width 286 height 33
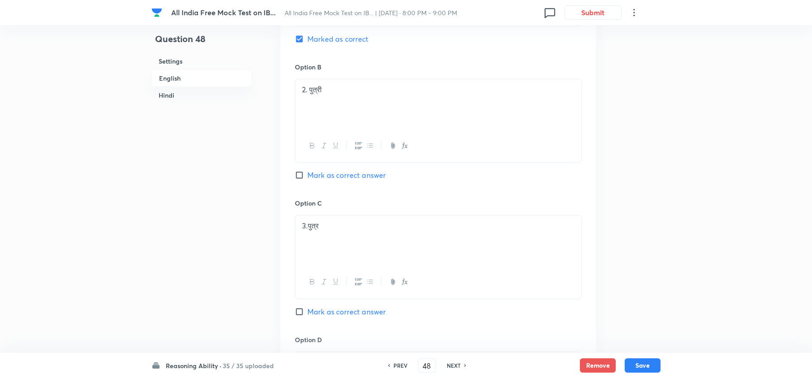
scroll to position [2072, 0]
drag, startPoint x: 457, startPoint y: 366, endPoint x: 456, endPoint y: 361, distance: 5.0
click at [456, 366] on h6 "NEXT" at bounding box center [454, 366] width 14 height 8
type input "49"
checkbox input "false"
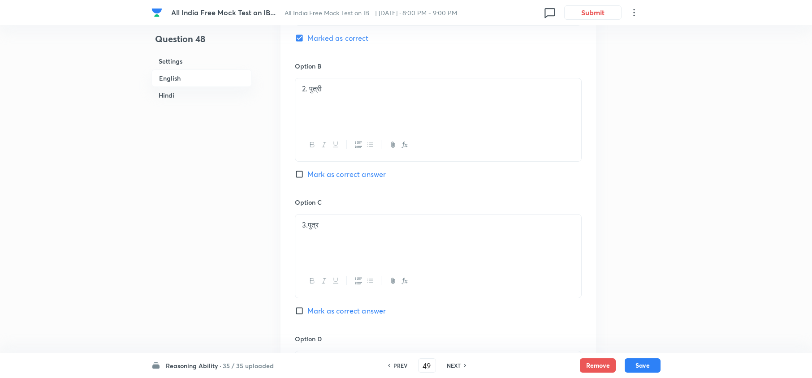
checkbox input "false"
checkbox input "true"
click at [396, 367] on h6 "PREV" at bounding box center [400, 366] width 14 height 8
type input "48"
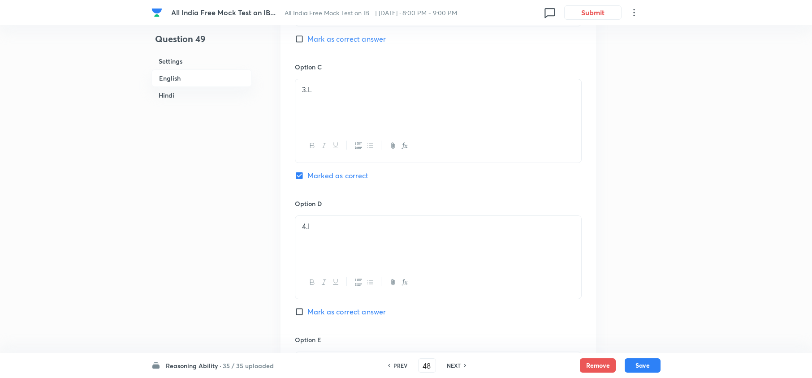
checkbox input "false"
checkbox input "true"
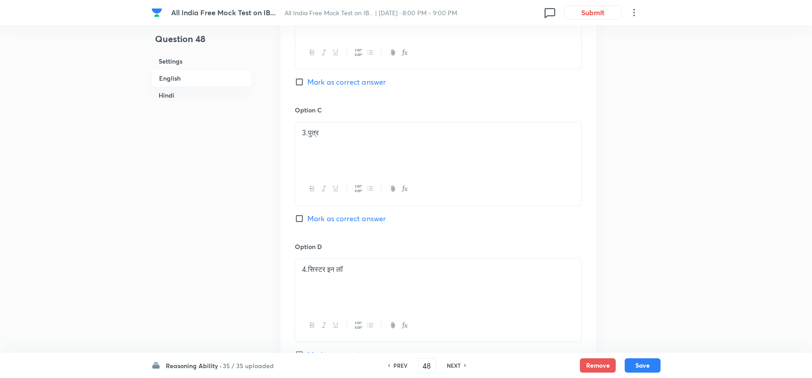
scroll to position [2251, 0]
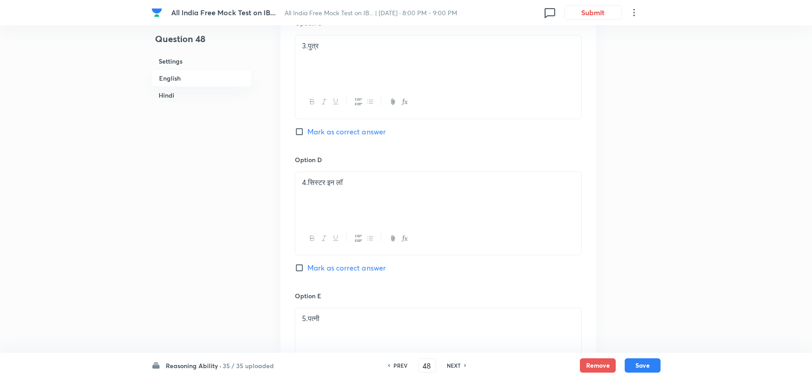
click at [455, 364] on h6 "NEXT" at bounding box center [454, 366] width 14 height 8
type input "49"
checkbox input "false"
checkbox input "true"
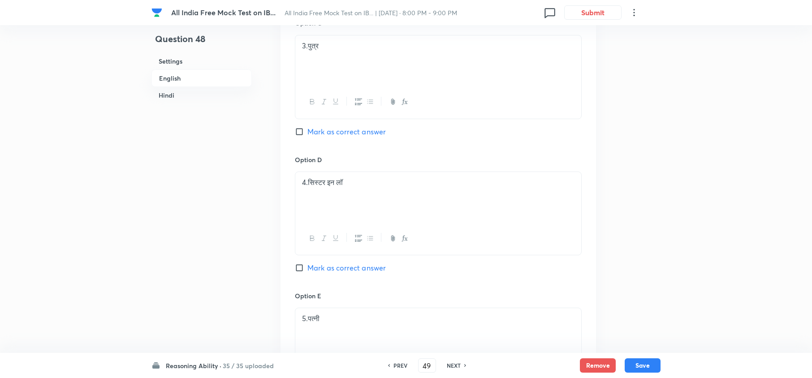
checkbox input "true"
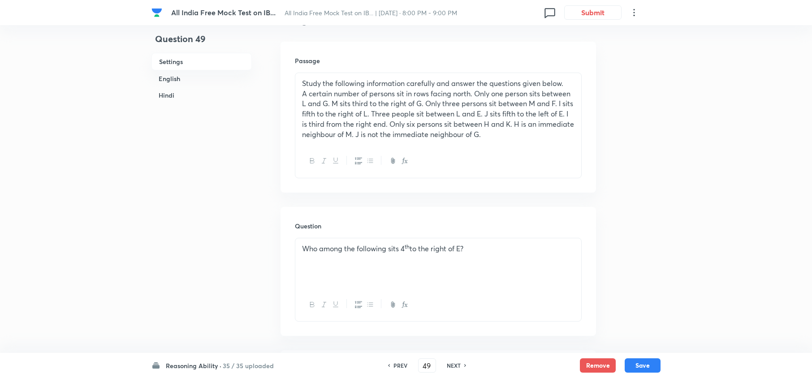
scroll to position [160, 0]
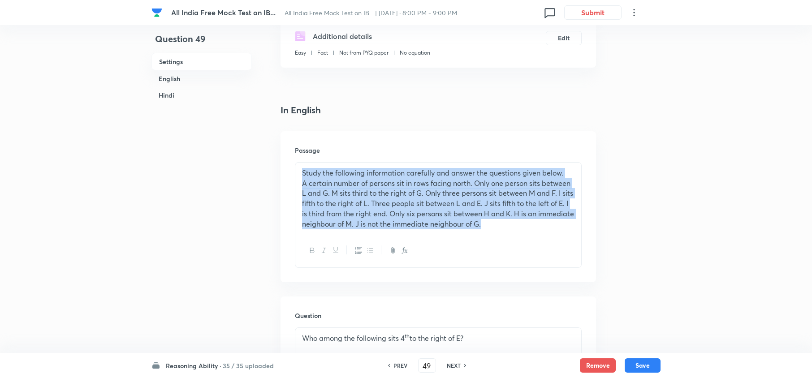
drag, startPoint x: 299, startPoint y: 170, endPoint x: 523, endPoint y: 230, distance: 231.0
click at [522, 230] on div "Study the following information carefully and answer the questions given below.…" at bounding box center [438, 199] width 286 height 72
drag, startPoint x: 297, startPoint y: 168, endPoint x: 529, endPoint y: 235, distance: 241.4
click at [529, 235] on div "Study the following information carefully and answer the questions given below.…" at bounding box center [438, 215] width 287 height 106
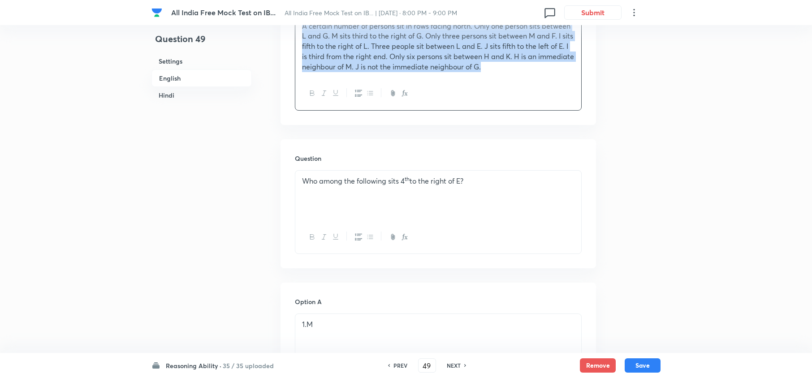
scroll to position [339, 0]
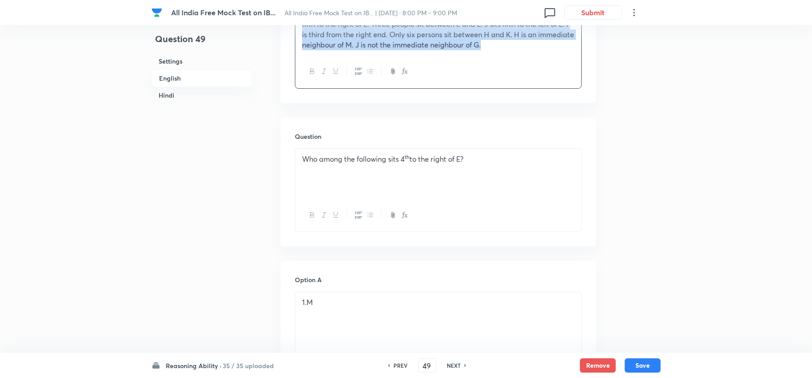
drag, startPoint x: 301, startPoint y: 161, endPoint x: 476, endPoint y: 178, distance: 175.6
click at [476, 178] on div "Who among the following sits 4 th to the right of E?" at bounding box center [438, 174] width 286 height 50
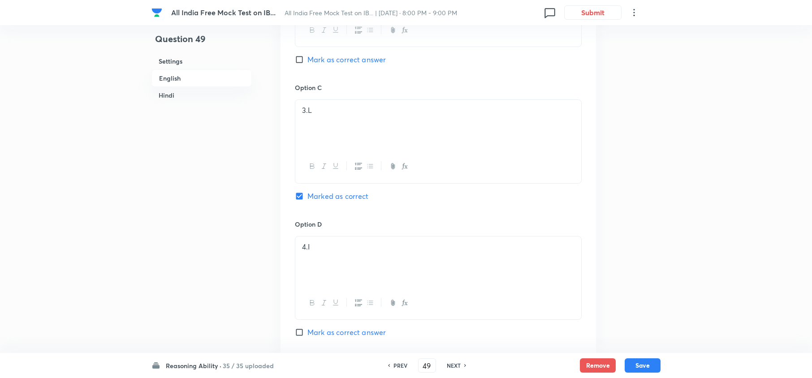
scroll to position [2132, 0]
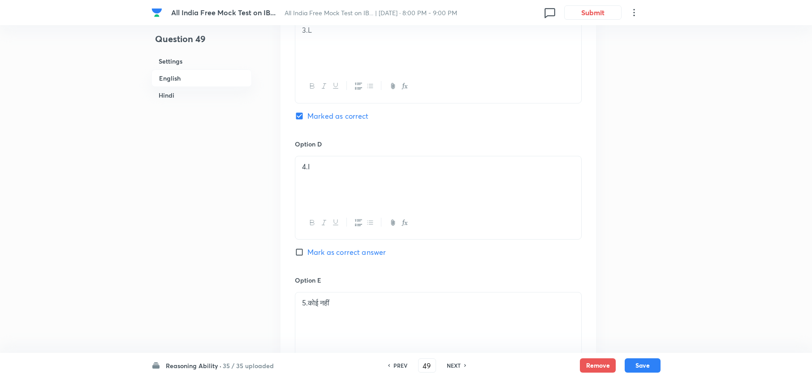
click at [457, 366] on h6 "NEXT" at bounding box center [454, 366] width 14 height 8
type input "50"
checkbox input "false"
click at [402, 368] on h6 "PREV" at bounding box center [400, 366] width 14 height 8
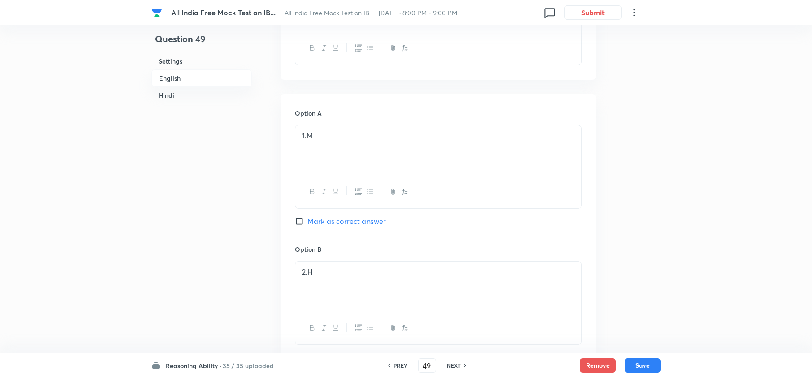
scroll to position [1752, 0]
click at [456, 365] on h6 "NEXT" at bounding box center [454, 366] width 14 height 8
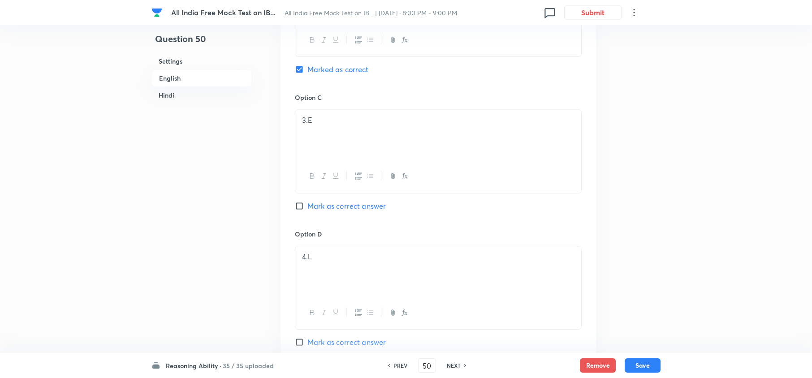
scroll to position [2051, 0]
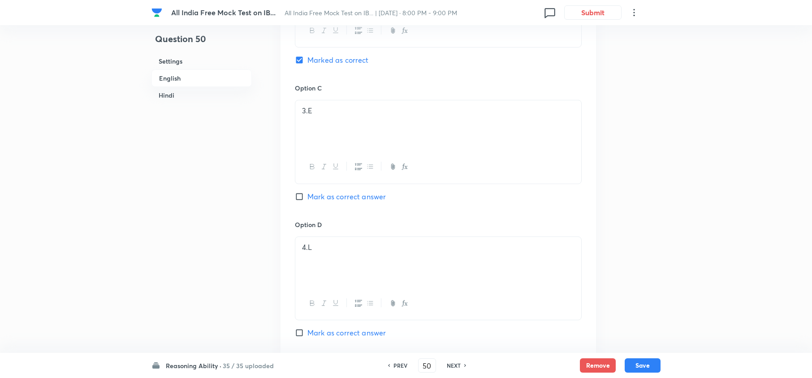
click at [455, 363] on h6 "NEXT" at bounding box center [454, 366] width 14 height 8
click at [453, 368] on h6 "NEXT" at bounding box center [454, 366] width 14 height 8
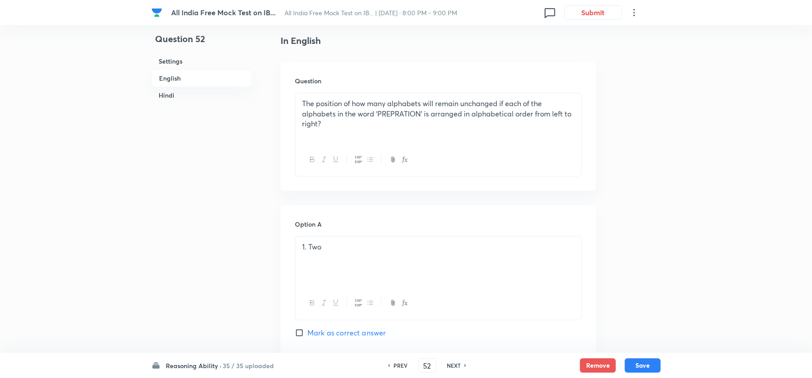
scroll to position [110, 0]
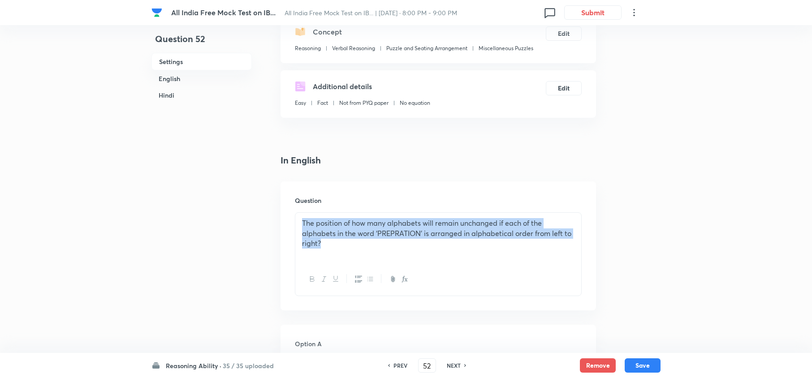
drag, startPoint x: 298, startPoint y: 223, endPoint x: 323, endPoint y: 246, distance: 34.2
click at [323, 246] on div "The position of how many alphabets will remain unchanged if each of the alphabe…" at bounding box center [438, 238] width 286 height 50
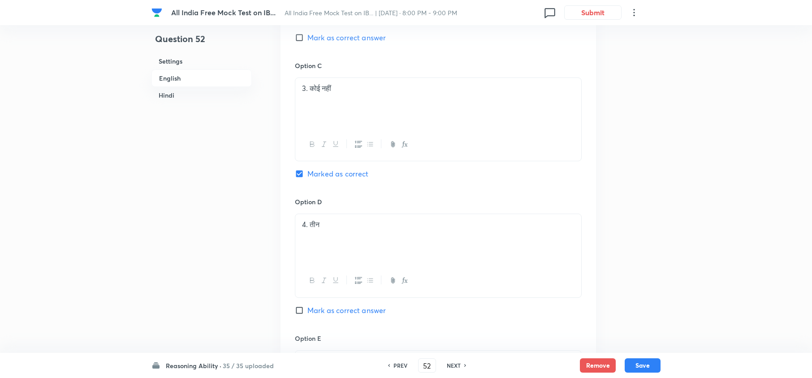
scroll to position [1723, 0]
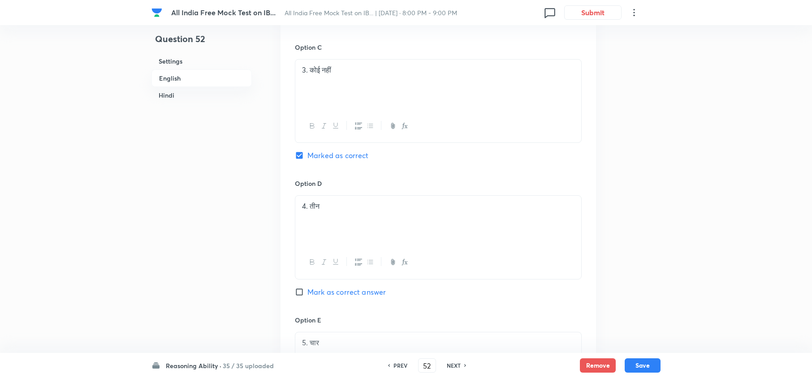
click at [452, 364] on h6 "NEXT" at bounding box center [454, 366] width 14 height 8
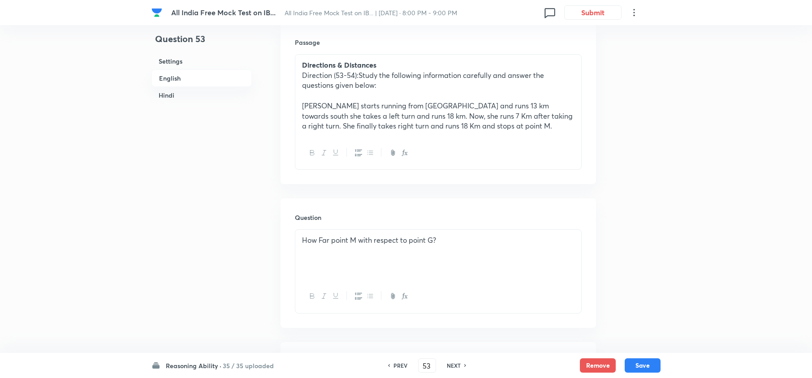
scroll to position [110, 0]
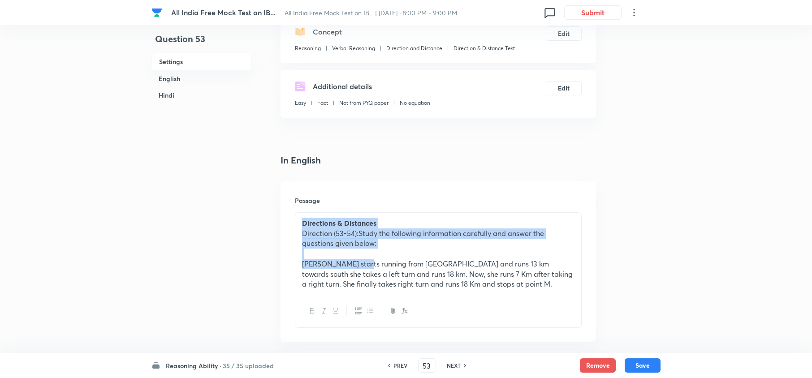
drag, startPoint x: 302, startPoint y: 225, endPoint x: 368, endPoint y: 268, distance: 79.2
click at [367, 268] on div "Directions & Distances Direction (53-54):Study the following information carefu…" at bounding box center [438, 254] width 286 height 82
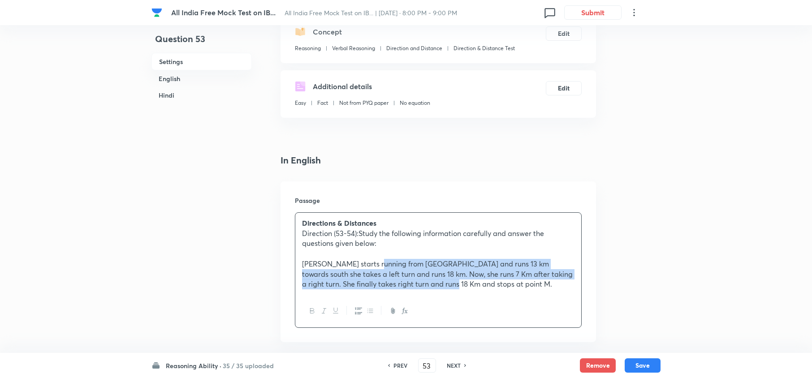
drag, startPoint x: 391, startPoint y: 268, endPoint x: 431, endPoint y: 278, distance: 41.2
click at [425, 285] on p "Geeta starts running from point G and runs 13 km towards south she takes a left…" at bounding box center [438, 274] width 272 height 30
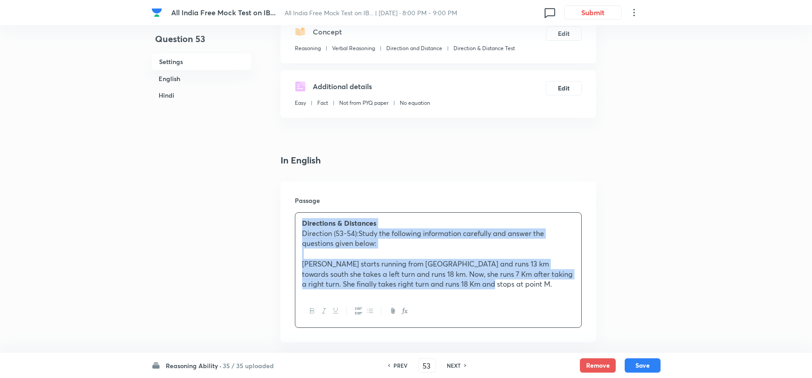
drag, startPoint x: 298, startPoint y: 223, endPoint x: 464, endPoint y: 274, distance: 173.9
click at [467, 288] on div "Directions & Distances Direction (53-54):Study the following information carefu…" at bounding box center [438, 254] width 286 height 82
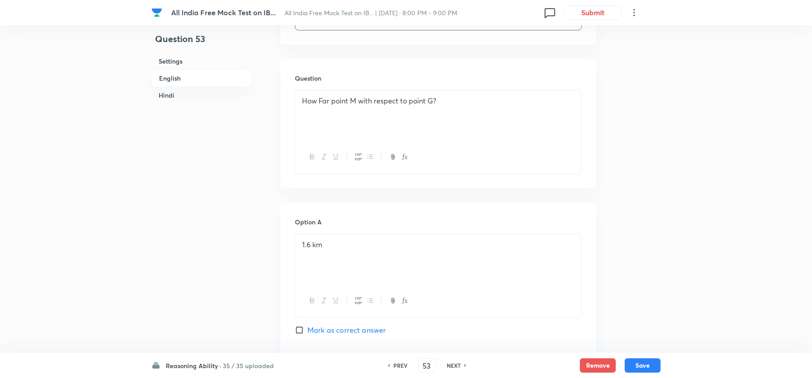
scroll to position [409, 0]
drag, startPoint x: 298, startPoint y: 101, endPoint x: 447, endPoint y: 103, distance: 149.2
click at [445, 103] on div "How Far point M with respect to point G?" at bounding box center [438, 114] width 286 height 50
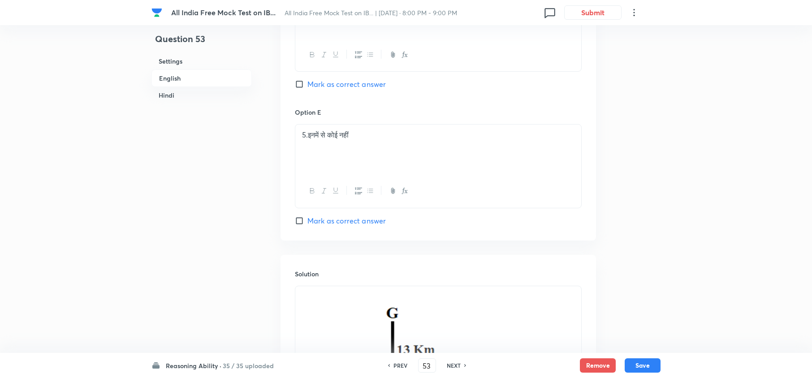
scroll to position [2500, 0]
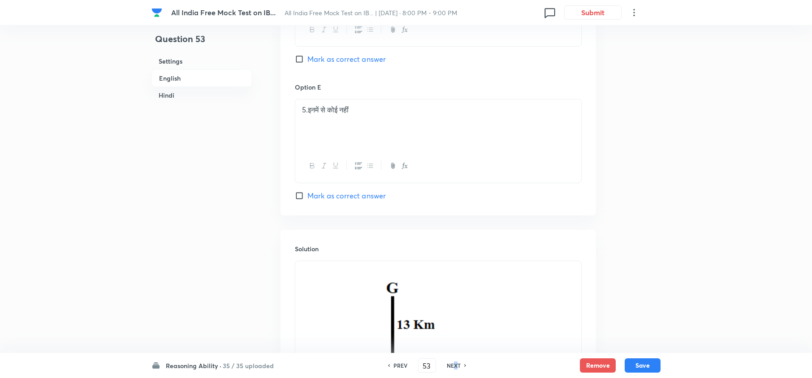
drag, startPoint x: 454, startPoint y: 364, endPoint x: 461, endPoint y: 360, distance: 7.5
click at [456, 363] on h6 "NEXT" at bounding box center [454, 366] width 14 height 8
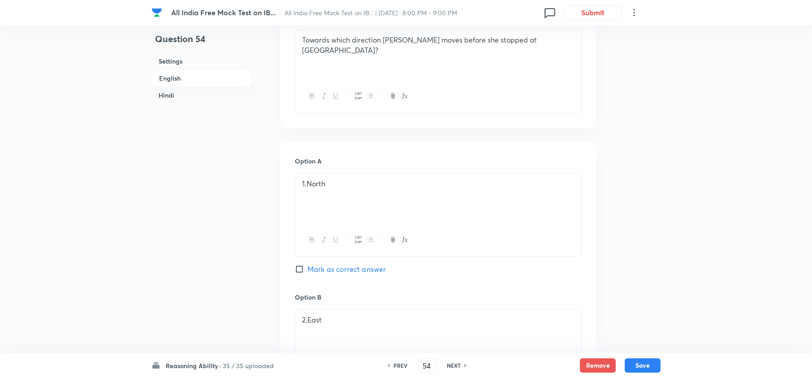
scroll to position [289, 0]
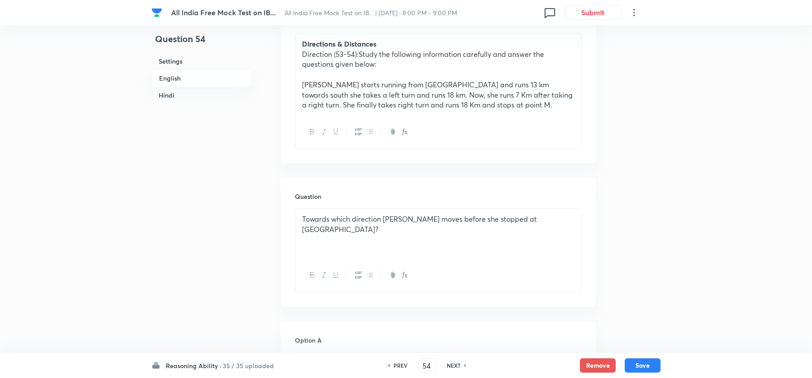
drag, startPoint x: 384, startPoint y: 224, endPoint x: 394, endPoint y: 220, distance: 10.8
click at [384, 225] on div "Towards which direction Geeta moves before she stopped at point M?" at bounding box center [438, 234] width 286 height 50
click at [394, 220] on p "Towards which direction Geeta moves before she stopped at point M?" at bounding box center [438, 224] width 272 height 20
click at [396, 219] on p "Towards which direction Geeta moves before she stopped at point M?" at bounding box center [438, 224] width 272 height 20
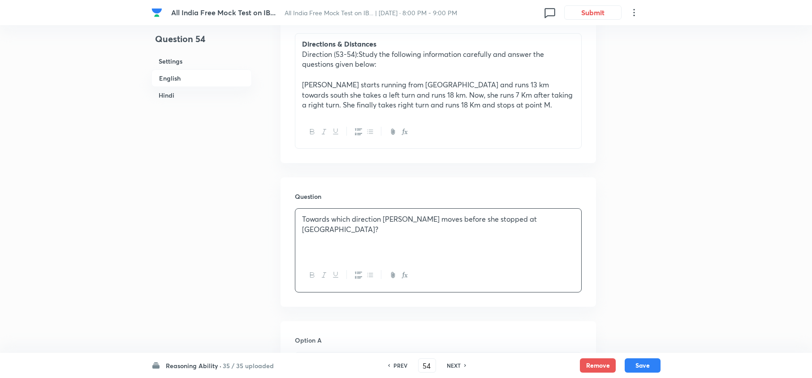
click at [338, 233] on div "Towards which direction Geeta moves before she stopped at point M?" at bounding box center [438, 234] width 286 height 50
drag, startPoint x: 300, startPoint y: 219, endPoint x: 551, endPoint y: 216, distance: 251.4
click at [551, 216] on div "Towards which direction Geeta moves before she stopped at point M?" at bounding box center [438, 234] width 286 height 50
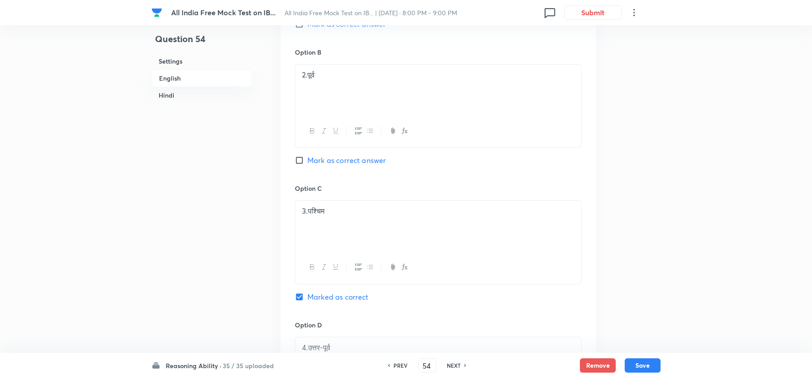
scroll to position [2141, 0]
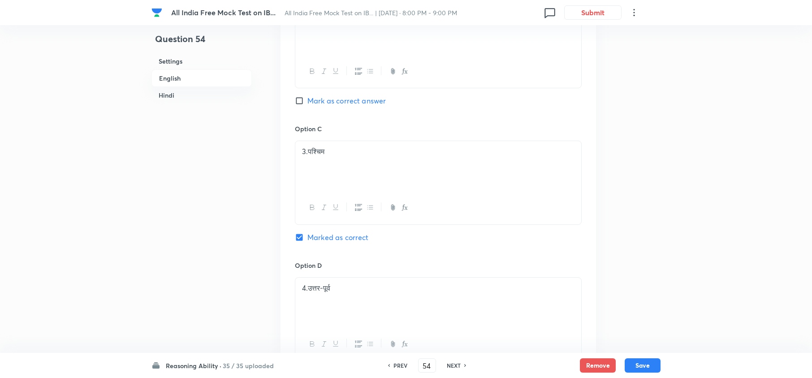
click at [450, 367] on h6 "NEXT" at bounding box center [454, 366] width 14 height 8
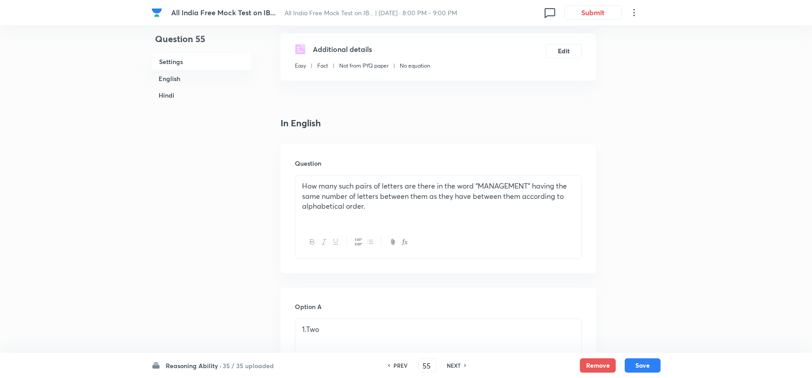
scroll to position [179, 0]
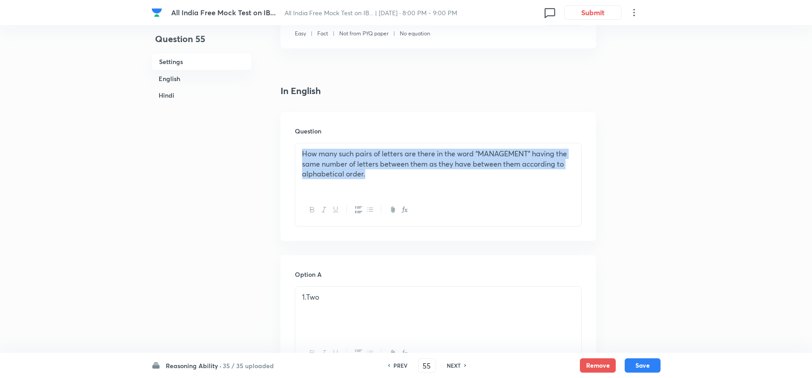
drag, startPoint x: 302, startPoint y: 153, endPoint x: 385, endPoint y: 177, distance: 86.8
click at [385, 177] on p "How many such pairs of letters are there in the word “MANAGEMENT” having the sa…" at bounding box center [438, 164] width 272 height 30
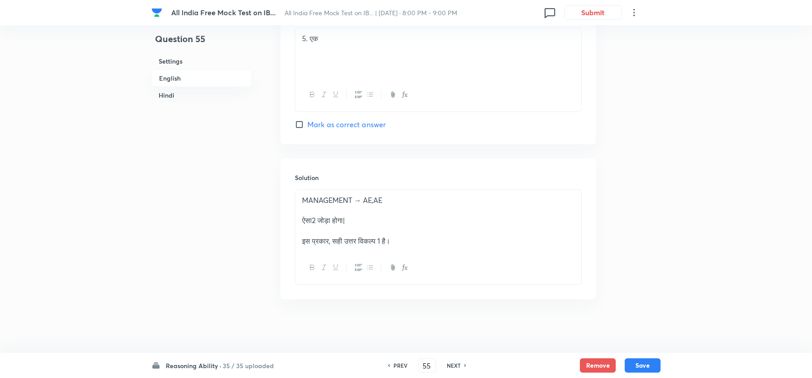
scroll to position [2044, 0]
click at [453, 364] on h6 "NEXT" at bounding box center [454, 366] width 14 height 8
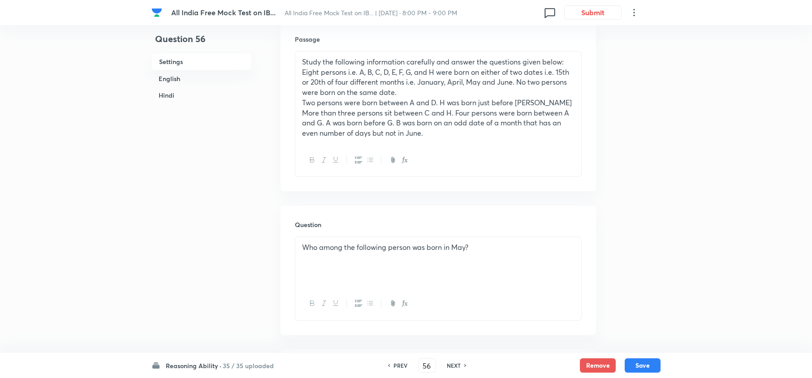
scroll to position [133, 0]
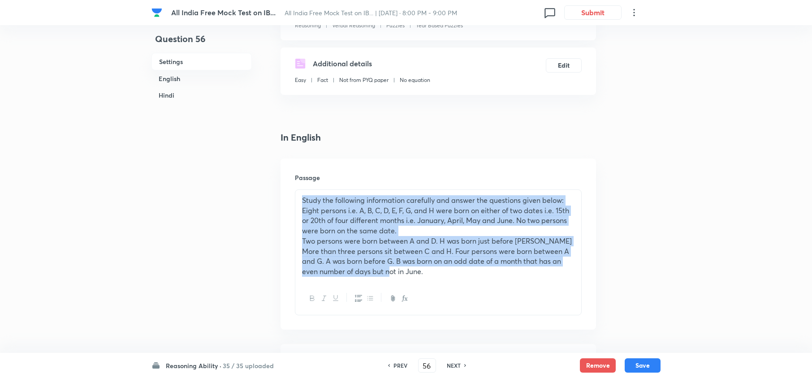
drag, startPoint x: 312, startPoint y: 203, endPoint x: 420, endPoint y: 275, distance: 129.0
click at [420, 275] on div "Study the following information carefully and answer the questions given below:…" at bounding box center [438, 236] width 286 height 92
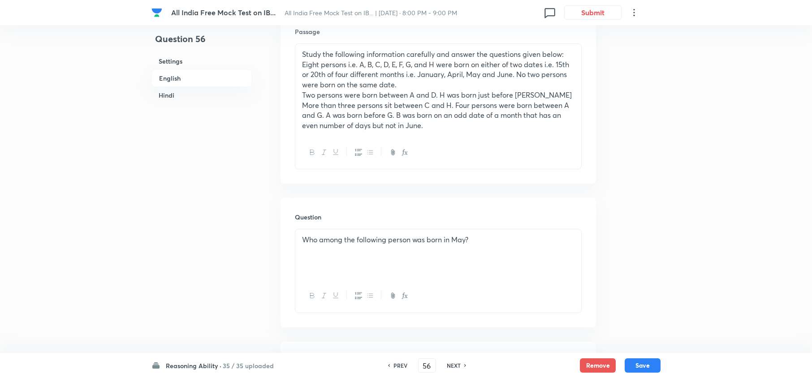
scroll to position [339, 0]
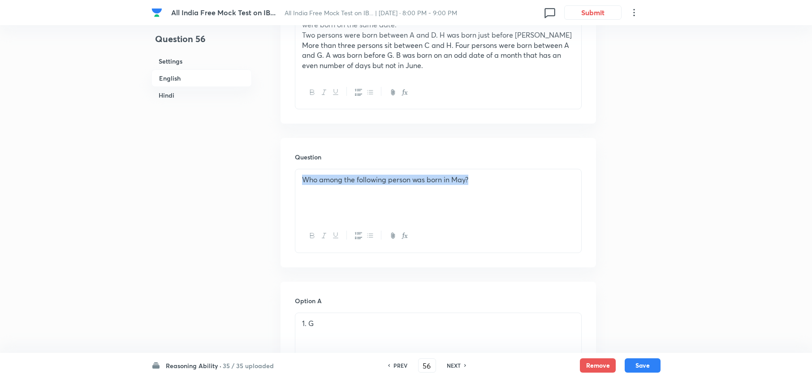
drag, startPoint x: 298, startPoint y: 181, endPoint x: 485, endPoint y: 194, distance: 187.3
click at [484, 194] on div "Who among the following person was born in May?" at bounding box center [438, 194] width 286 height 50
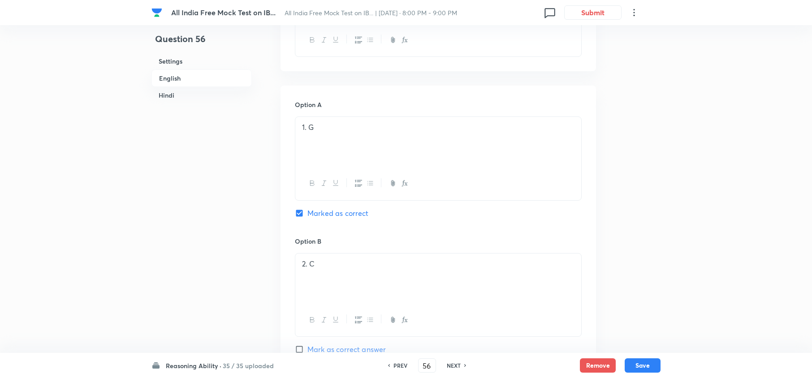
scroll to position [1832, 0]
click at [450, 366] on h6 "NEXT" at bounding box center [454, 366] width 14 height 8
click at [400, 366] on h6 "PREV" at bounding box center [400, 366] width 14 height 8
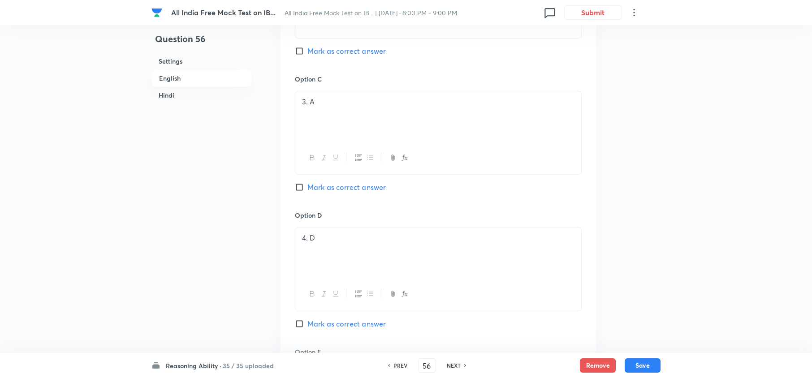
scroll to position [2131, 0]
click at [455, 362] on h6 "NEXT" at bounding box center [454, 366] width 14 height 8
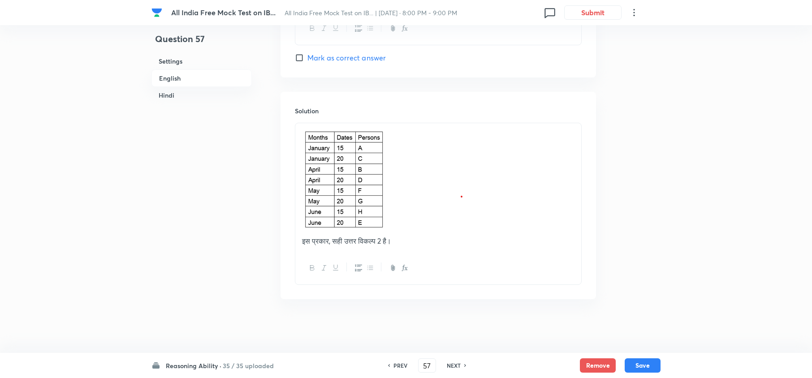
scroll to position [2549, 0]
click at [452, 367] on h6 "NEXT" at bounding box center [454, 366] width 14 height 8
click at [454, 362] on h6 "NEXT" at bounding box center [454, 366] width 14 height 8
click at [453, 363] on h6 "NEXT" at bounding box center [454, 366] width 14 height 8
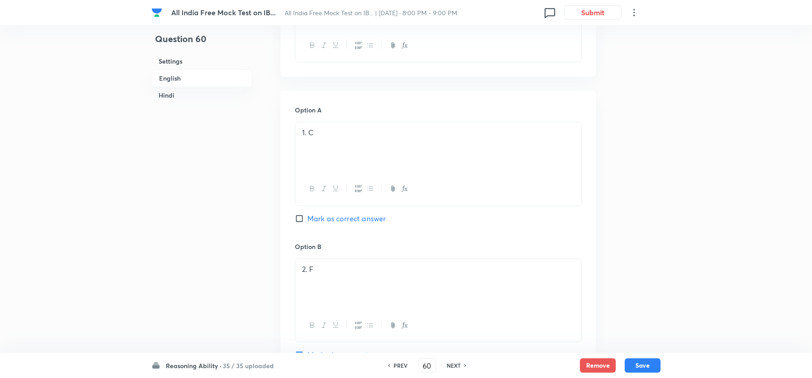
scroll to position [1713, 0]
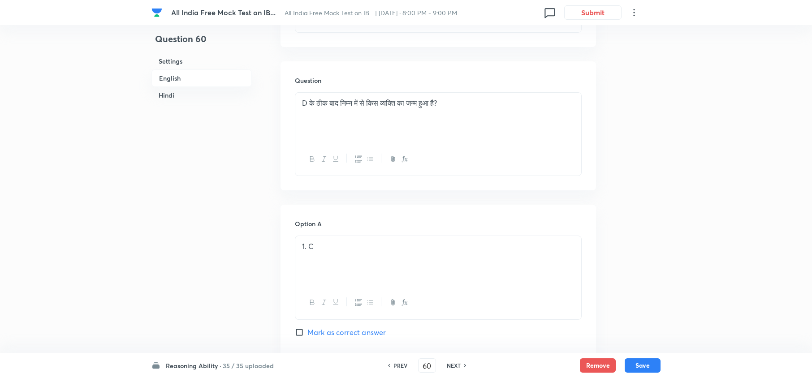
click at [400, 368] on h6 "PREV" at bounding box center [400, 366] width 14 height 8
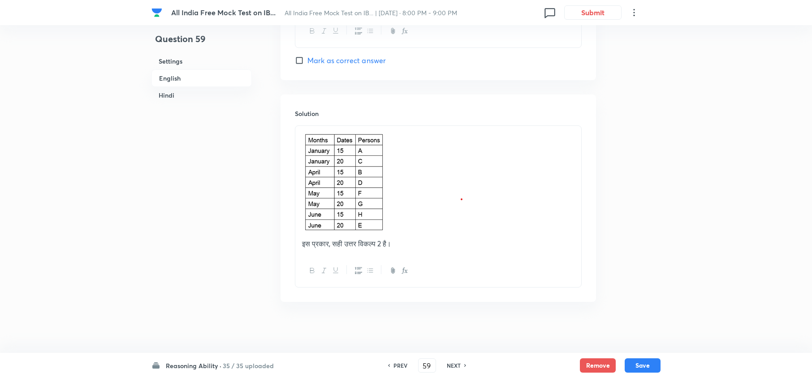
scroll to position [2549, 0]
click at [451, 365] on h6 "NEXT" at bounding box center [454, 366] width 14 height 8
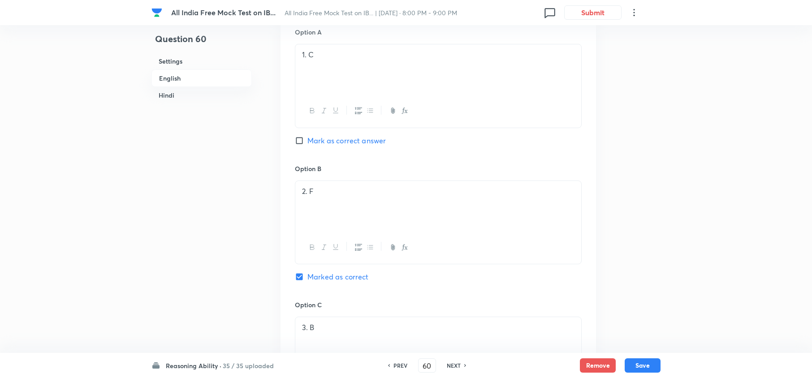
scroll to position [2012, 0]
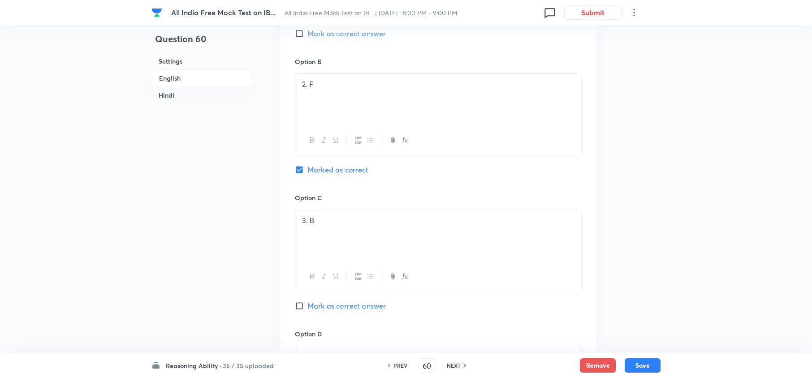
click at [450, 366] on h6 "NEXT" at bounding box center [454, 366] width 14 height 8
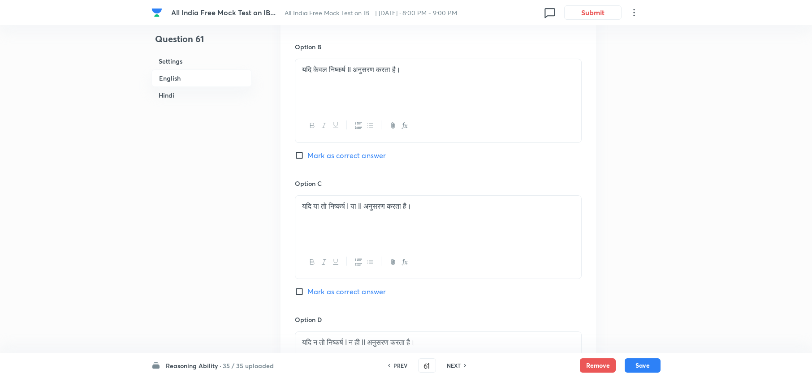
click at [395, 365] on h6 "PREV" at bounding box center [400, 366] width 14 height 8
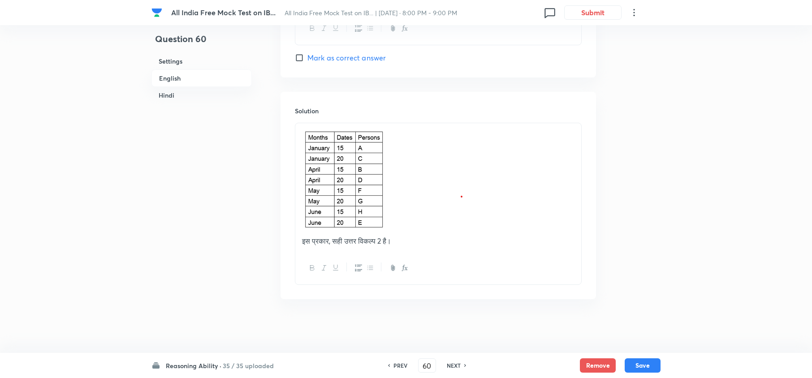
scroll to position [2549, 0]
click at [447, 364] on h6 "NEXT" at bounding box center [454, 366] width 14 height 8
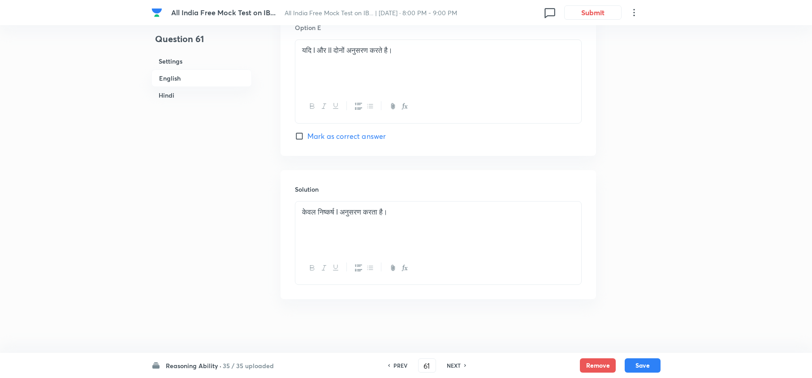
scroll to position [2457, 0]
click at [452, 363] on h6 "NEXT" at bounding box center [454, 366] width 14 height 8
click at [451, 370] on div "PREV 62 ​ NEXT" at bounding box center [427, 365] width 116 height 14
click at [458, 365] on h6 "NEXT" at bounding box center [454, 366] width 14 height 8
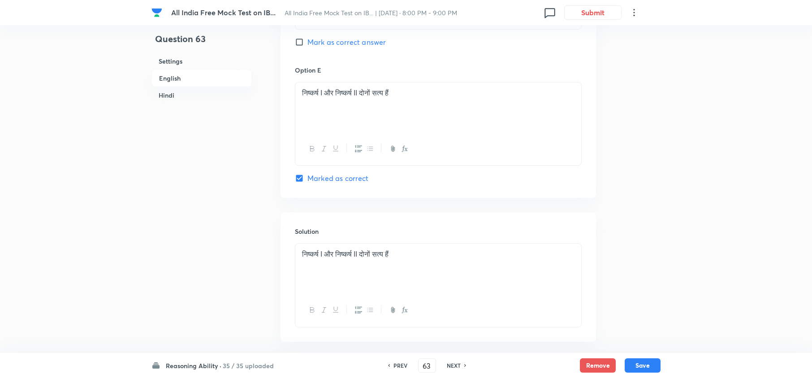
scroll to position [2406, 0]
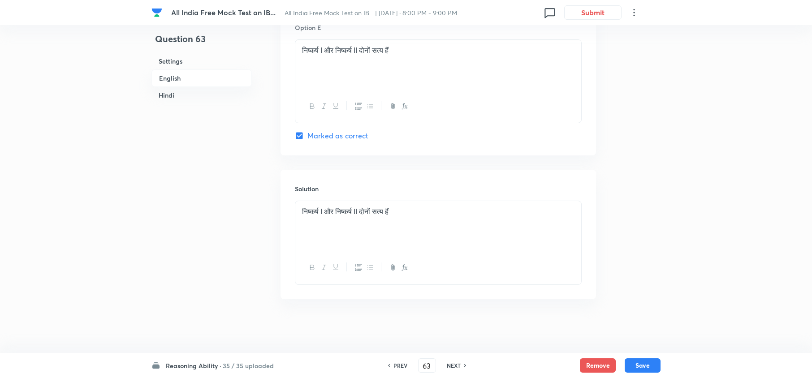
click at [462, 362] on div "NEXT" at bounding box center [455, 366] width 24 height 8
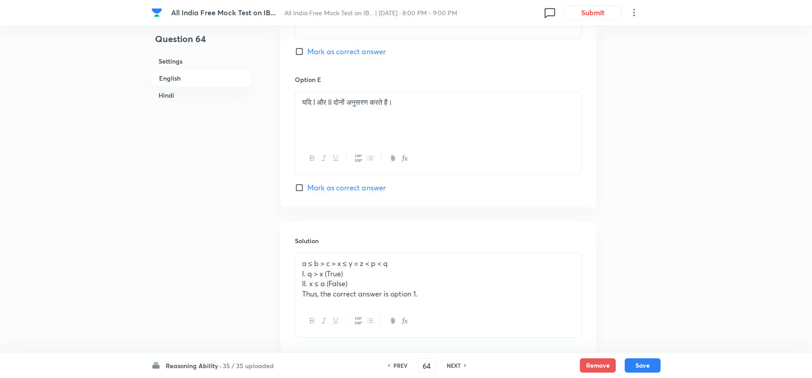
scroll to position [2335, 0]
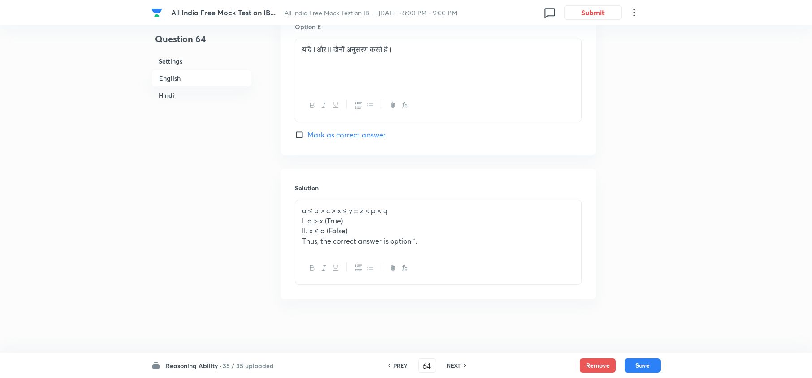
click at [461, 362] on div "NEXT" at bounding box center [455, 366] width 24 height 8
click at [402, 363] on h6 "PREV" at bounding box center [400, 366] width 14 height 8
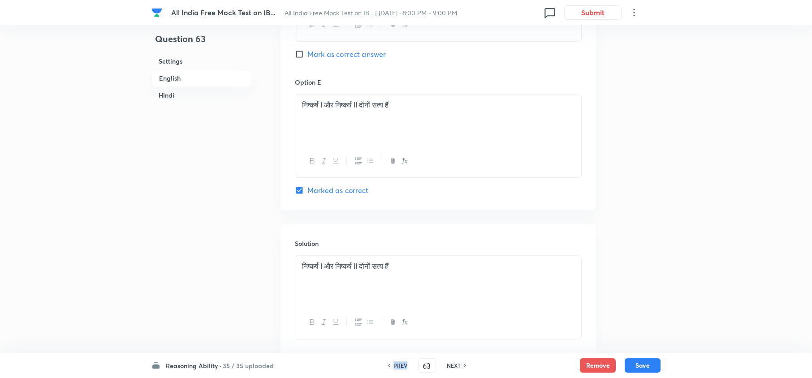
click at [402, 363] on h6 "PREV" at bounding box center [400, 366] width 14 height 8
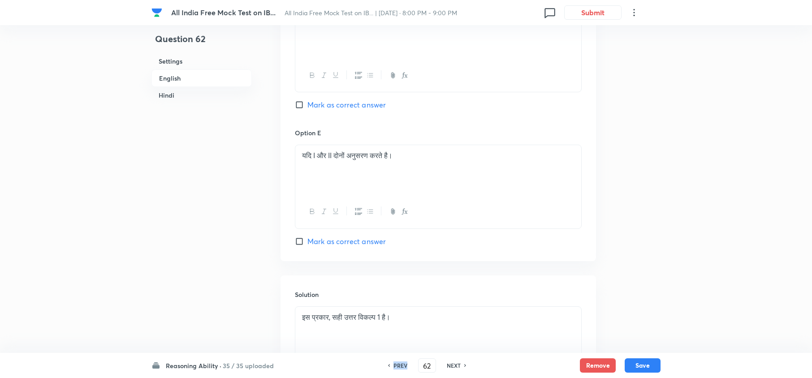
click at [402, 363] on h6 "PREV" at bounding box center [400, 366] width 14 height 8
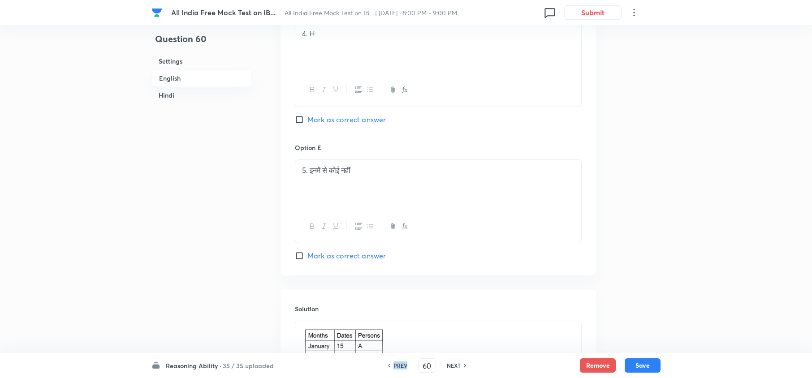
click at [402, 363] on h6 "PREV" at bounding box center [400, 366] width 14 height 8
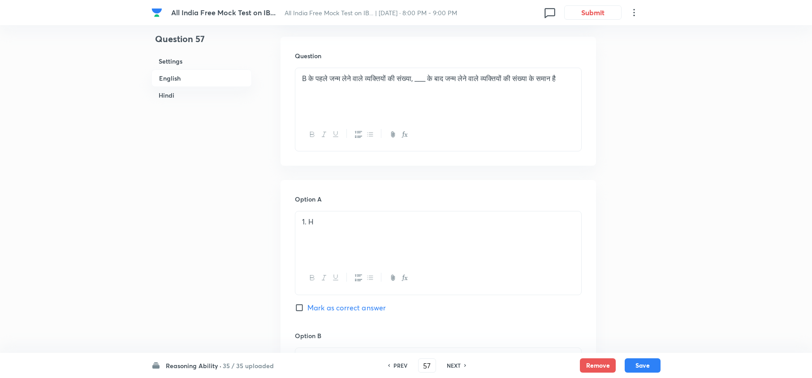
scroll to position [1558, 0]
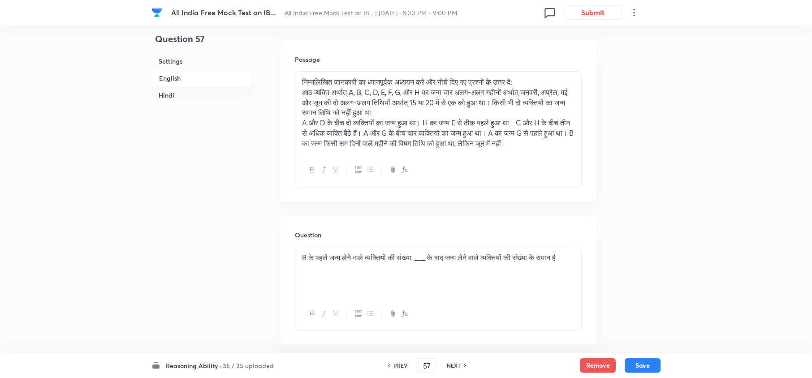
click at [395, 364] on h6 "PREV" at bounding box center [400, 366] width 14 height 8
click at [394, 364] on h6 "PREV" at bounding box center [400, 366] width 14 height 8
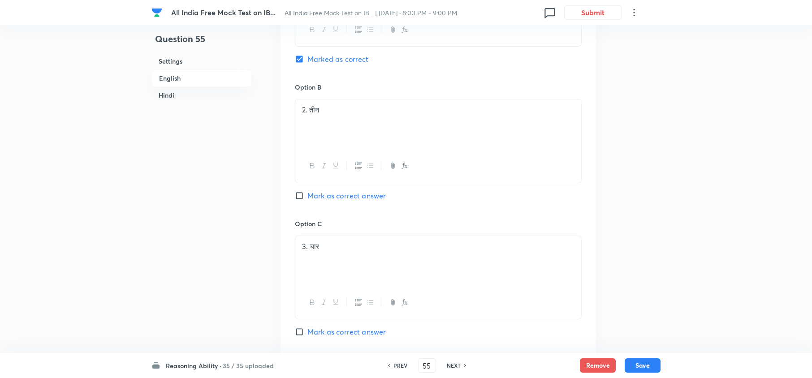
click at [394, 364] on h6 "PREV" at bounding box center [400, 366] width 14 height 8
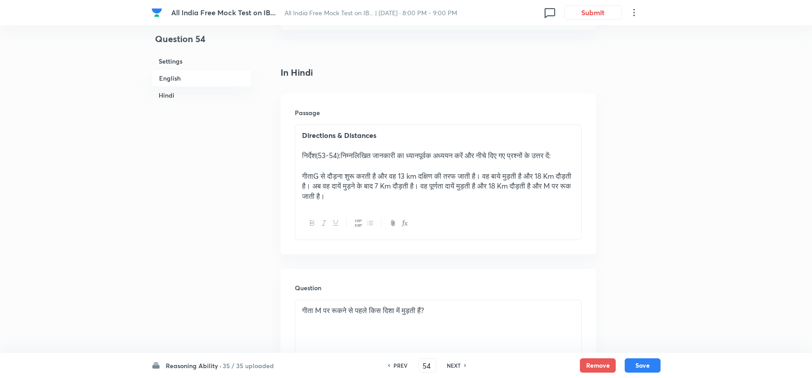
scroll to position [1618, 0]
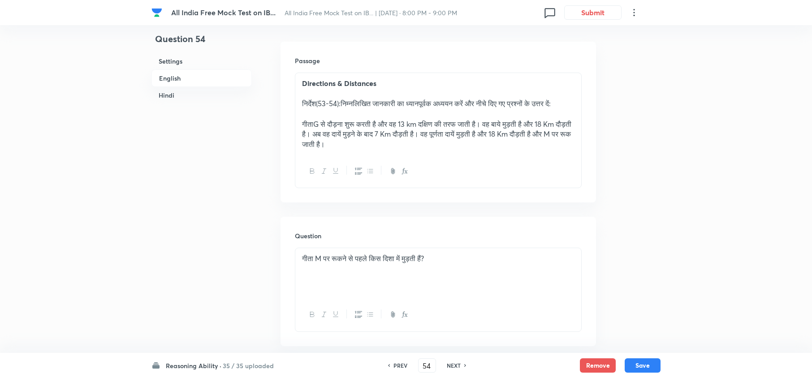
click at [403, 363] on h6 "PREV" at bounding box center [400, 366] width 14 height 8
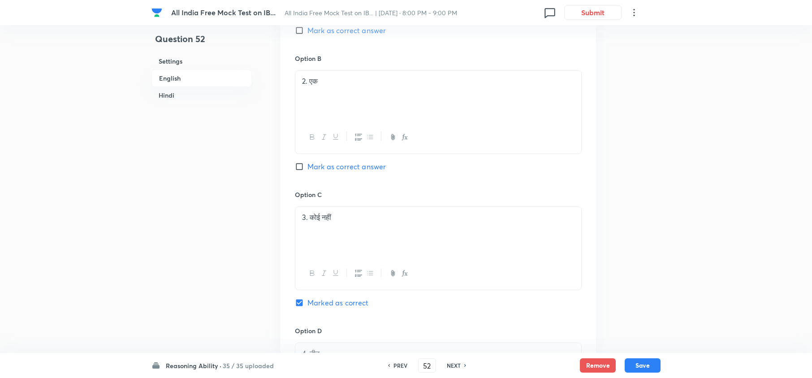
scroll to position [1558, 0]
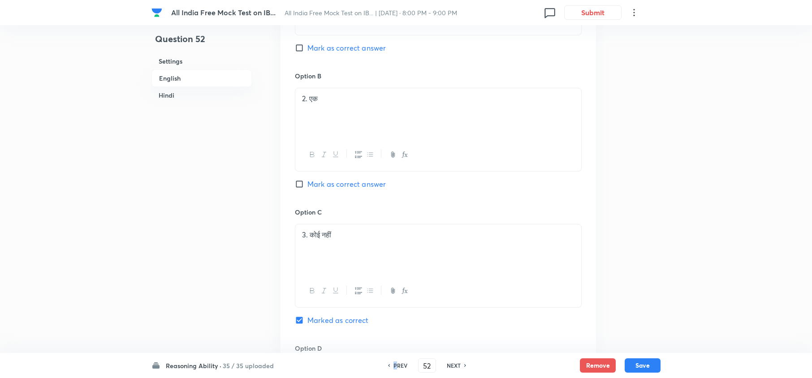
click at [393, 366] on h6 "PREV" at bounding box center [400, 366] width 14 height 8
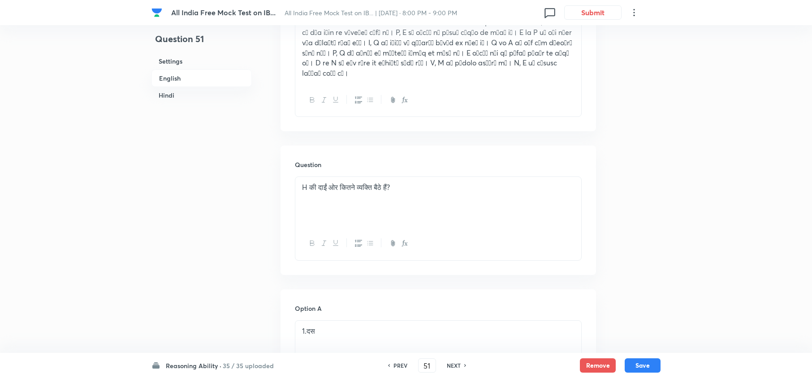
click at [398, 366] on h6 "PREV" at bounding box center [400, 366] width 14 height 8
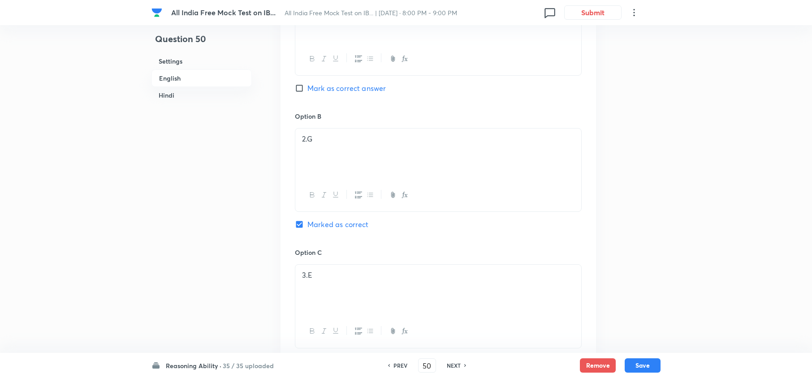
scroll to position [1976, 0]
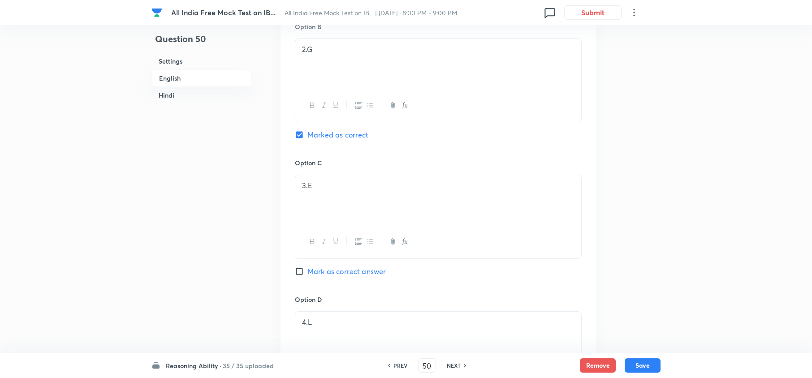
click at [404, 366] on h6 "PREV" at bounding box center [400, 366] width 14 height 8
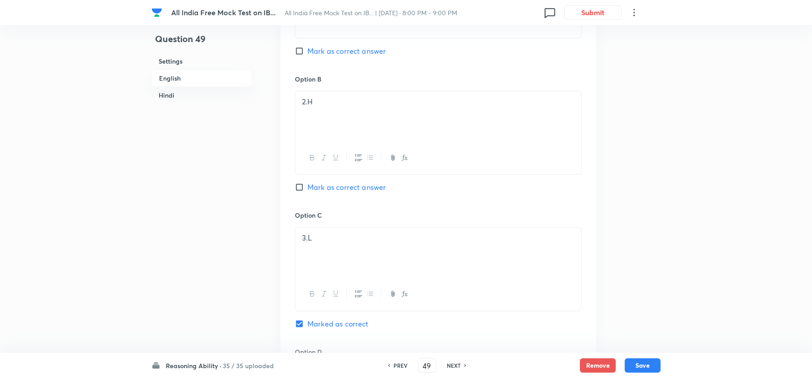
scroll to position [2036, 0]
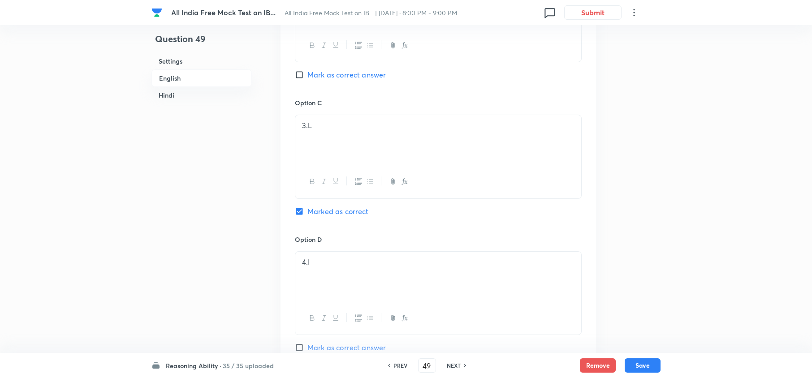
click at [393, 366] on h6 "PREV" at bounding box center [400, 366] width 14 height 8
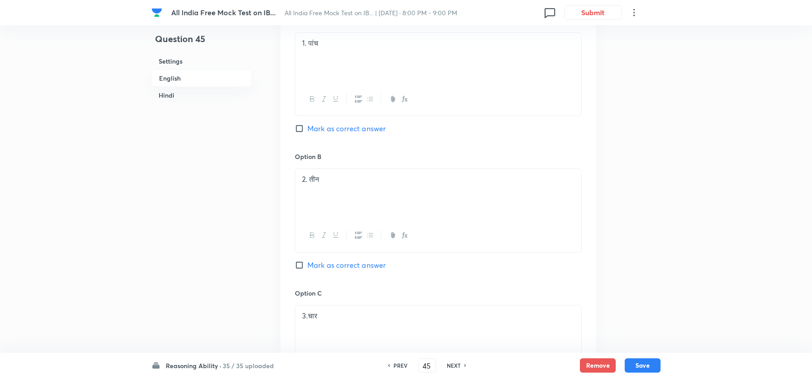
click at [393, 366] on h6 "PREV" at bounding box center [400, 366] width 14 height 8
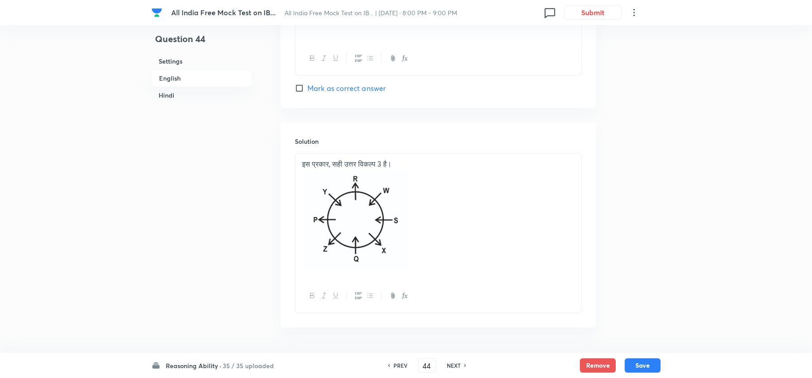
scroll to position [2667, 0]
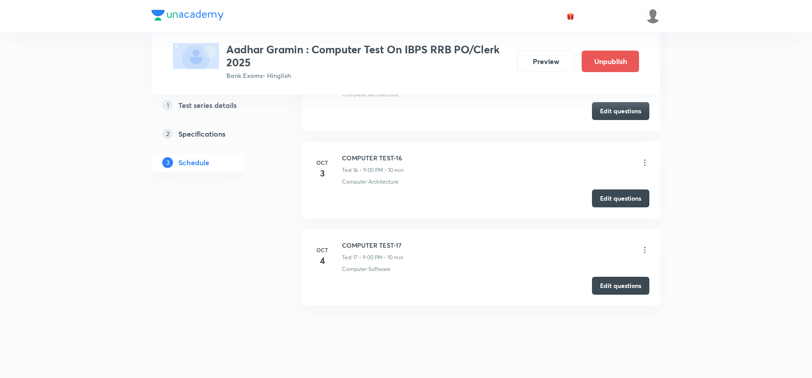
scroll to position [1727, 0]
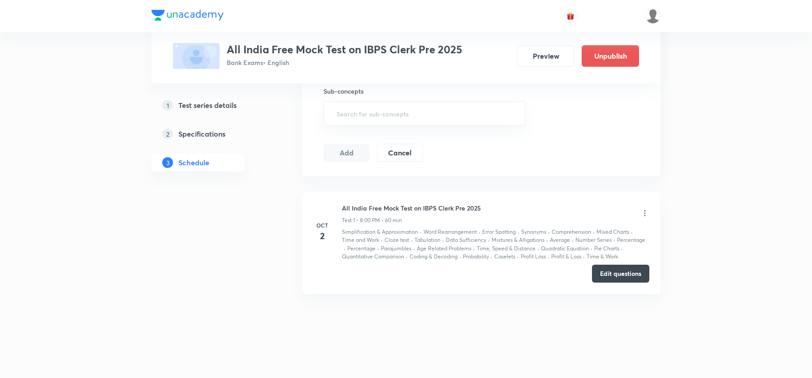
click at [643, 212] on icon at bounding box center [644, 213] width 9 height 9
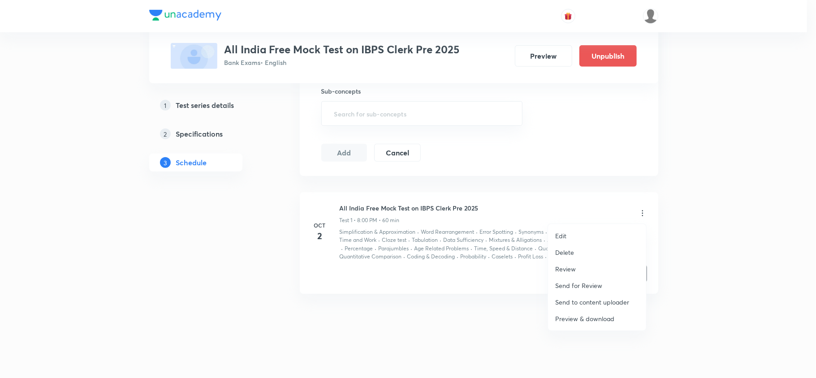
click at [565, 235] on p "Edit" at bounding box center [560, 235] width 11 height 9
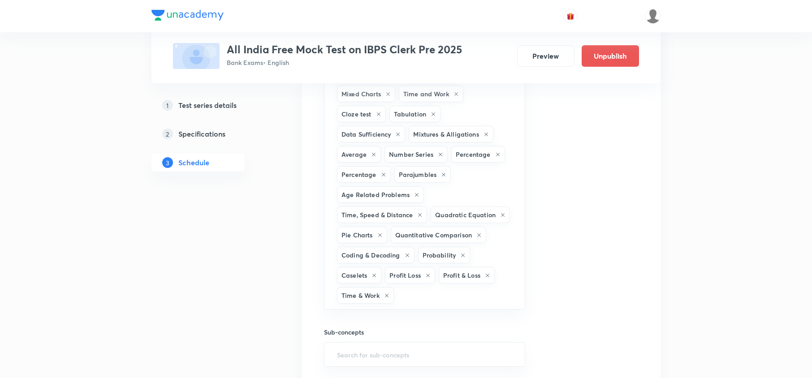
scroll to position [601, 0]
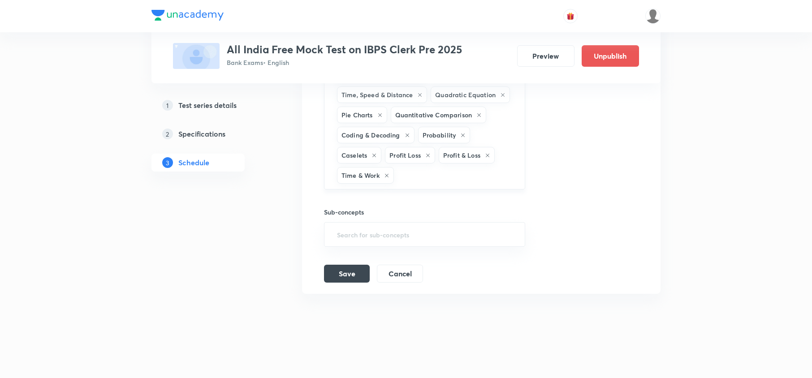
click at [451, 177] on input "text" at bounding box center [455, 175] width 118 height 17
type input "pu"
click at [425, 201] on li "Puzzle and Seating Arrangement" at bounding box center [423, 209] width 199 height 16
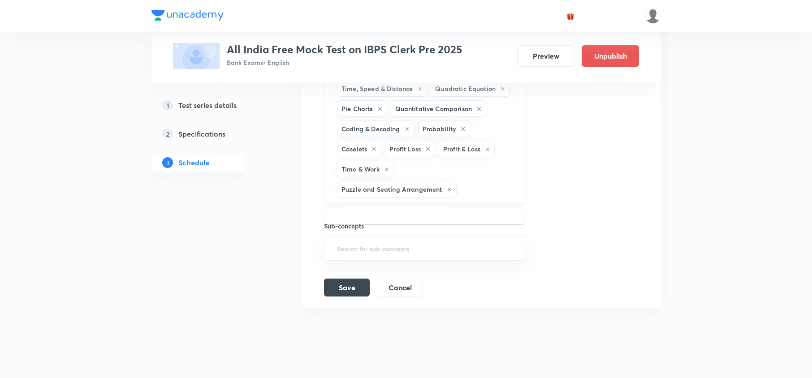
click at [477, 192] on input "text" at bounding box center [486, 189] width 56 height 17
type input "pu"
click at [400, 222] on li "Puzzles" at bounding box center [423, 223] width 199 height 16
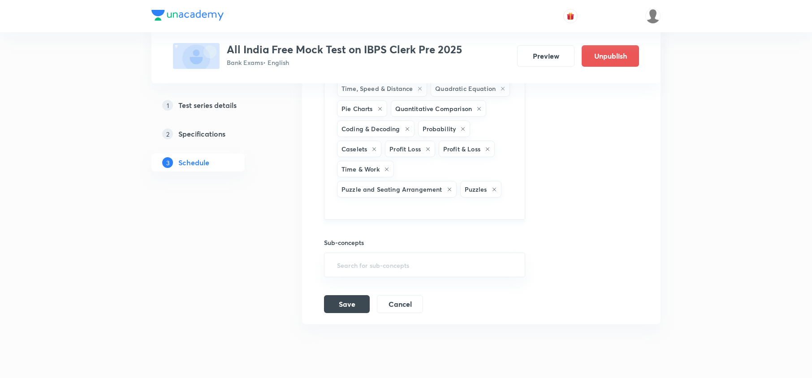
click at [448, 216] on input "text" at bounding box center [424, 207] width 179 height 17
type input "se"
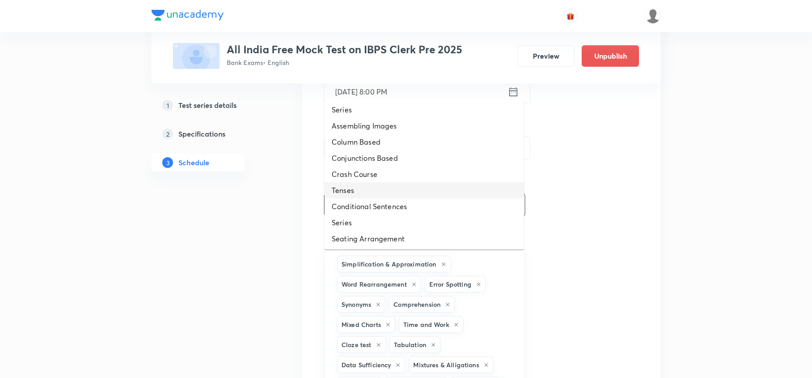
scroll to position [243, 0]
click at [386, 237] on li "Seating Arrangement" at bounding box center [423, 240] width 199 height 16
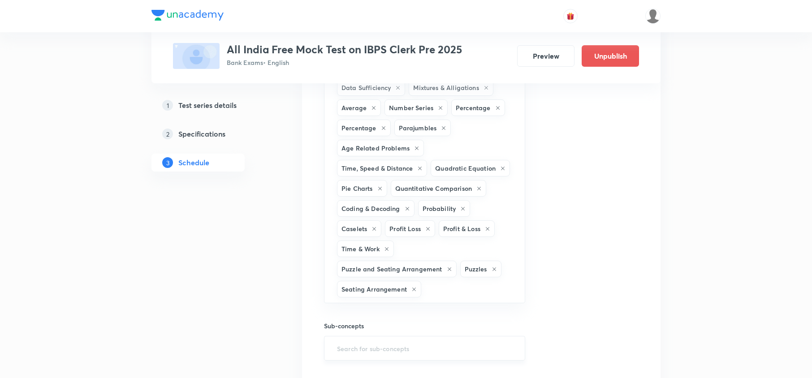
scroll to position [542, 0]
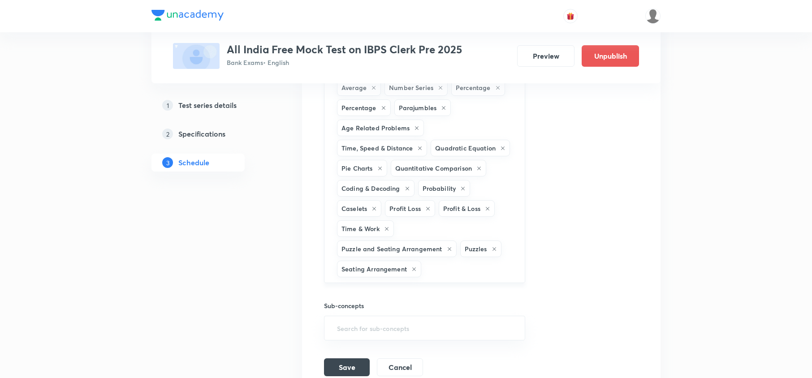
click at [459, 273] on input "text" at bounding box center [468, 269] width 91 height 17
type input "ine"
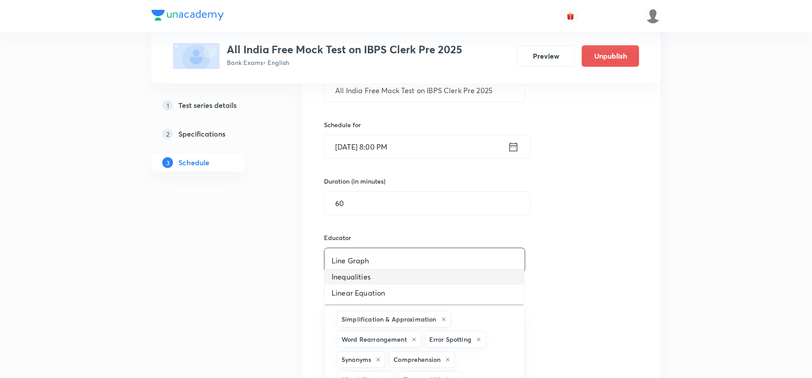
scroll to position [124, 0]
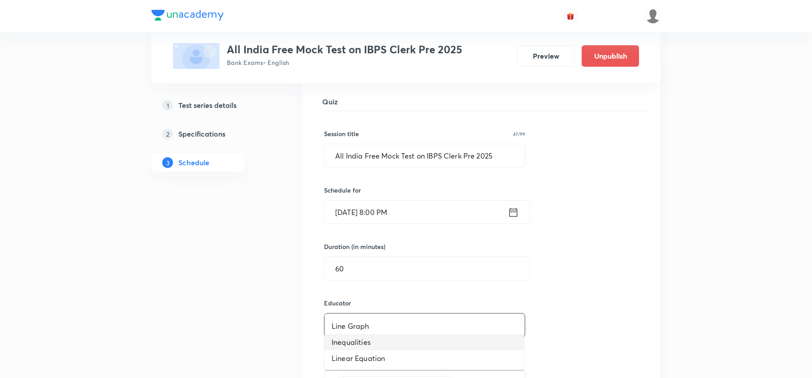
click at [358, 343] on li "Inequalities" at bounding box center [423, 342] width 199 height 16
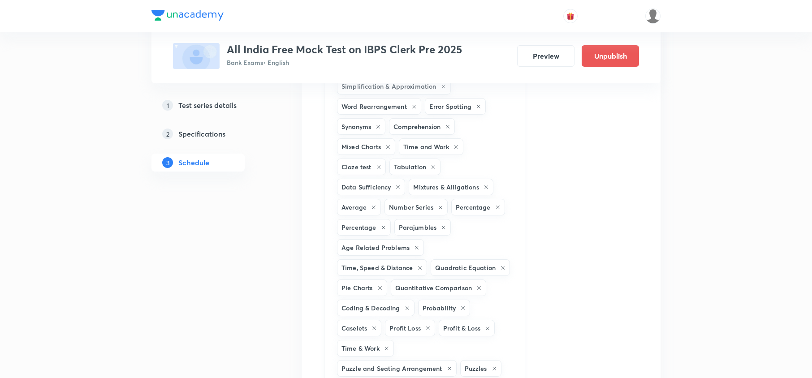
scroll to position [642, 0]
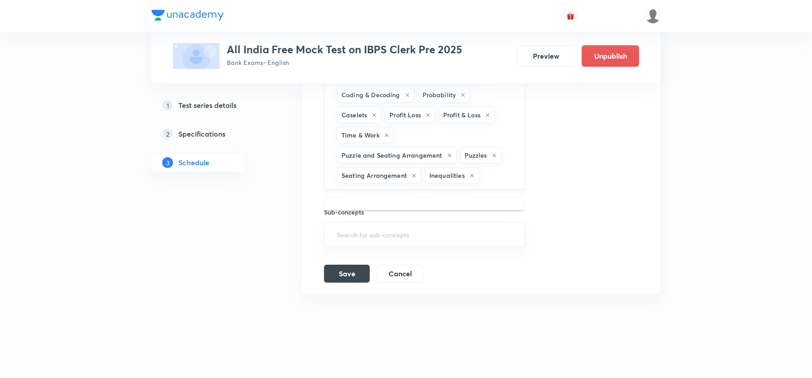
click at [504, 174] on input "text" at bounding box center [497, 175] width 33 height 17
type input "syll"
click at [363, 205] on li "Syllogism" at bounding box center [423, 210] width 199 height 16
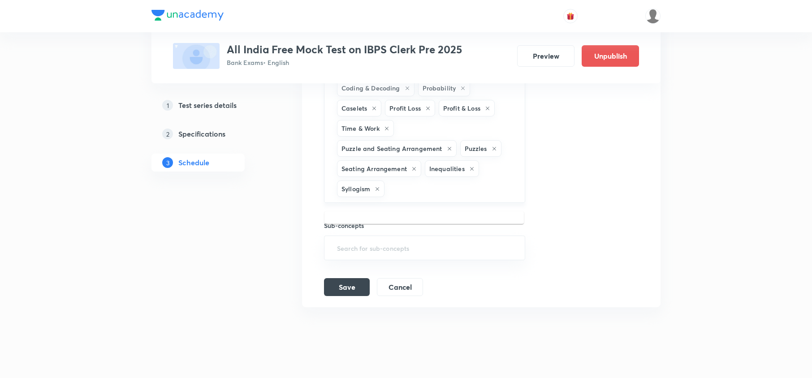
click at [419, 197] on input "text" at bounding box center [449, 189] width 127 height 17
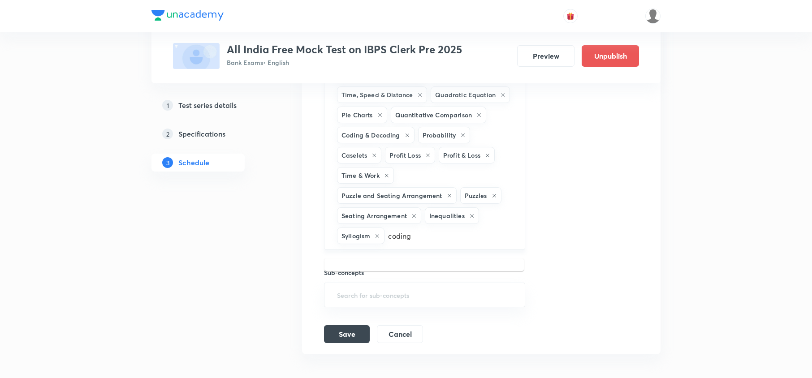
scroll to position [663, 0]
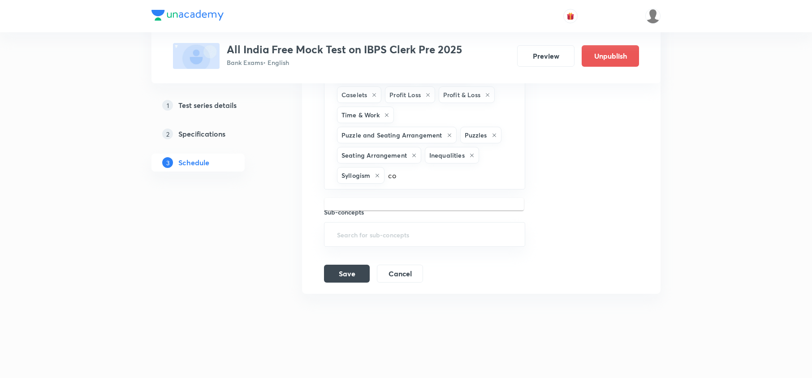
type input "c"
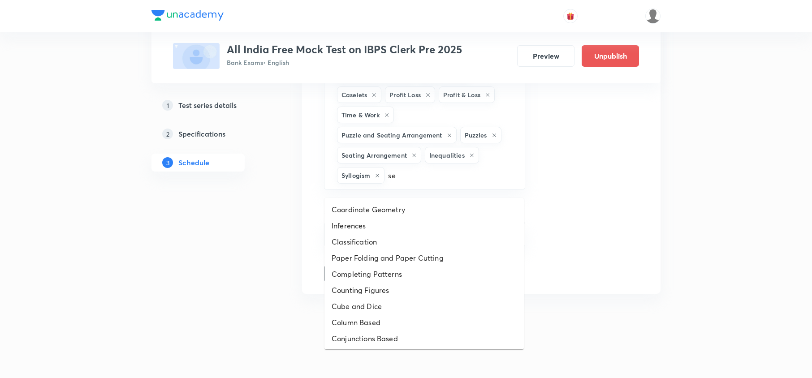
type input "ser"
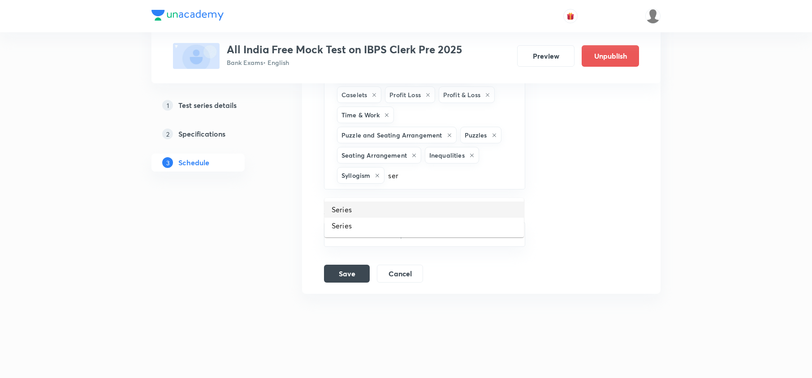
click at [345, 207] on li "Series" at bounding box center [423, 210] width 199 height 16
click at [466, 169] on input "text" at bounding box center [470, 175] width 87 height 17
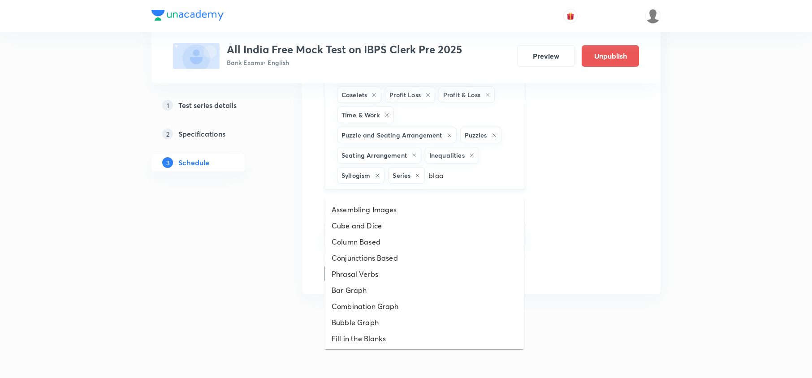
type input "blood"
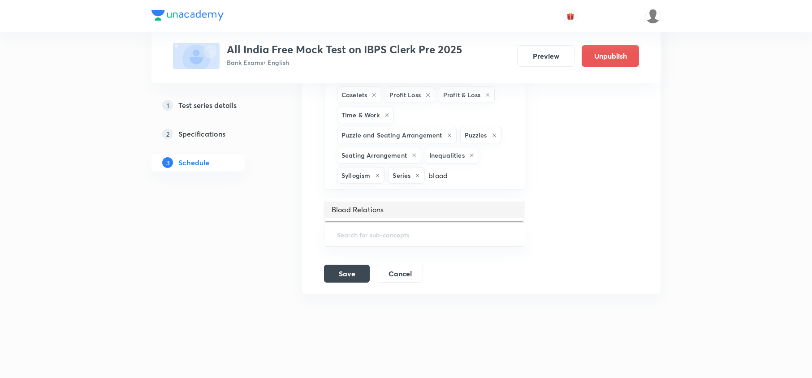
click at [375, 206] on li "Blood Relations" at bounding box center [423, 210] width 199 height 16
click at [445, 190] on div "Simplification & Approximation Word Rearrangement Error Spotting Synonyms Compr…" at bounding box center [424, 14] width 201 height 351
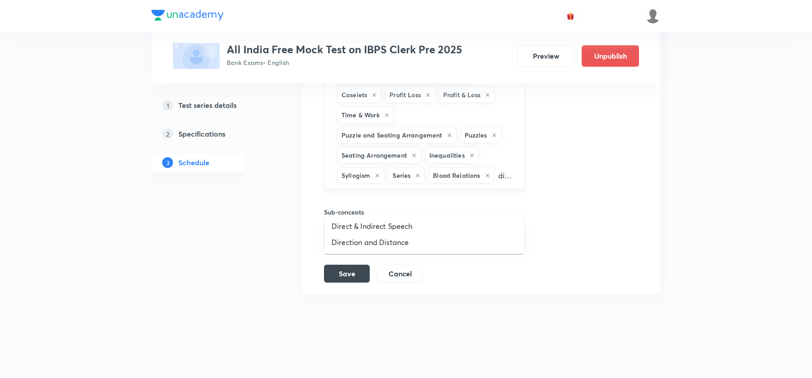
type input "directio"
click at [395, 221] on li "Direction and Distance" at bounding box center [423, 226] width 199 height 16
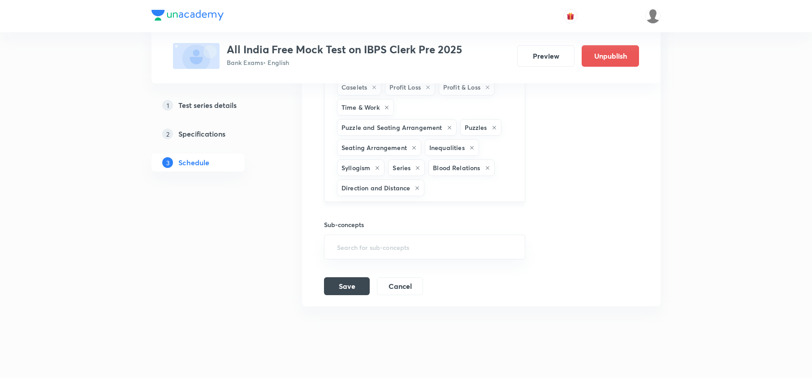
click at [471, 194] on input "text" at bounding box center [469, 188] width 87 height 17
type input "m"
type input "w"
click at [348, 294] on button "Save" at bounding box center [347, 285] width 46 height 18
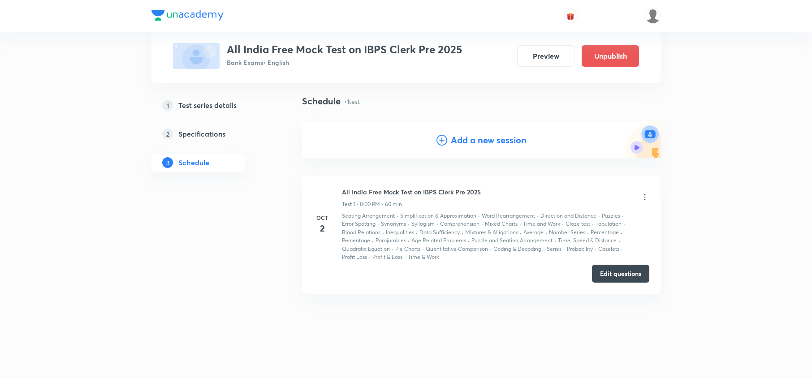
scroll to position [57, 0]
